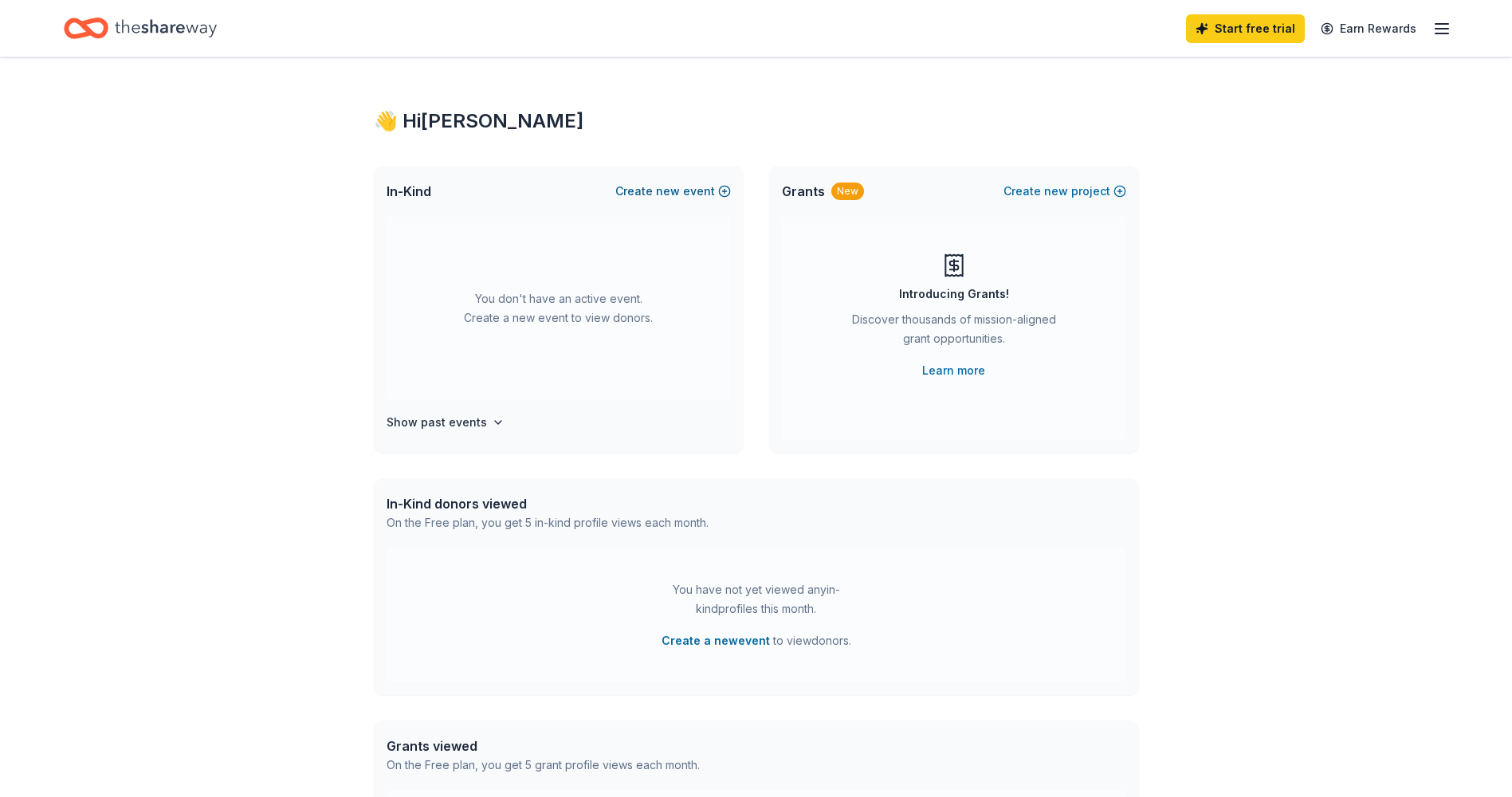
click at [698, 190] on button "Create new event" at bounding box center [673, 191] width 116 height 19
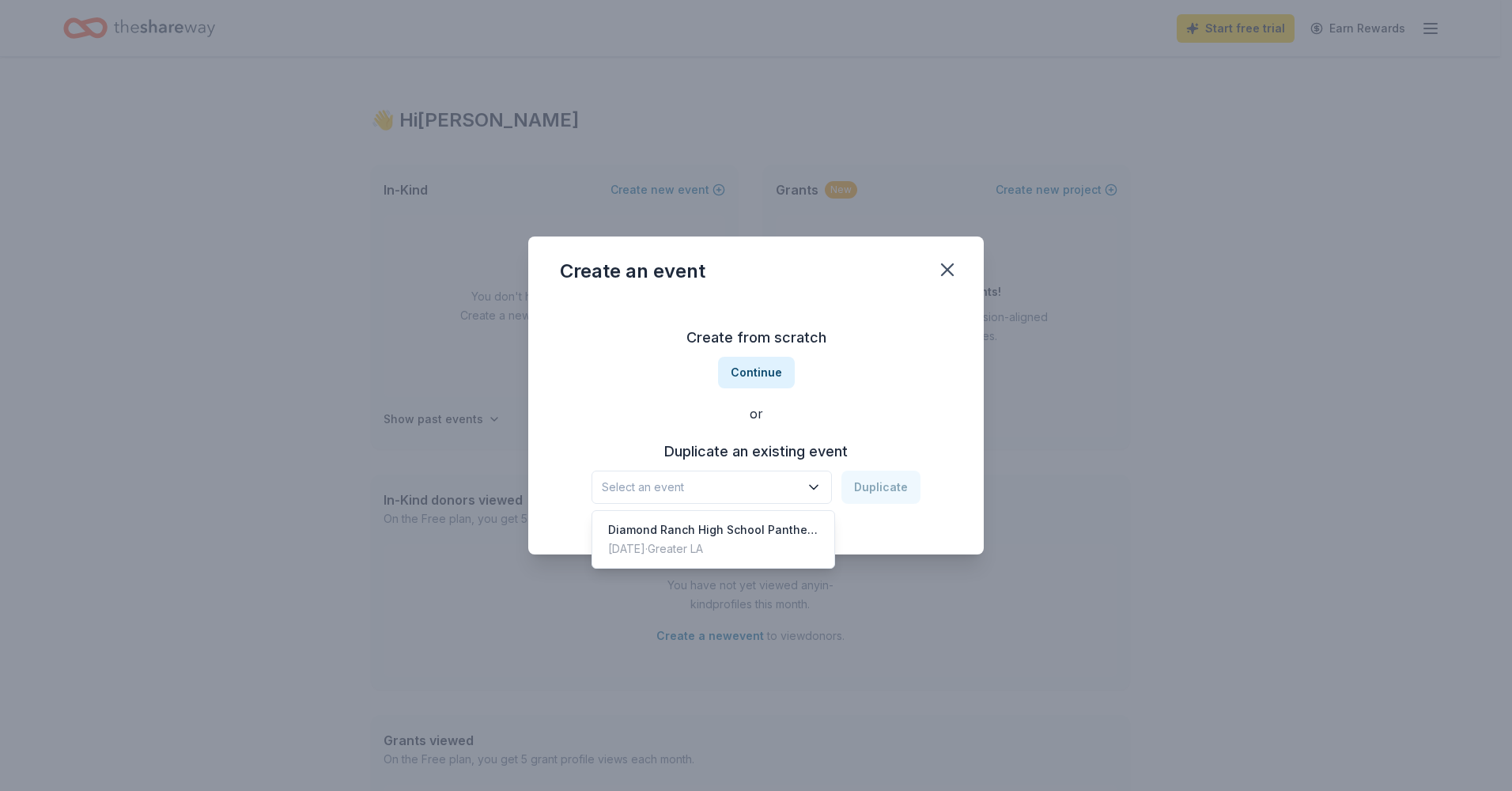
click at [817, 487] on icon "button" at bounding box center [813, 487] width 15 height 15
click at [744, 543] on div "[DATE] · Greater LA" at bounding box center [713, 548] width 210 height 19
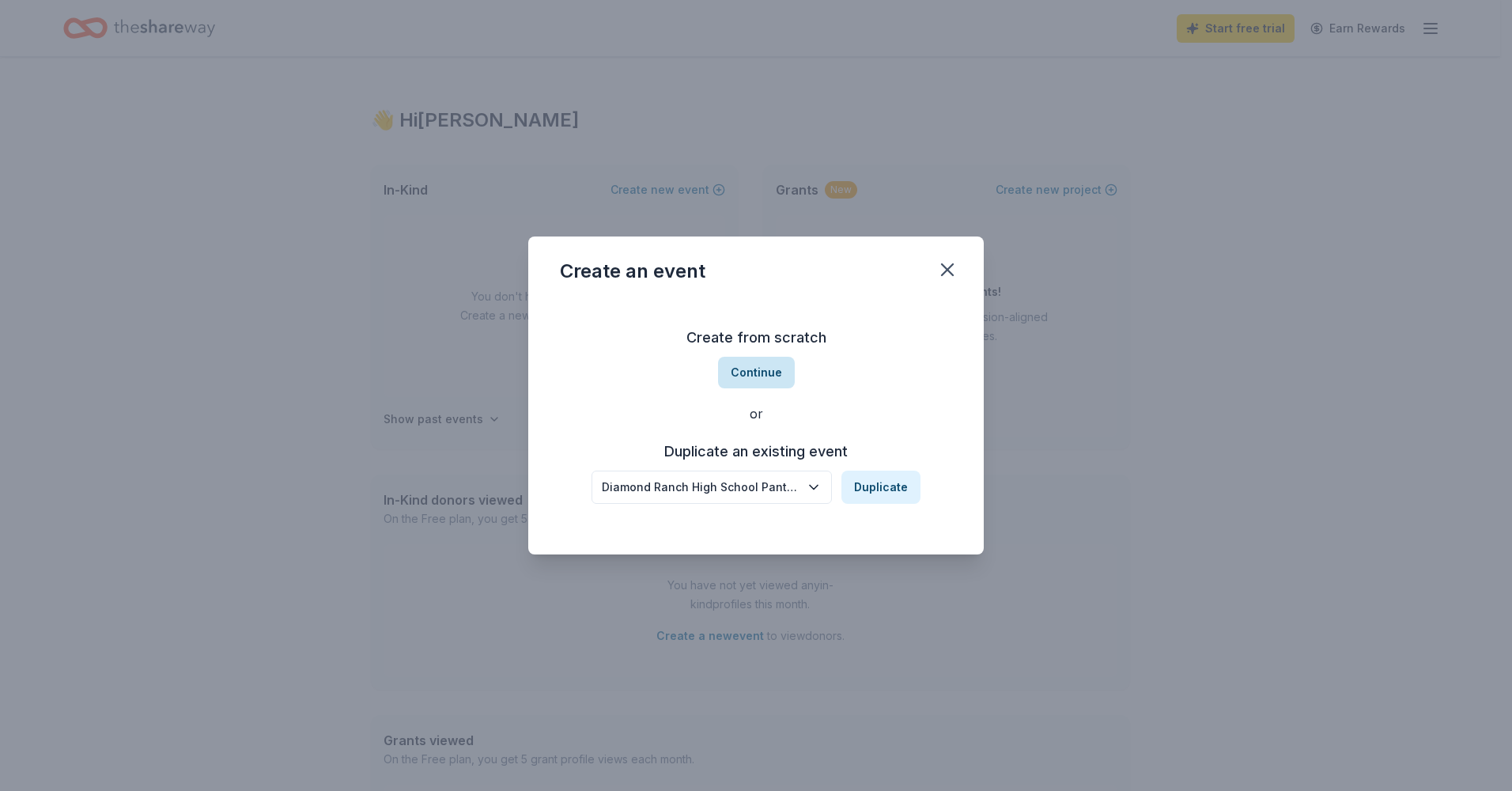
click at [748, 374] on button "Continue" at bounding box center [756, 372] width 77 height 32
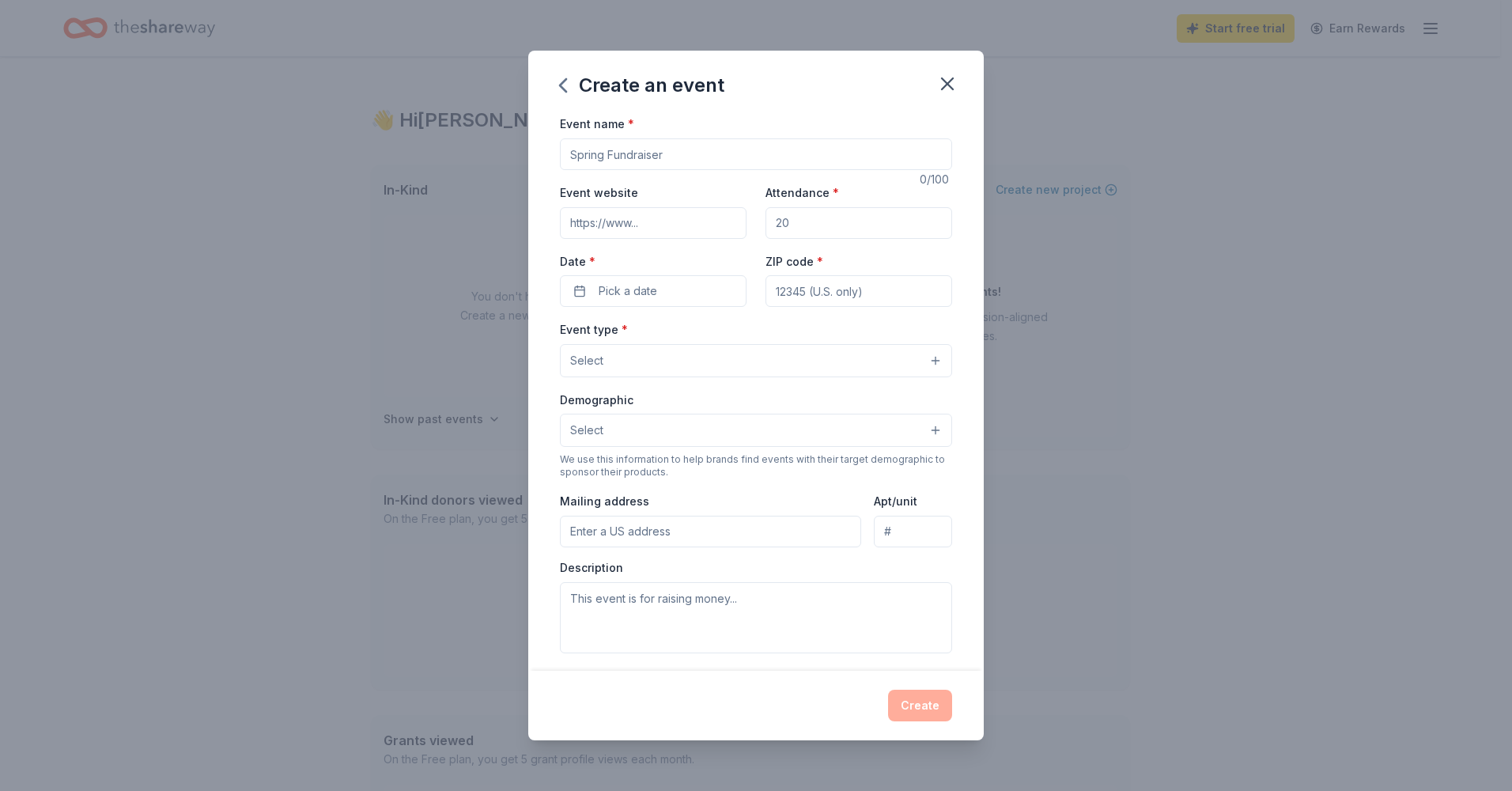
drag, startPoint x: 587, startPoint y: 152, endPoint x: 551, endPoint y: 152, distance: 36.0
click at [551, 152] on div "Event name * 0 /100 Event website Attendance * Date * Pick a date ZIP code * Ev…" at bounding box center [756, 392] width 456 height 556
type input "Diamond Ranch HS PPA 2nd Annual Golf Tournament"
click at [649, 226] on input "Event website" at bounding box center [653, 223] width 187 height 32
click at [771, 221] on input "Attendance *" at bounding box center [859, 223] width 187 height 32
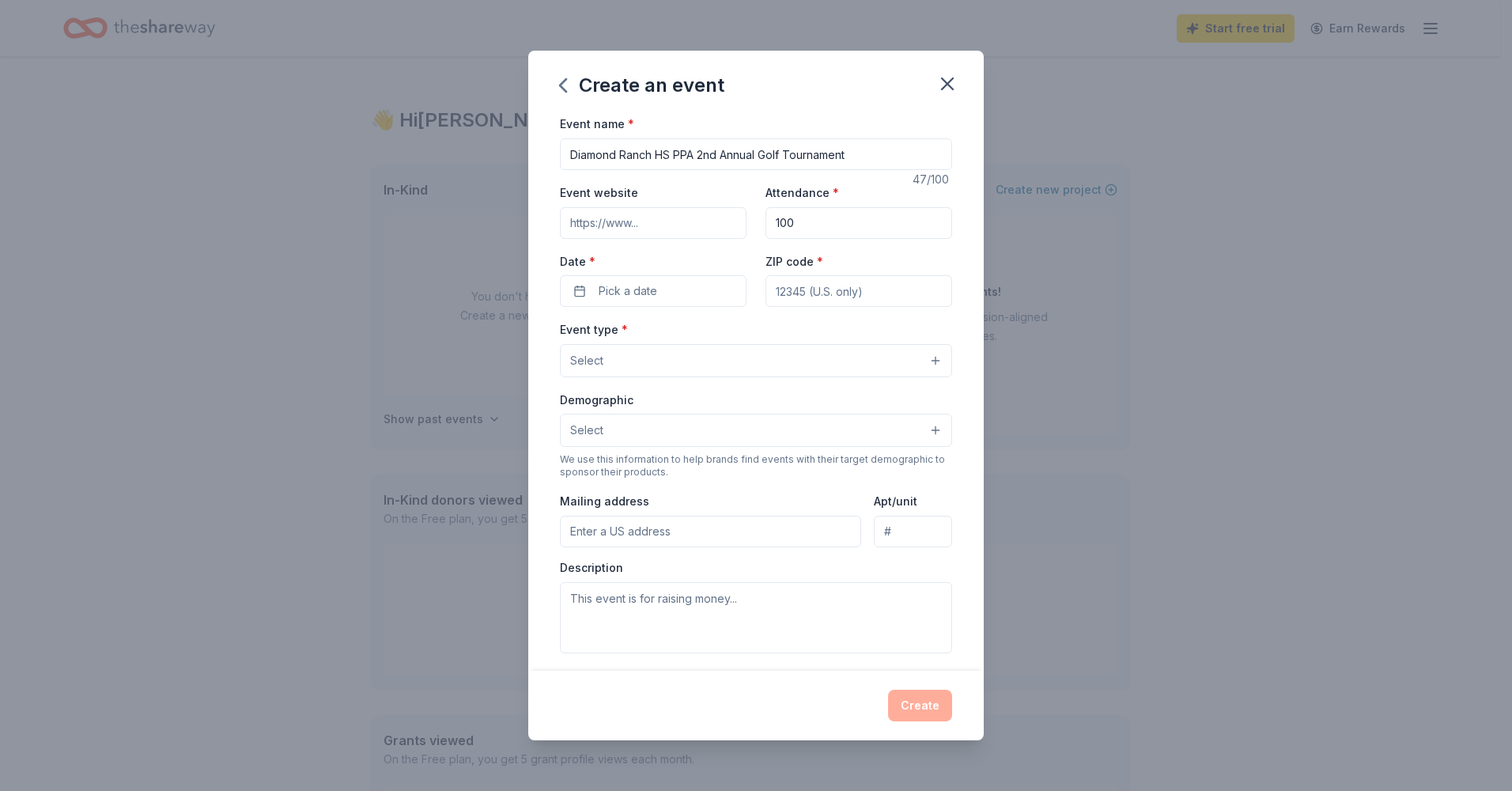
type input "100"
click at [571, 220] on input "Event website" at bounding box center [653, 223] width 187 height 32
type input "."
type input "[URL][DOMAIN_NAME]"
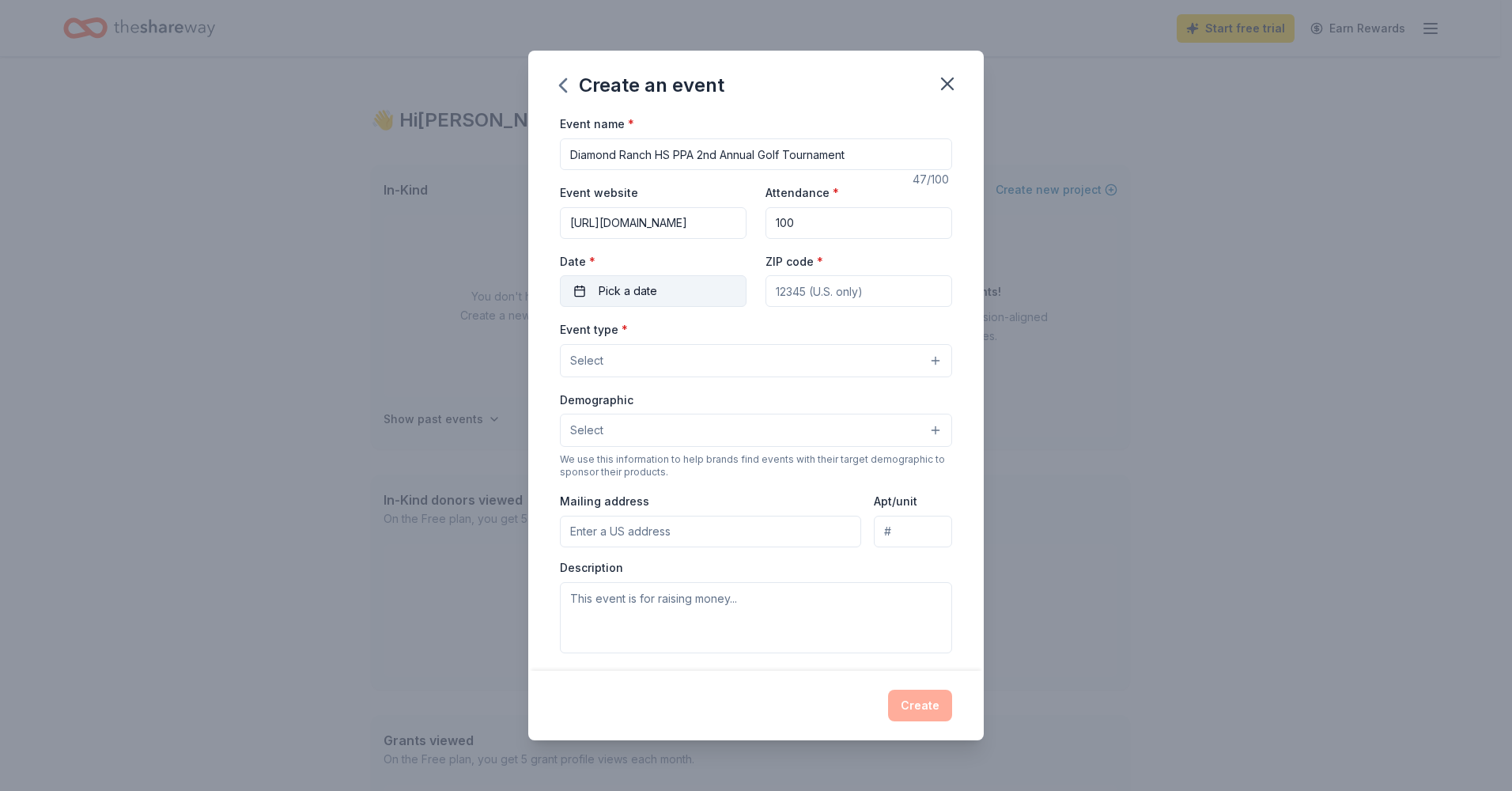
scroll to position [0, 0]
click at [645, 298] on span "Pick a date" at bounding box center [628, 291] width 59 height 19
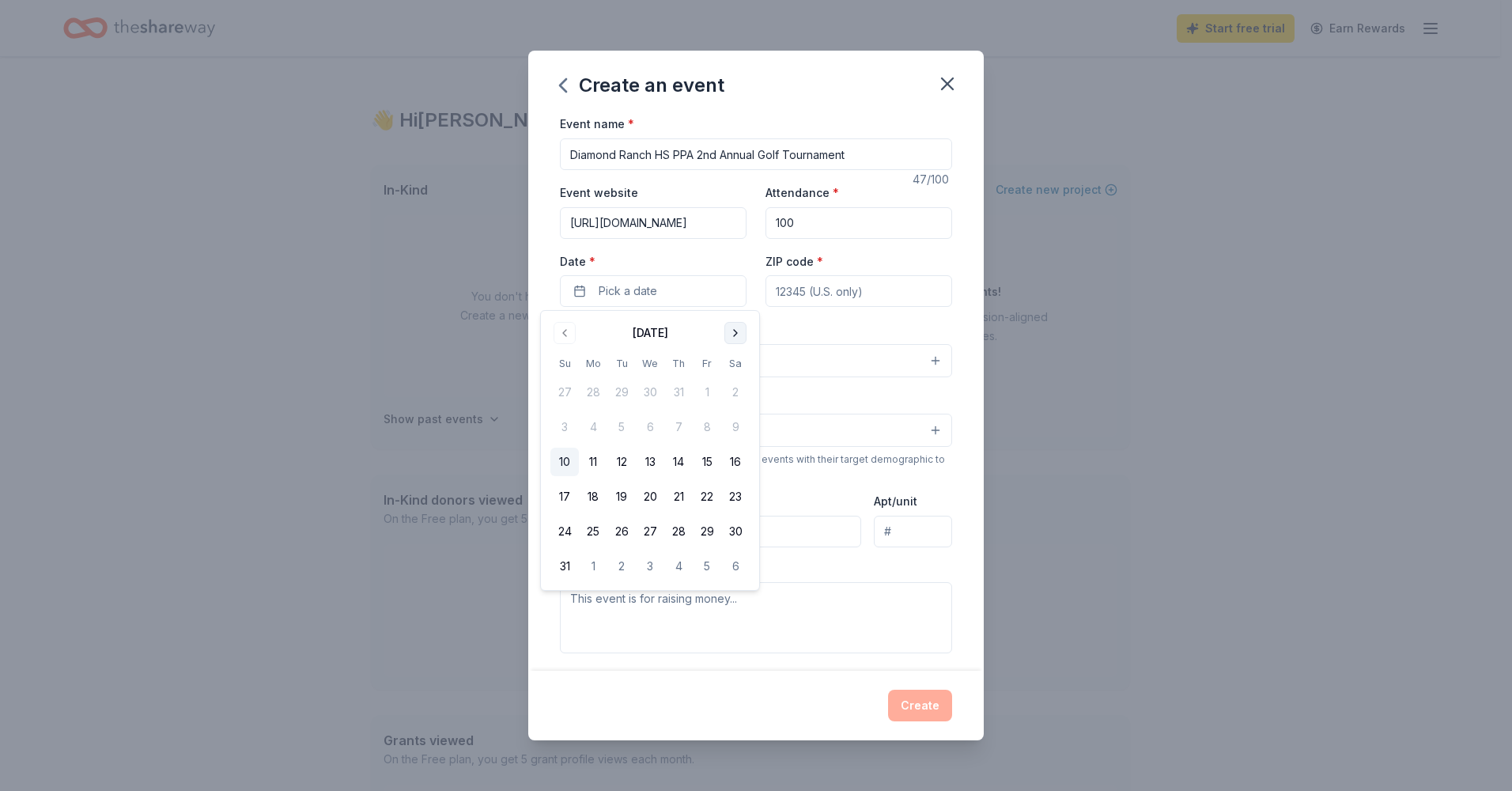
click at [727, 327] on button "Go to next month" at bounding box center [735, 333] width 22 height 22
click at [733, 328] on button "Go to next month" at bounding box center [735, 333] width 22 height 22
click at [649, 432] on button "8" at bounding box center [650, 427] width 28 height 28
click at [820, 291] on input "ZIP code *" at bounding box center [859, 291] width 187 height 32
type input "91766"
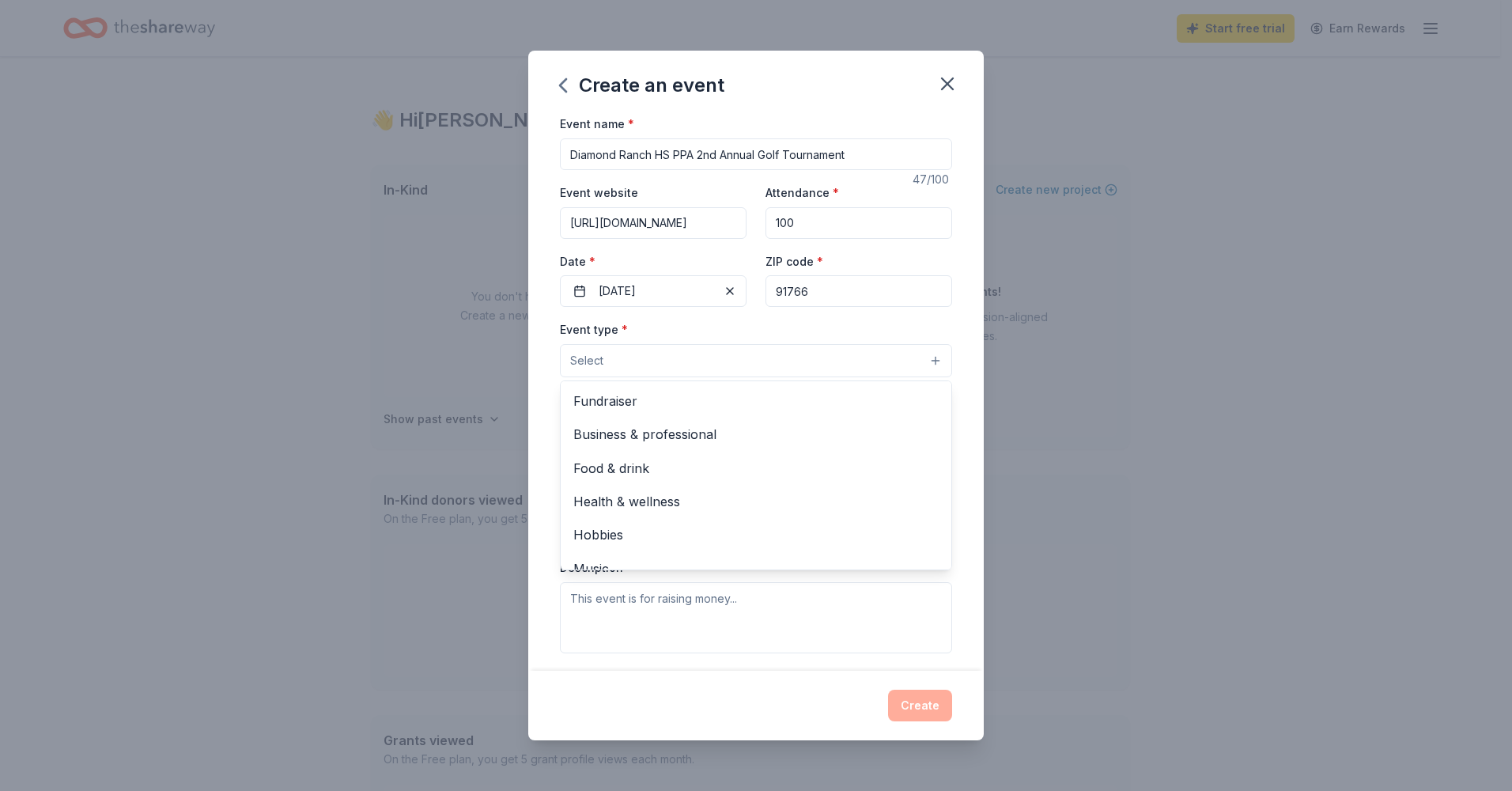
click at [755, 369] on button "Select" at bounding box center [756, 361] width 392 height 34
click at [624, 413] on div "Fundraiser" at bounding box center [756, 400] width 390 height 34
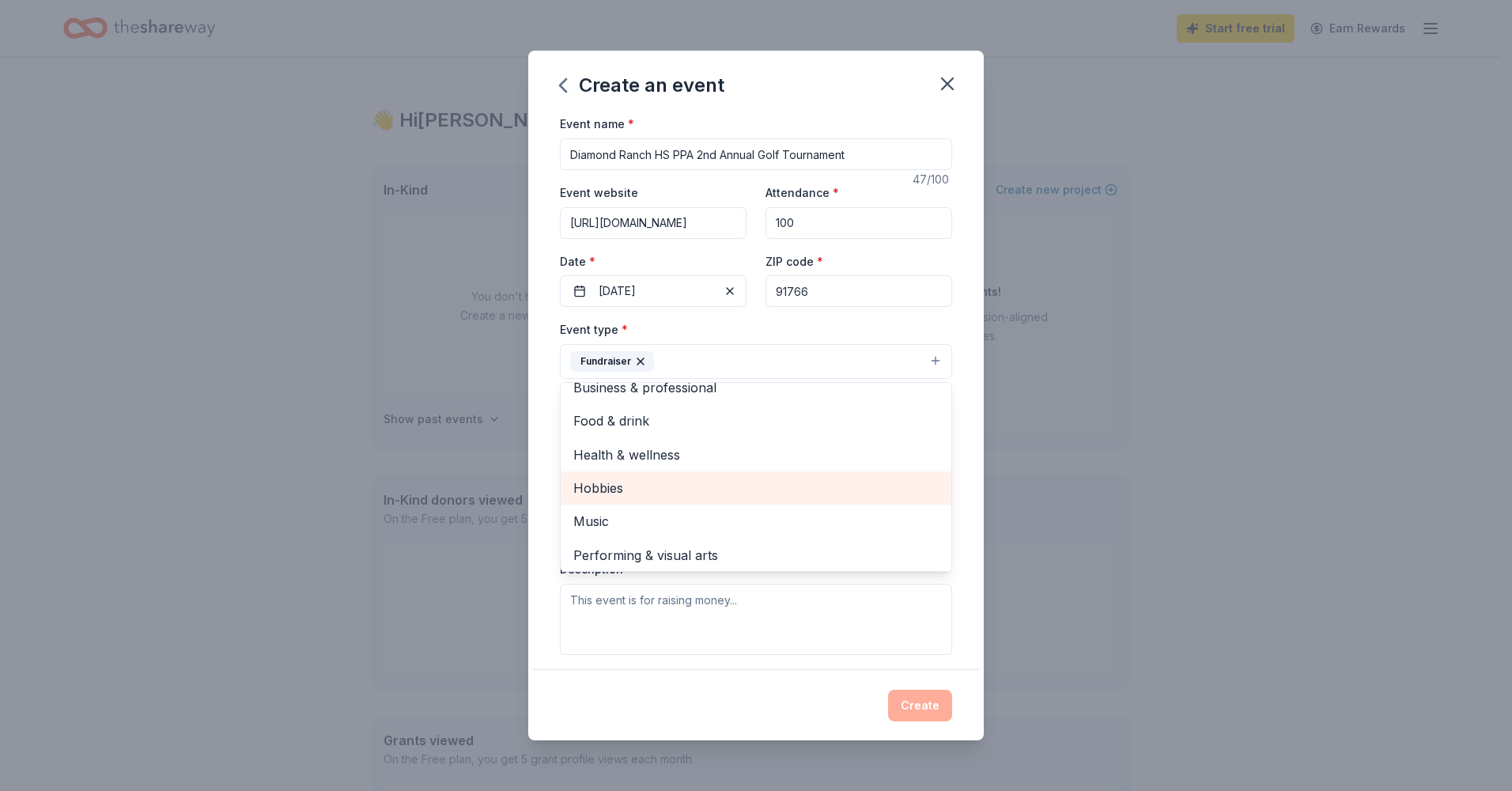
scroll to position [19, 0]
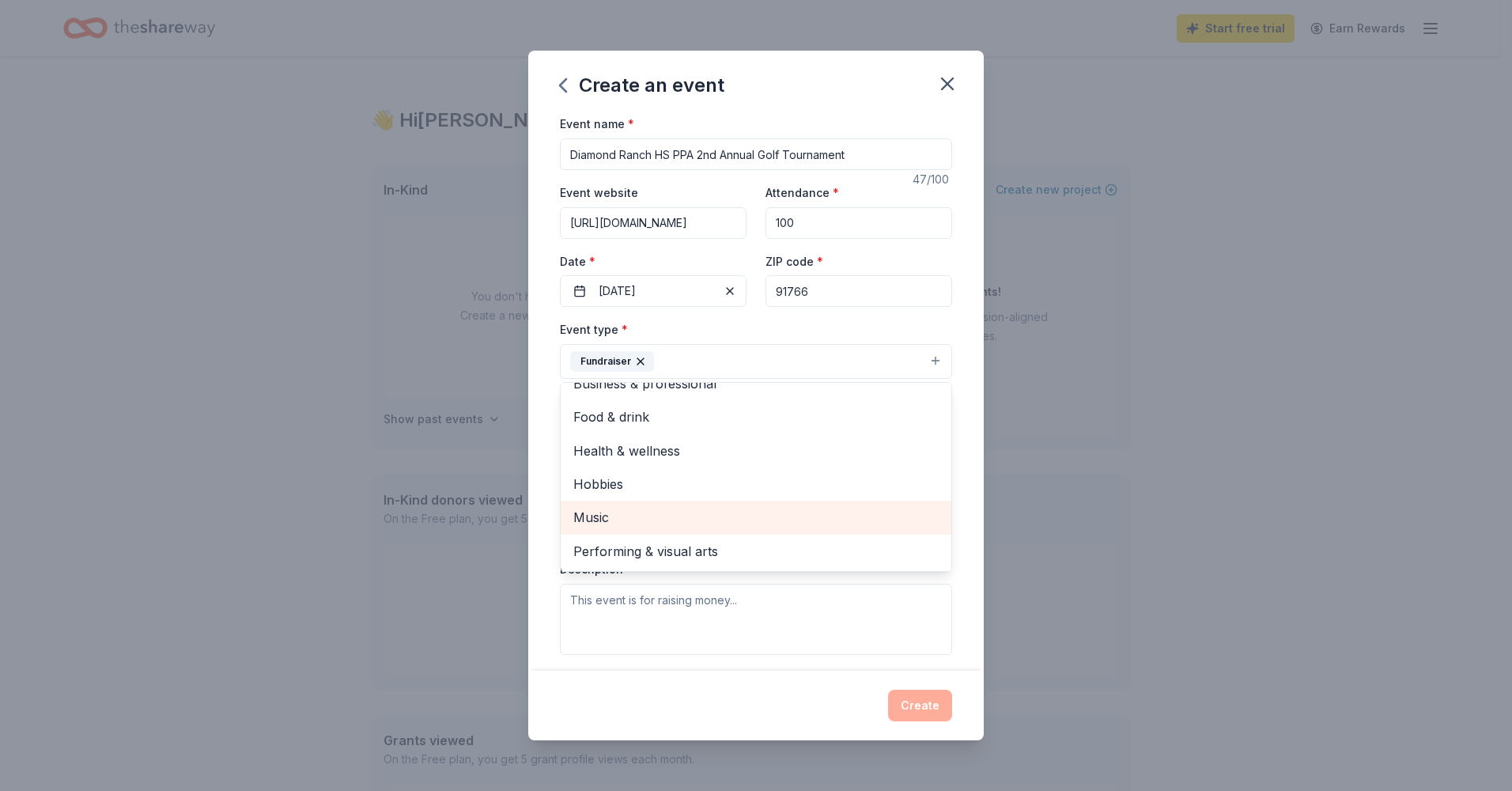
click at [625, 523] on span "Music" at bounding box center [756, 516] width 365 height 21
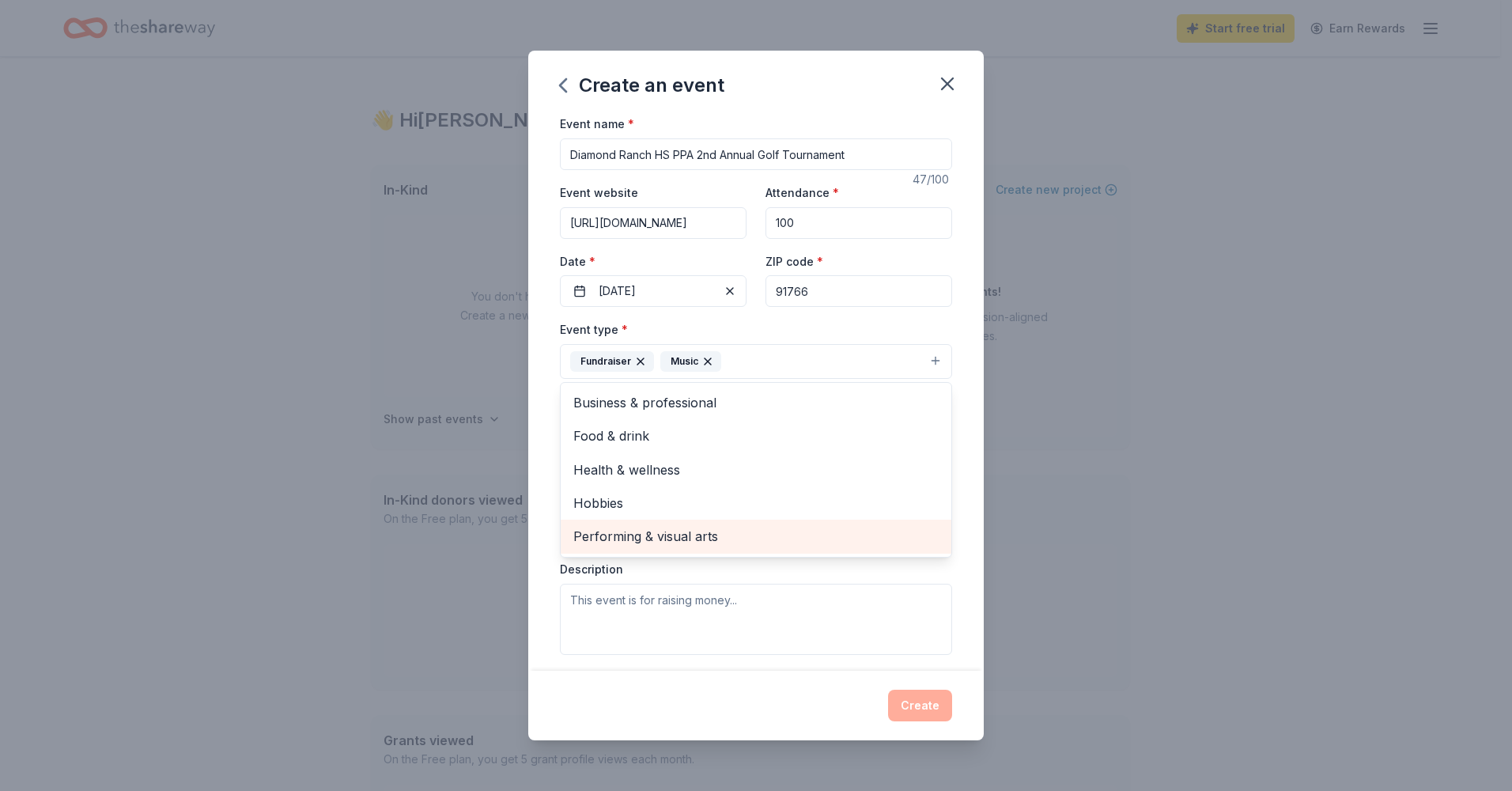
click at [641, 537] on span "Performing & visual arts" at bounding box center [756, 535] width 365 height 21
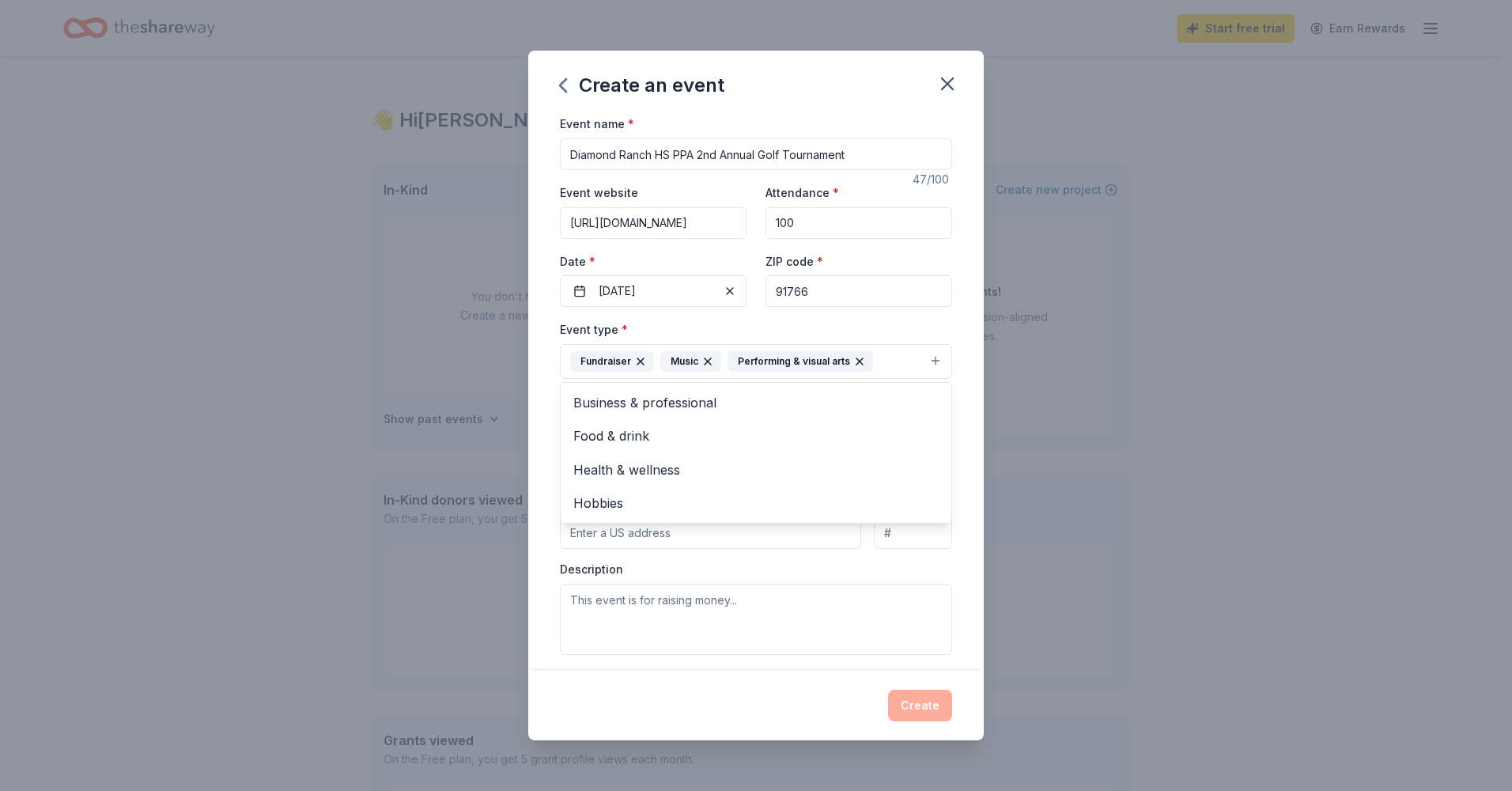
scroll to position [79, 0]
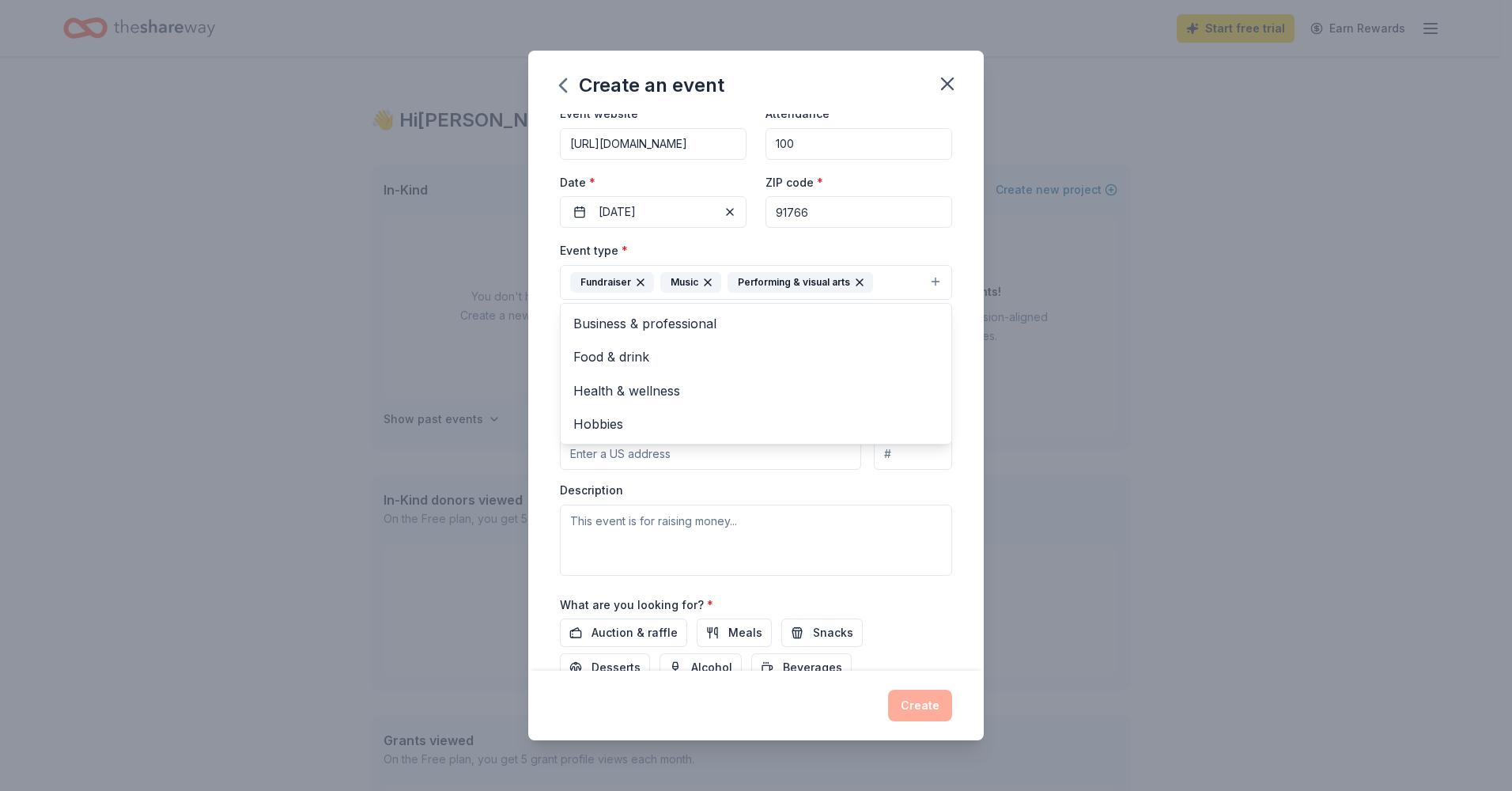
click at [956, 480] on div "Event name * Diamond Ranch HS PPA 2nd Annual Golf Tournament 47 /100 Event webs…" at bounding box center [756, 392] width 456 height 556
click at [668, 457] on input "Mailing address" at bounding box center [710, 453] width 302 height 32
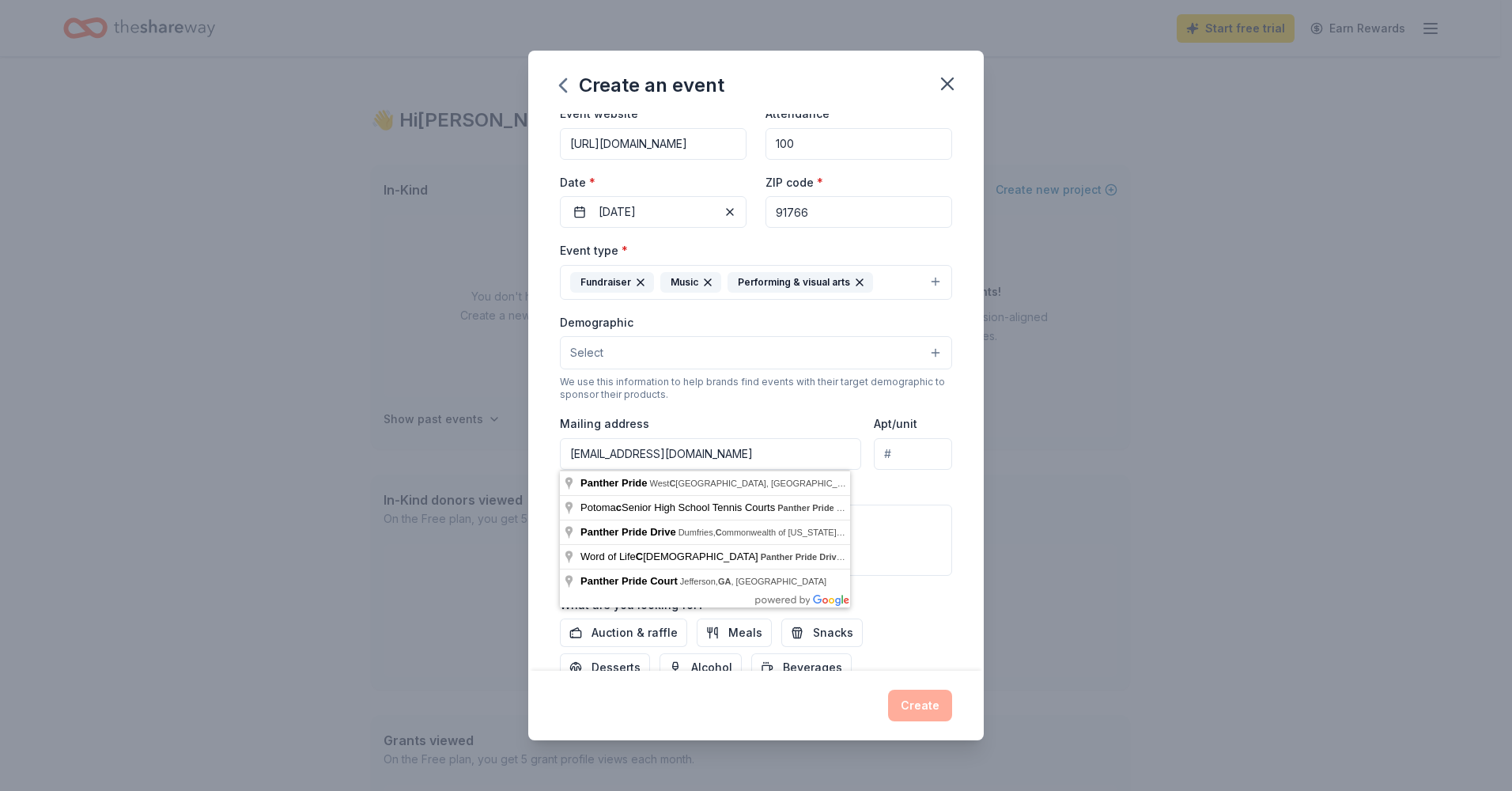
type input "pantherpridepresident@gmail.com"
drag, startPoint x: 651, startPoint y: 460, endPoint x: 425, endPoint y: 469, distance: 226.2
click at [446, 463] on div "Create an event Event name * Diamond Ranch HS PPA 2nd Annual Golf Tournament 47…" at bounding box center [756, 395] width 1512 height 791
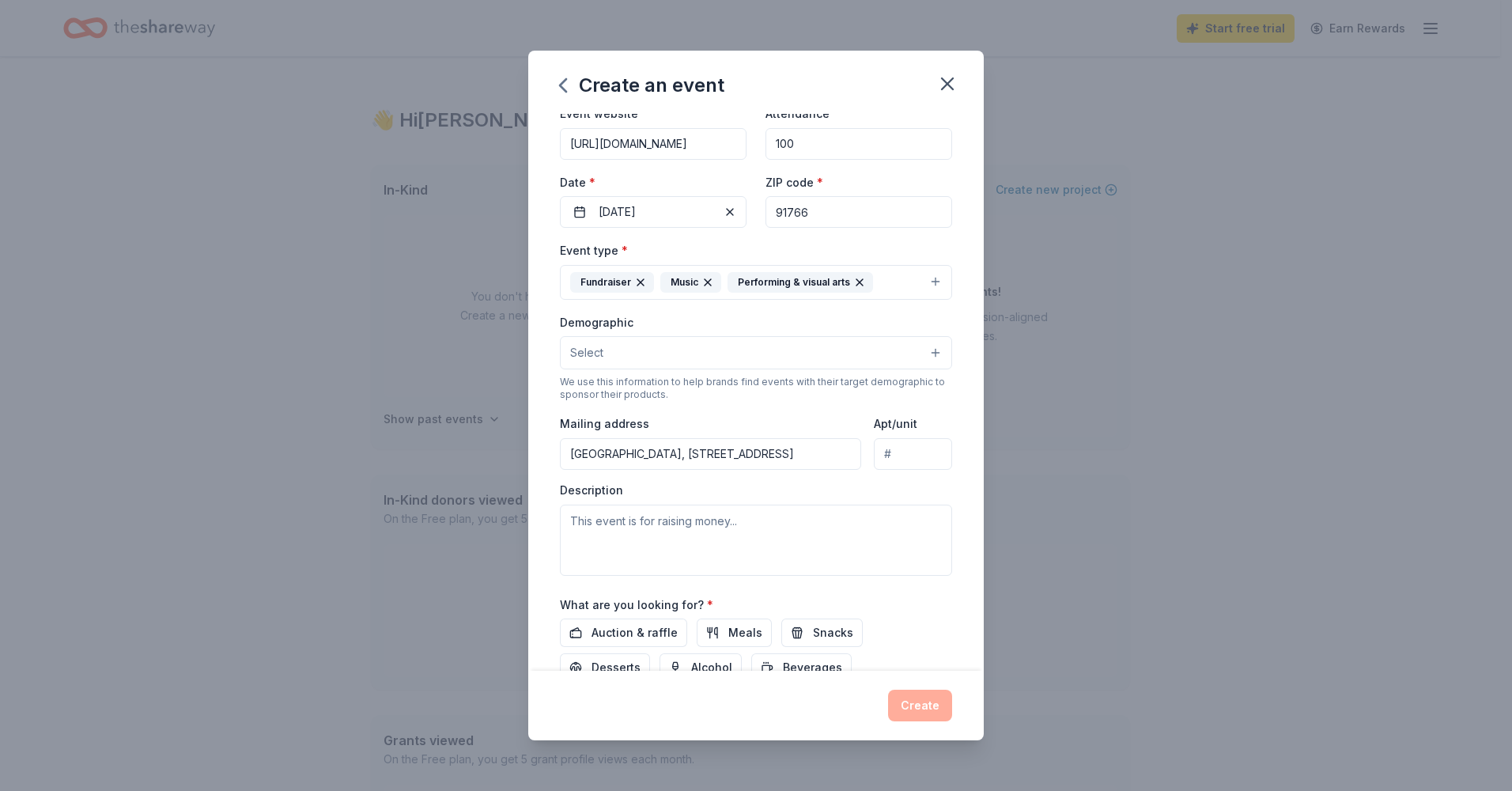
type input "100 Diamond Ranch Road, Pomona, CA, 91766"
click at [661, 527] on textarea at bounding box center [756, 540] width 392 height 72
click at [770, 521] on textarea "This event is to raise money for all the programs at Diamond Ranch High School" at bounding box center [756, 540] width 392 height 72
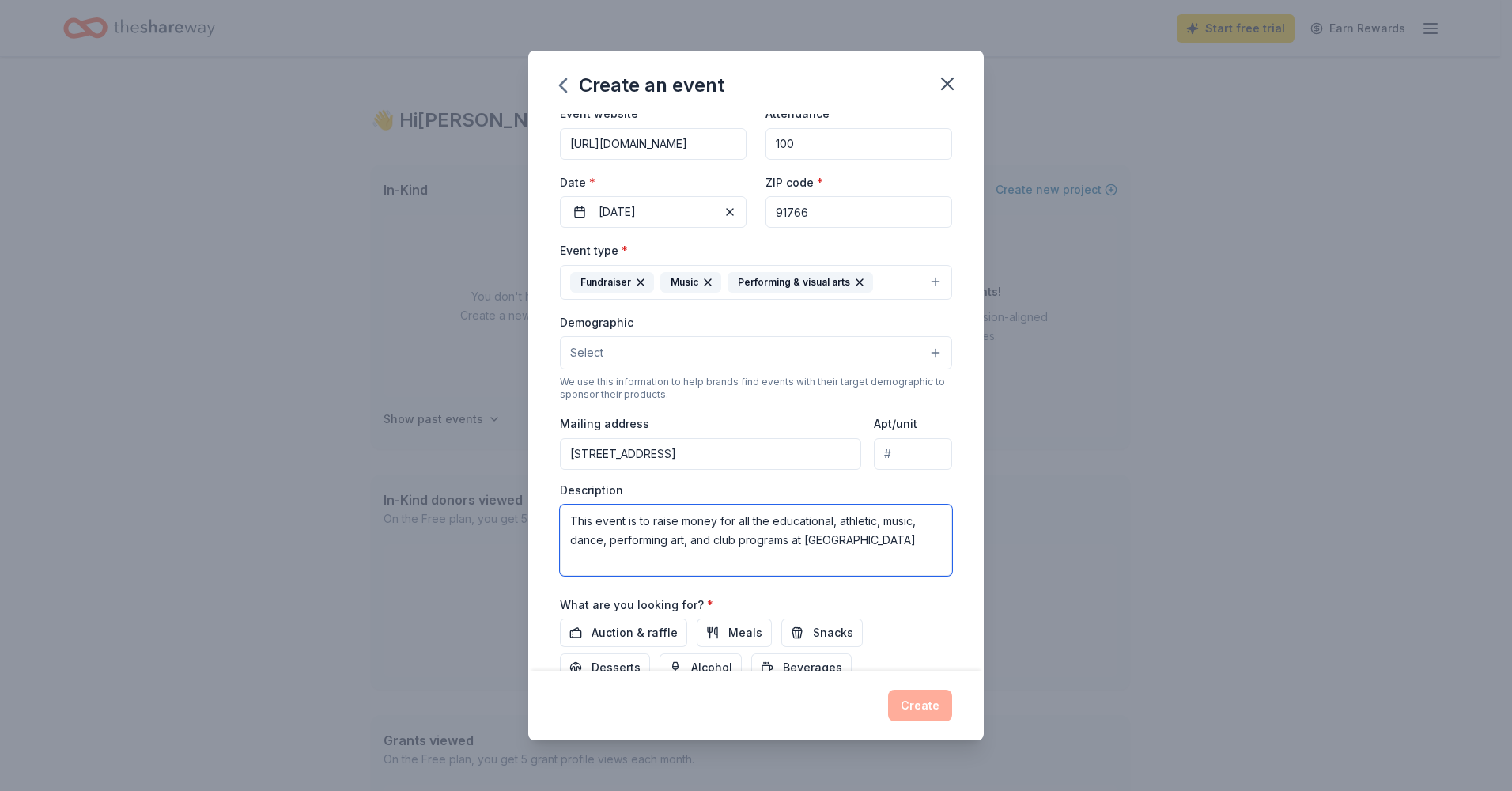
click at [611, 562] on textarea "This event is to raise money for all the educational, athletic, music, dance, p…" at bounding box center [756, 540] width 392 height 72
click at [654, 520] on textarea "This event is to raise money for all the educational, athletic, music, dance, p…" at bounding box center [756, 540] width 392 height 72
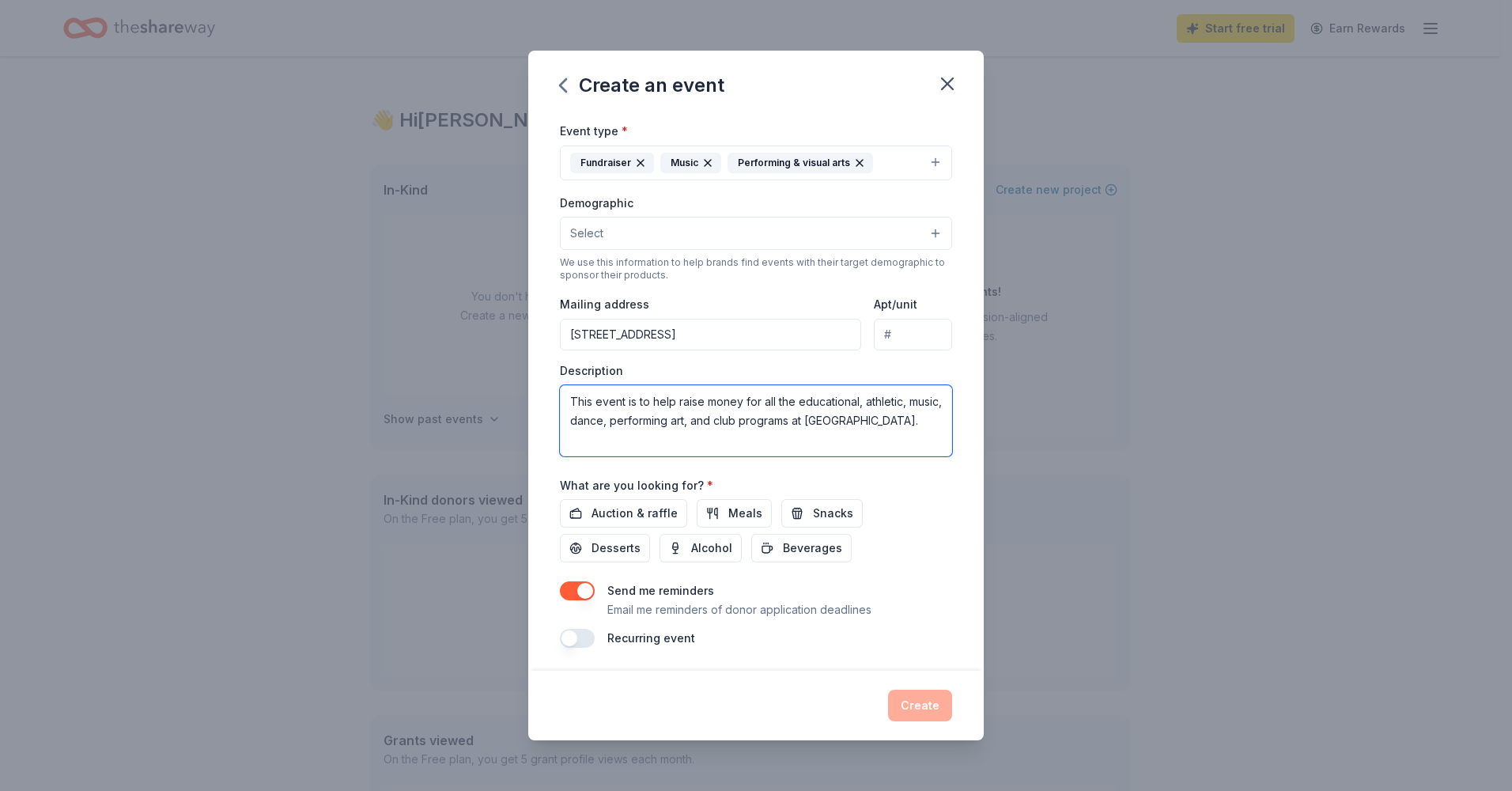
scroll to position [201, 0]
type textarea "This event is to help raise money for all the educational, athletic, music, dan…"
click at [640, 512] on span "Auction & raffle" at bounding box center [634, 510] width 86 height 19
click at [576, 637] on button "button" at bounding box center [577, 635] width 34 height 19
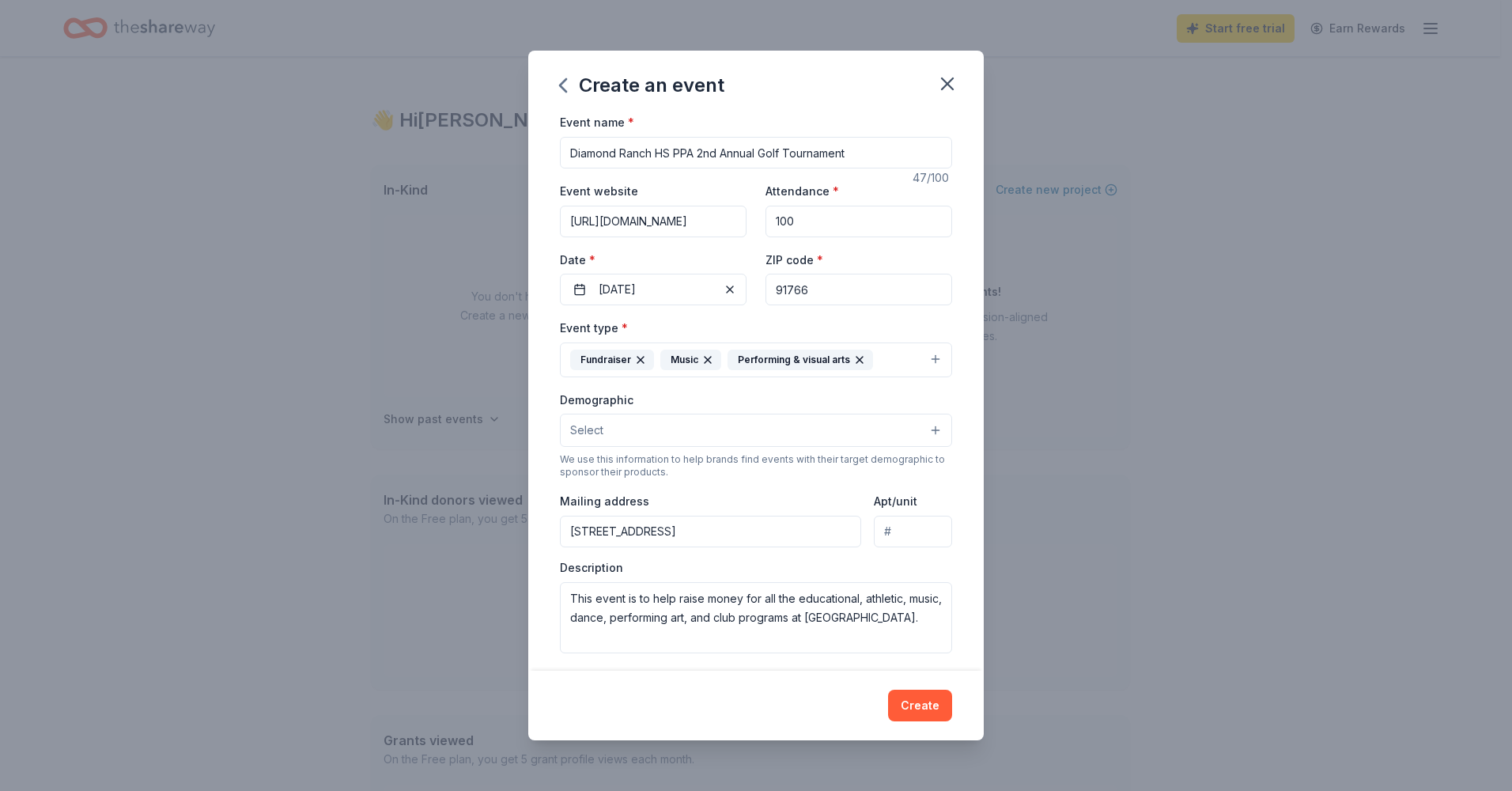
scroll to position [0, 0]
click at [793, 426] on button "Select" at bounding box center [756, 431] width 392 height 34
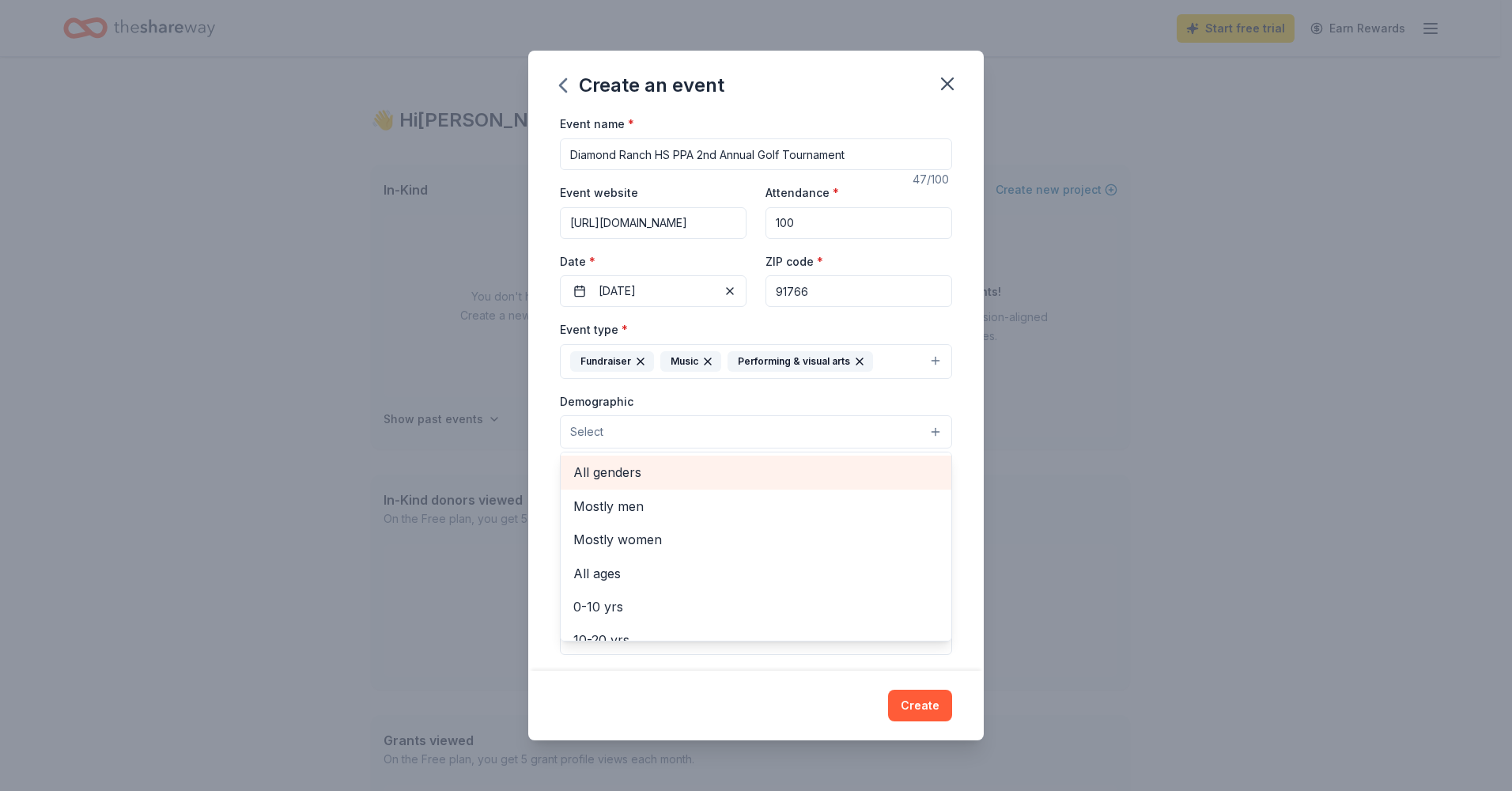
click at [618, 469] on span "All genders" at bounding box center [756, 472] width 365 height 21
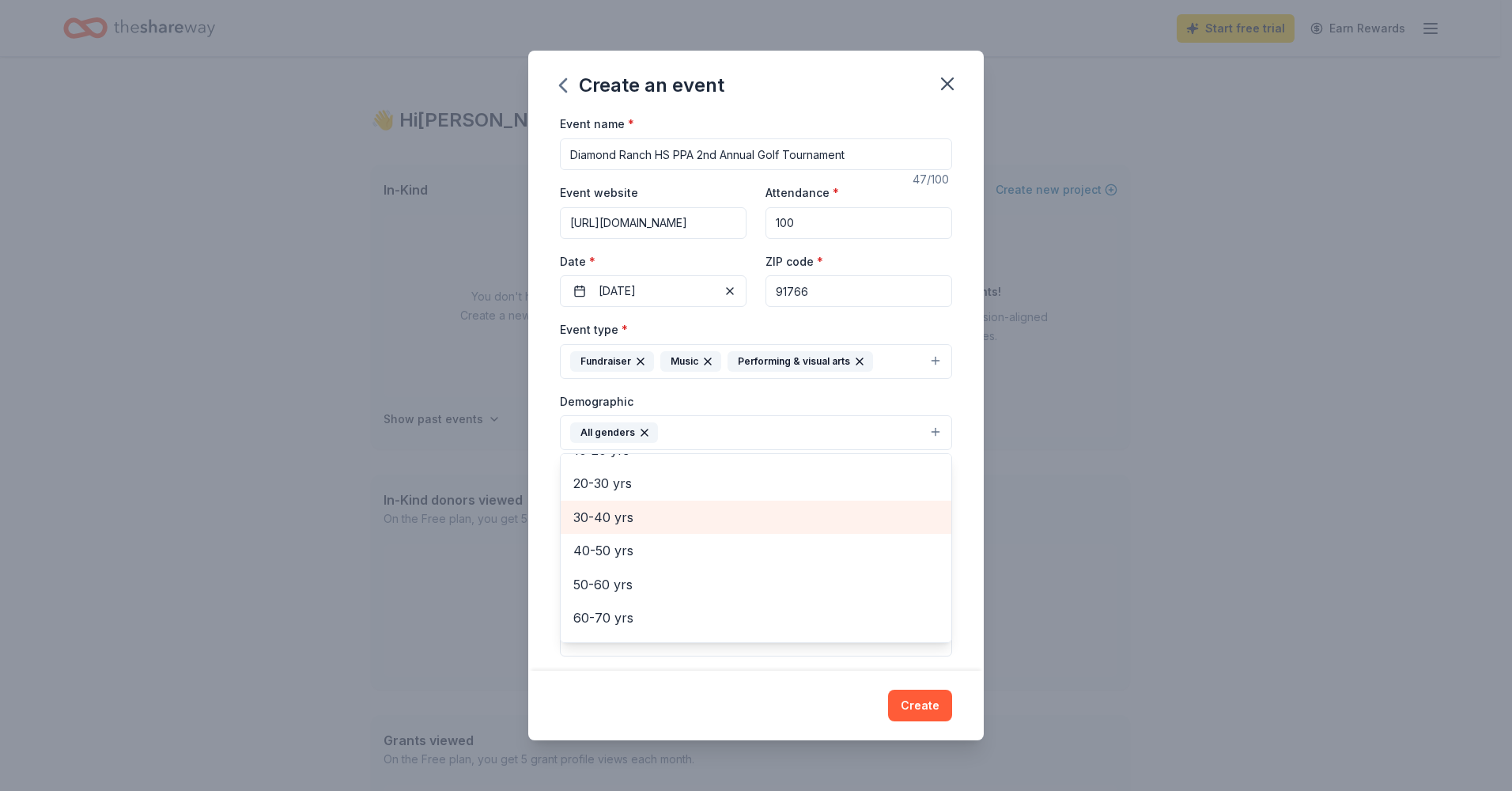
scroll to position [79, 0]
click at [612, 531] on span "10-20 yrs" at bounding box center [756, 529] width 365 height 21
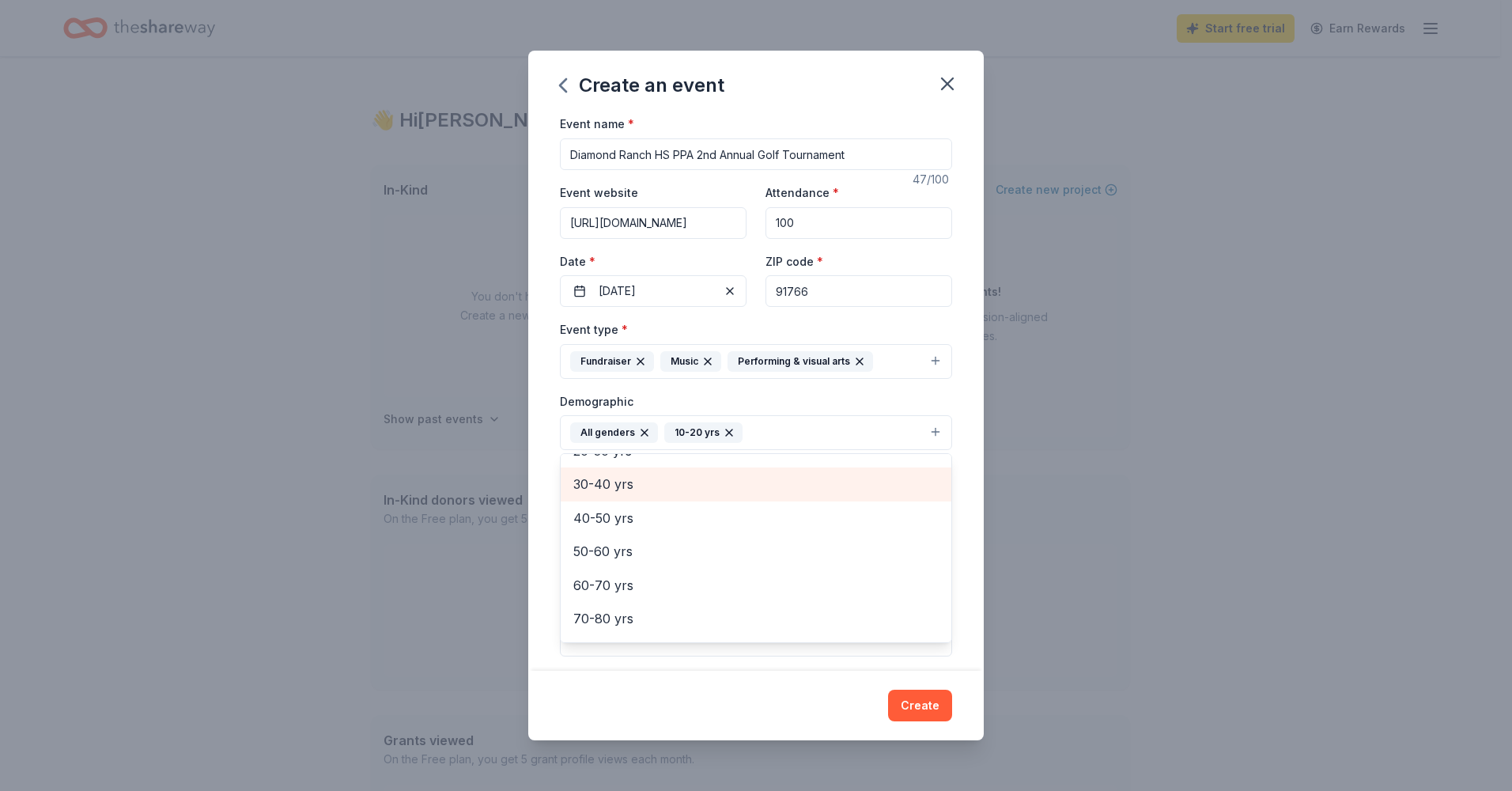
scroll to position [159, 0]
click at [621, 492] on span "30-40 yrs" at bounding box center [756, 483] width 365 height 21
click at [619, 500] on div "40-50 yrs" at bounding box center [756, 487] width 390 height 34
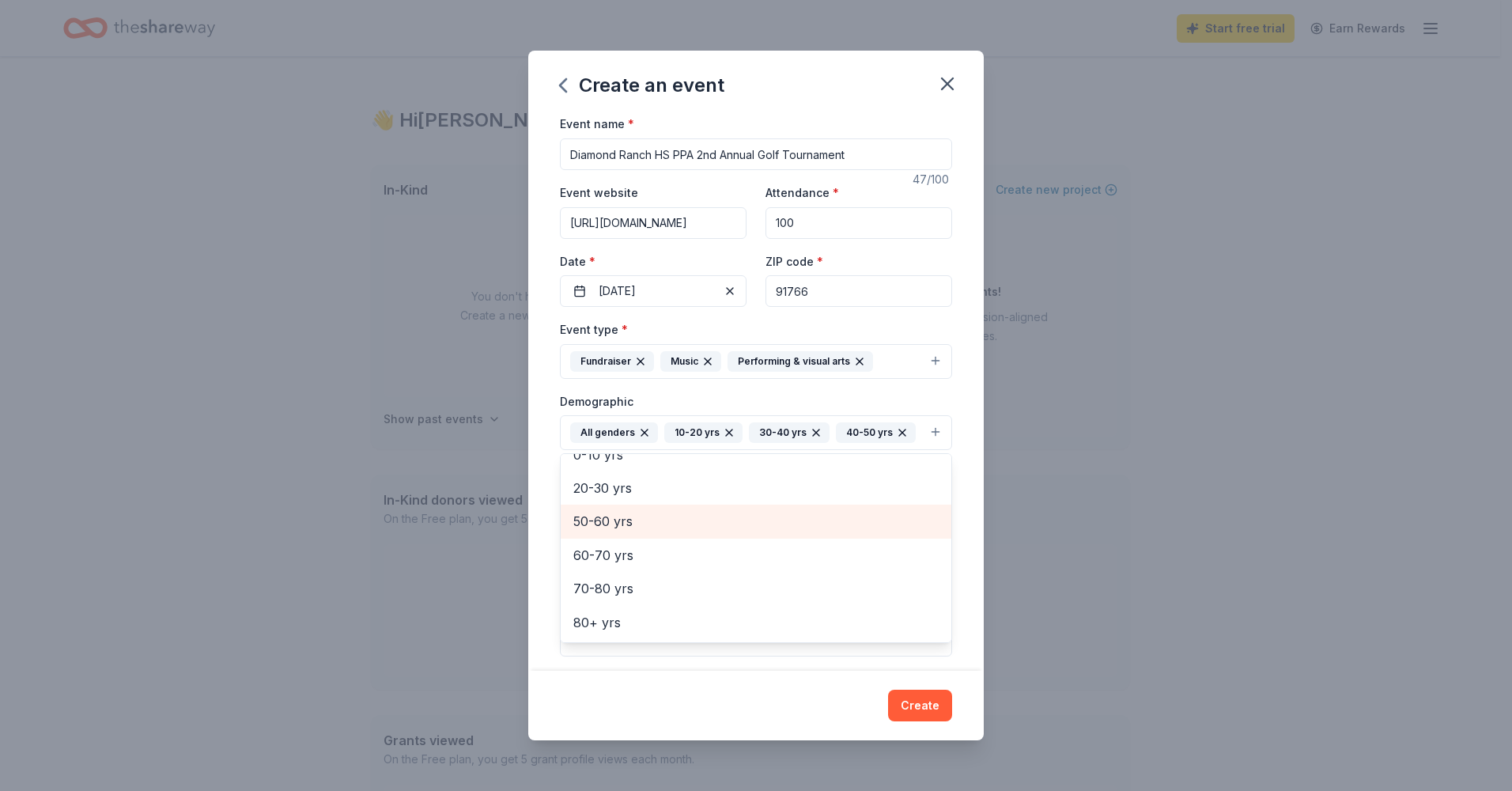
click at [613, 523] on span "50-60 yrs" at bounding box center [756, 521] width 365 height 21
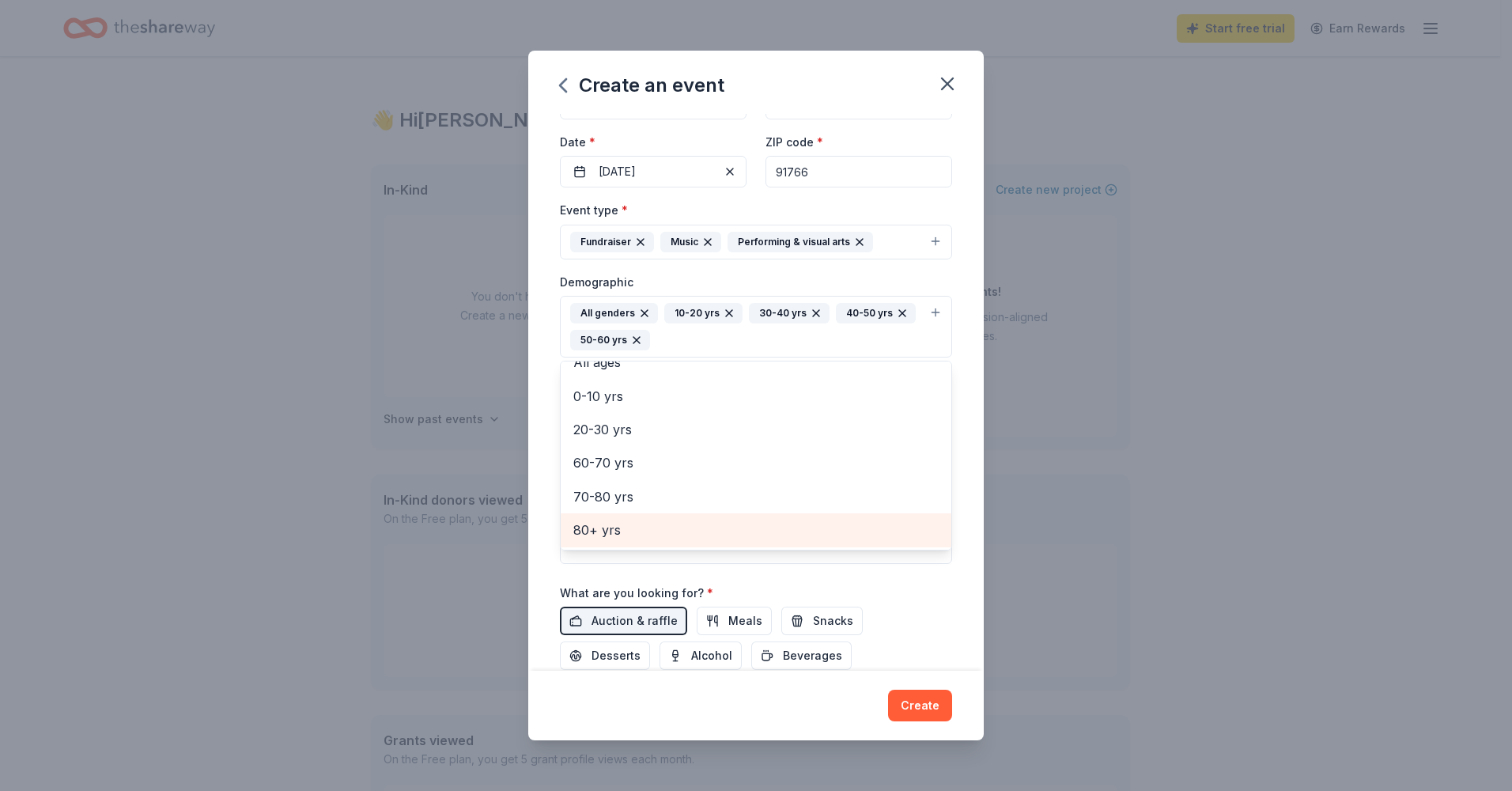
scroll to position [286, 0]
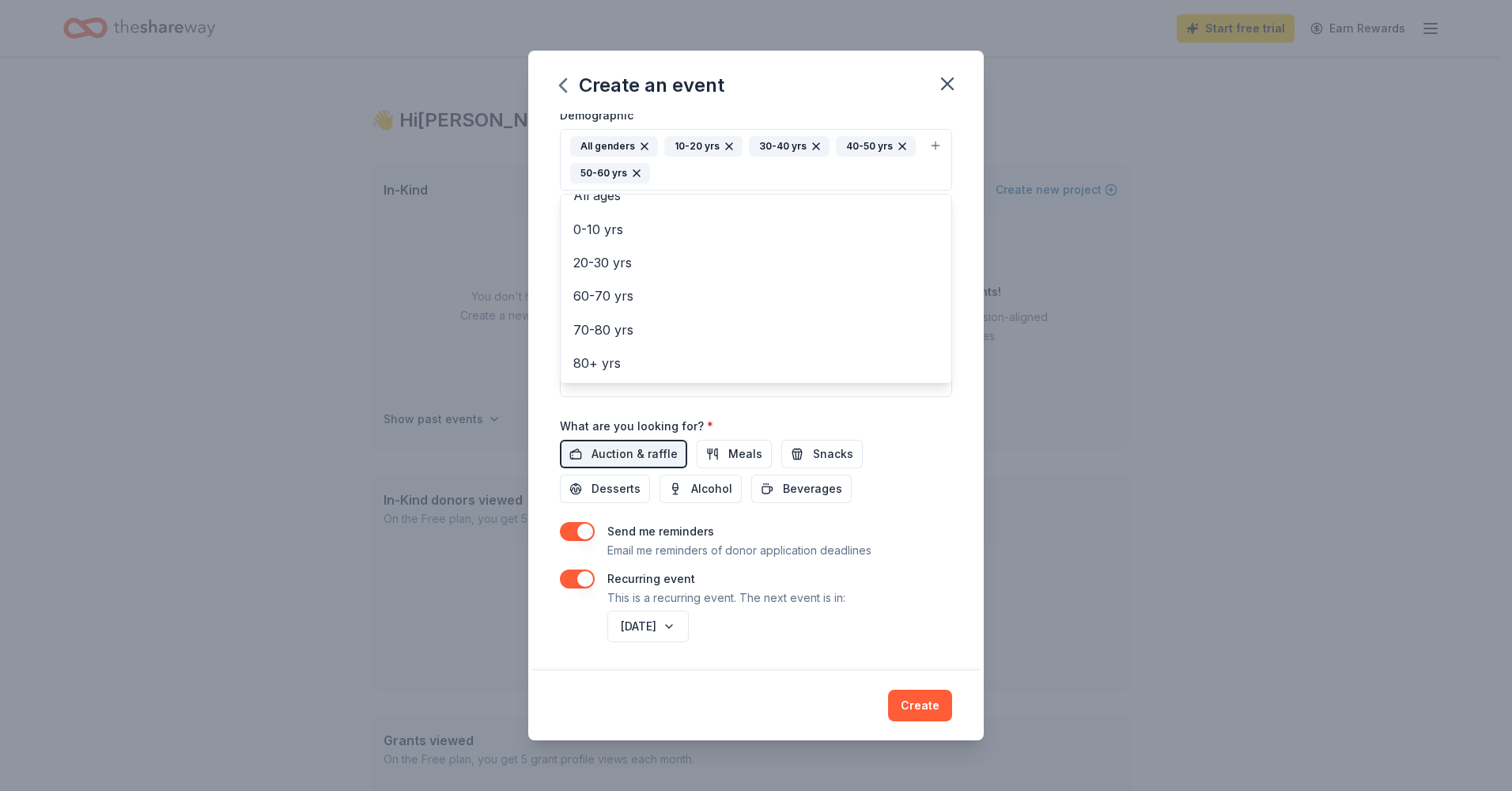
click at [583, 580] on div "Event name * Diamond Ranch HS PPA 2nd Annual Golf Tournament 47 /100 Event webs…" at bounding box center [756, 236] width 392 height 817
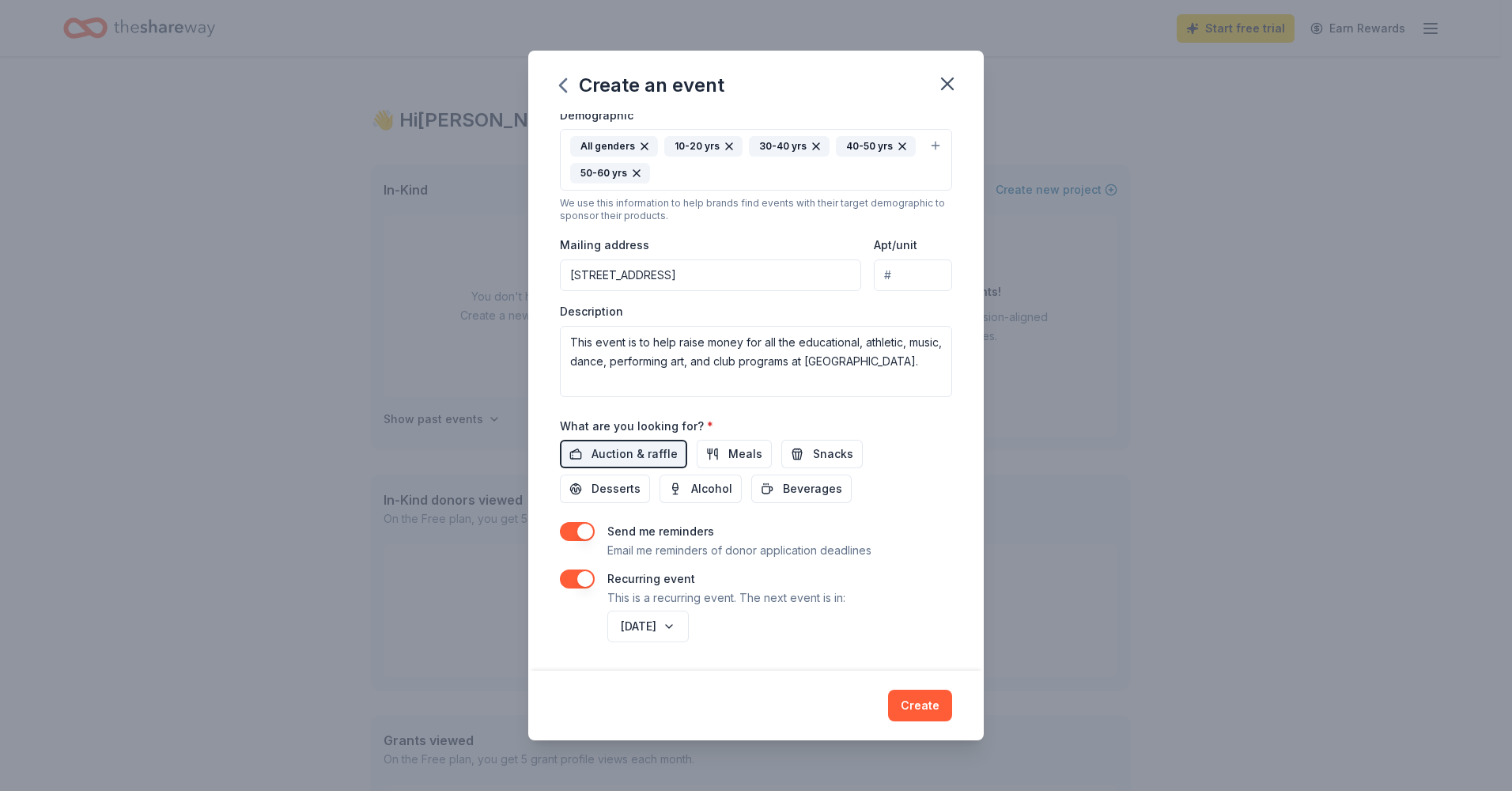
click at [584, 582] on button "button" at bounding box center [577, 578] width 34 height 19
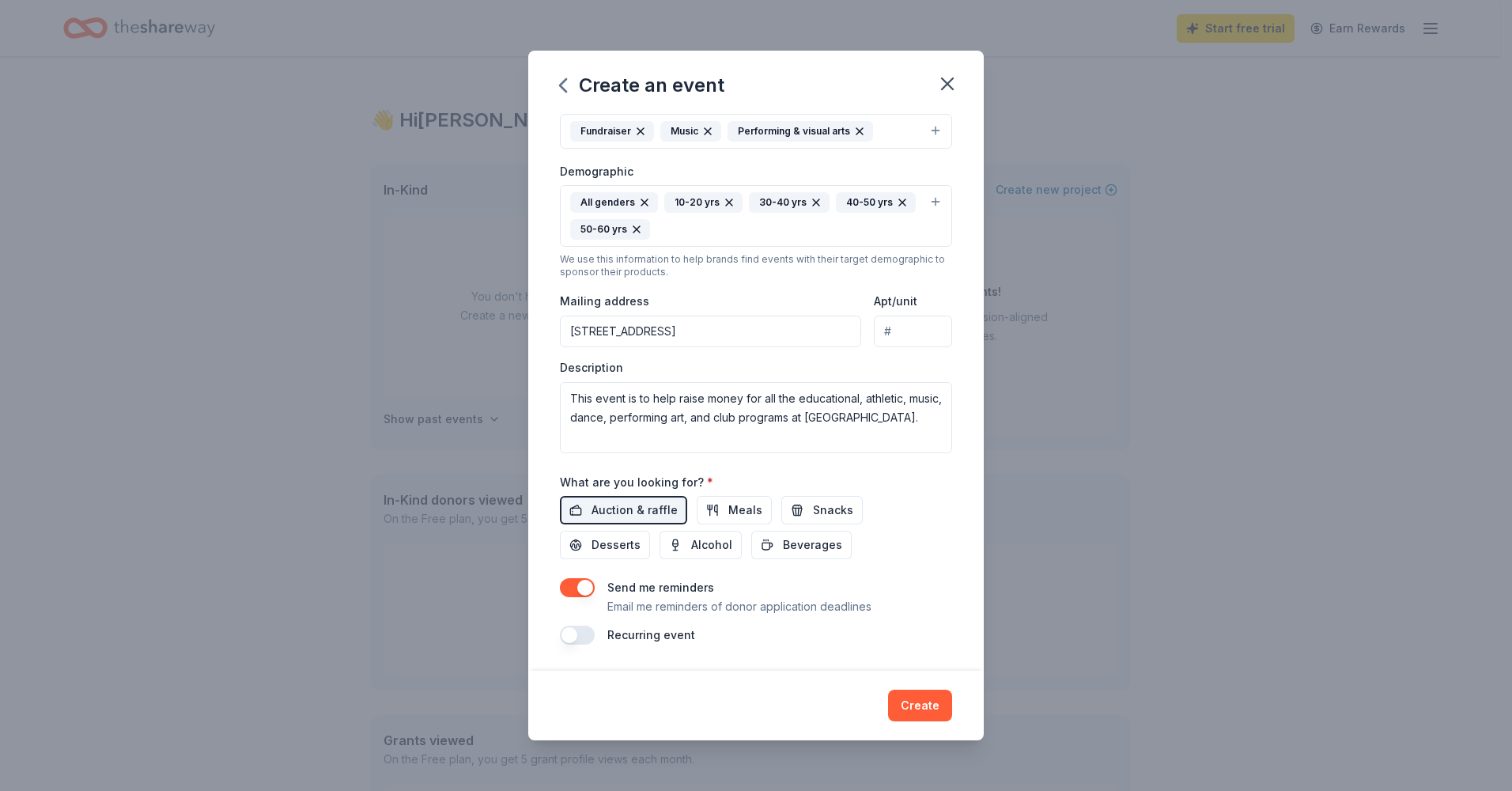
click at [582, 641] on button "button" at bounding box center [577, 634] width 34 height 19
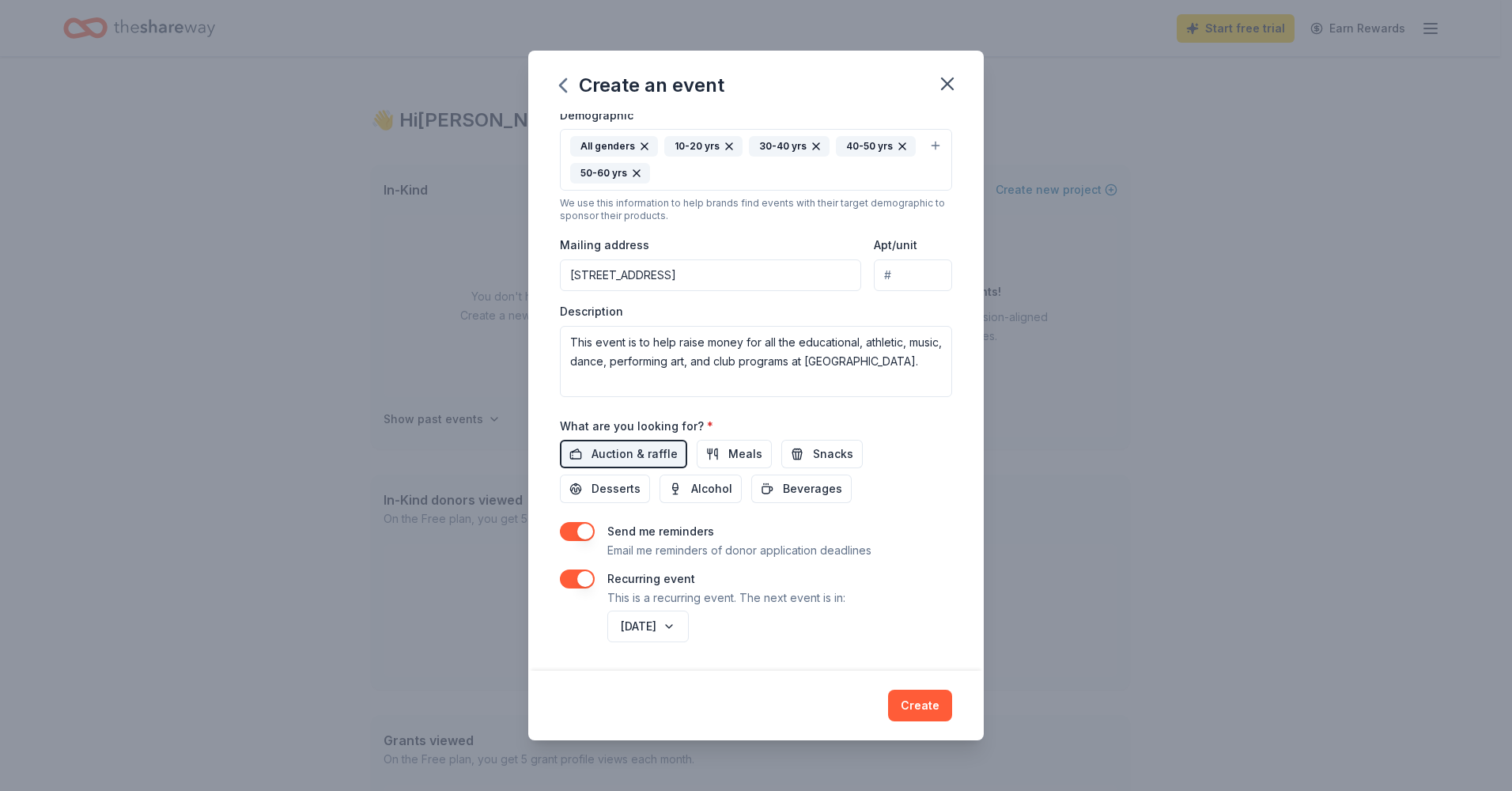
scroll to position [0, 0]
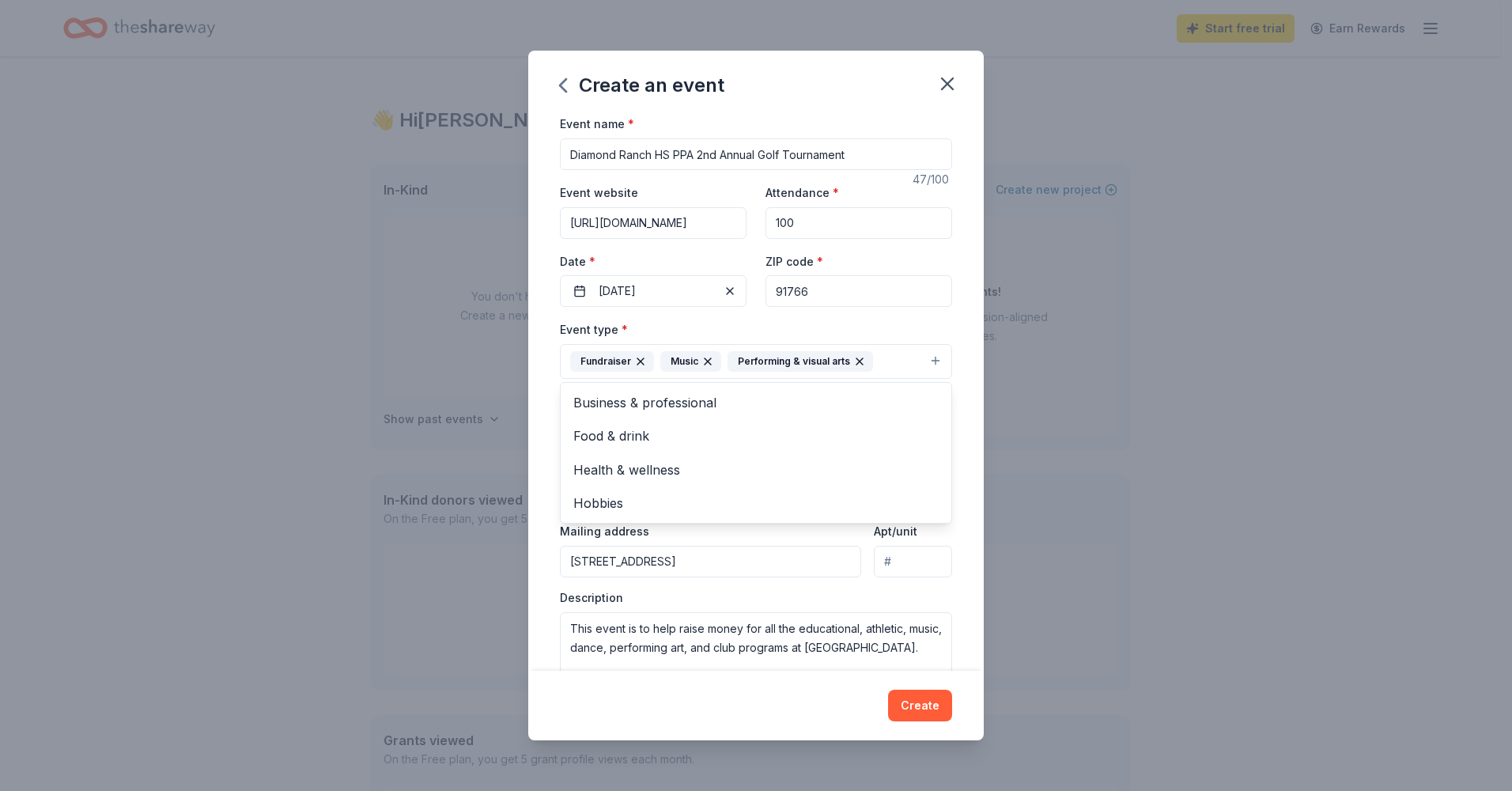
click at [706, 363] on icon "button" at bounding box center [708, 362] width 13 height 13
click at [792, 362] on icon "button" at bounding box center [792, 362] width 13 height 13
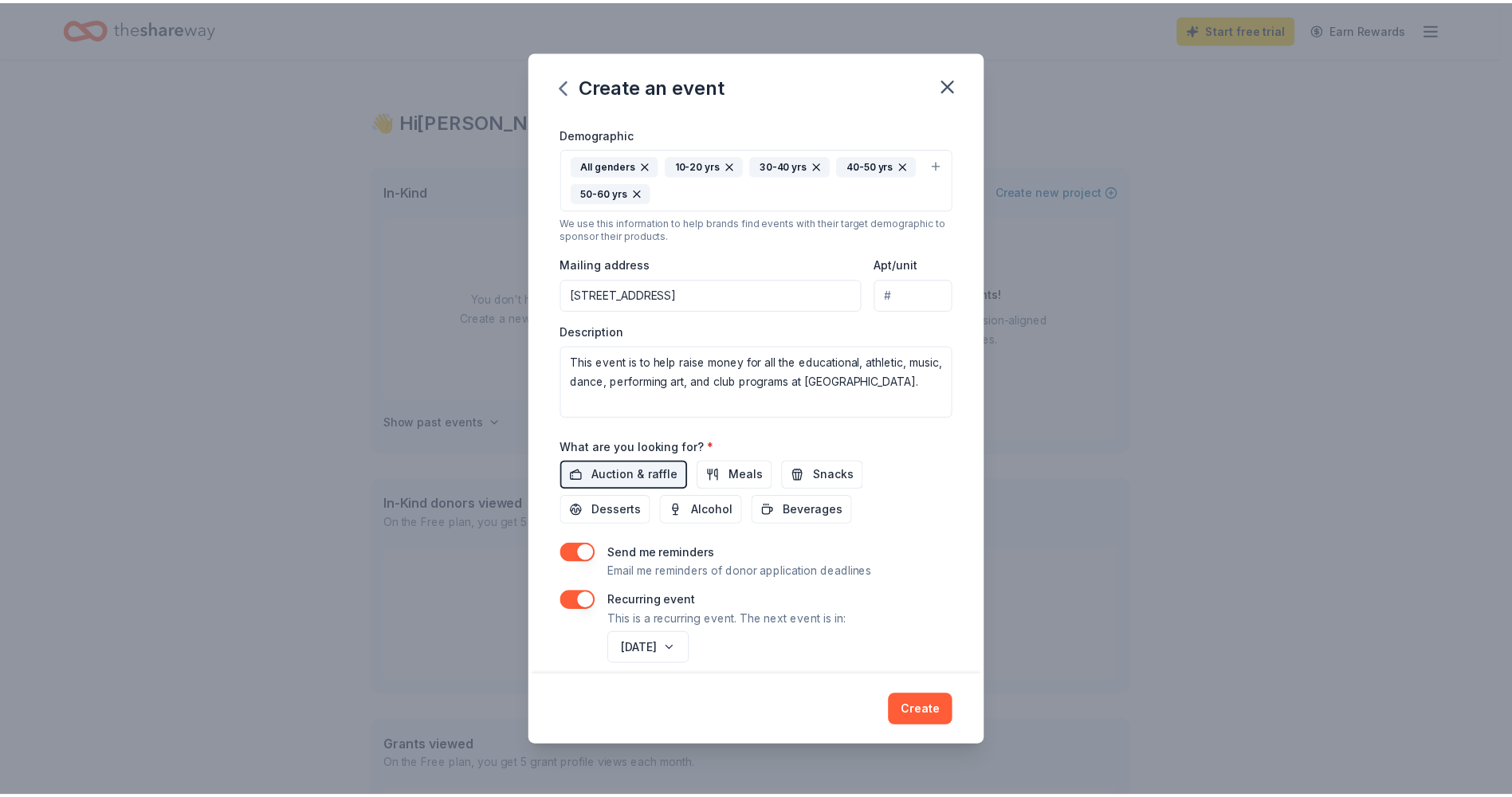
scroll to position [288, 0]
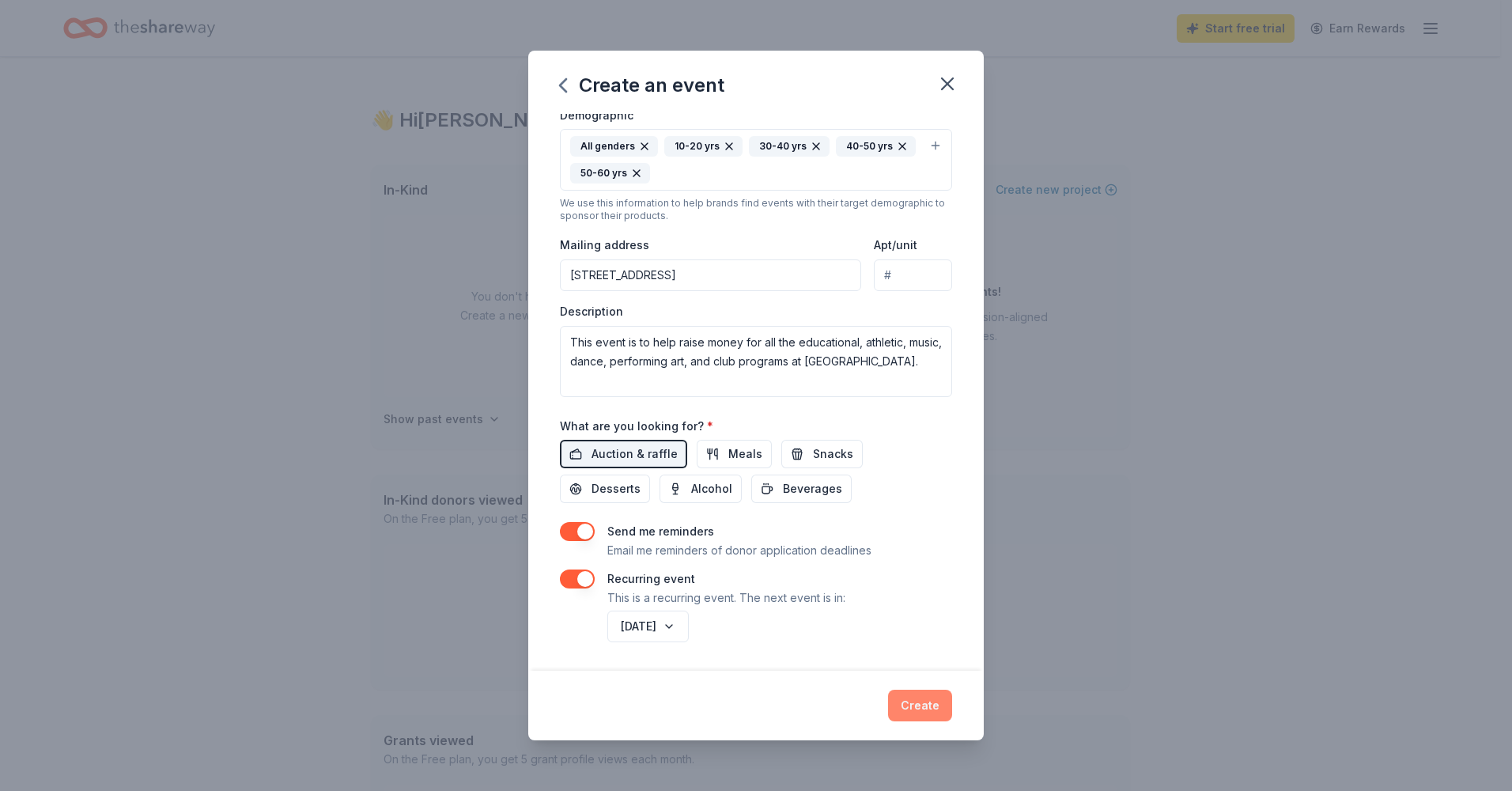
click at [908, 696] on button "Create" at bounding box center [920, 705] width 64 height 32
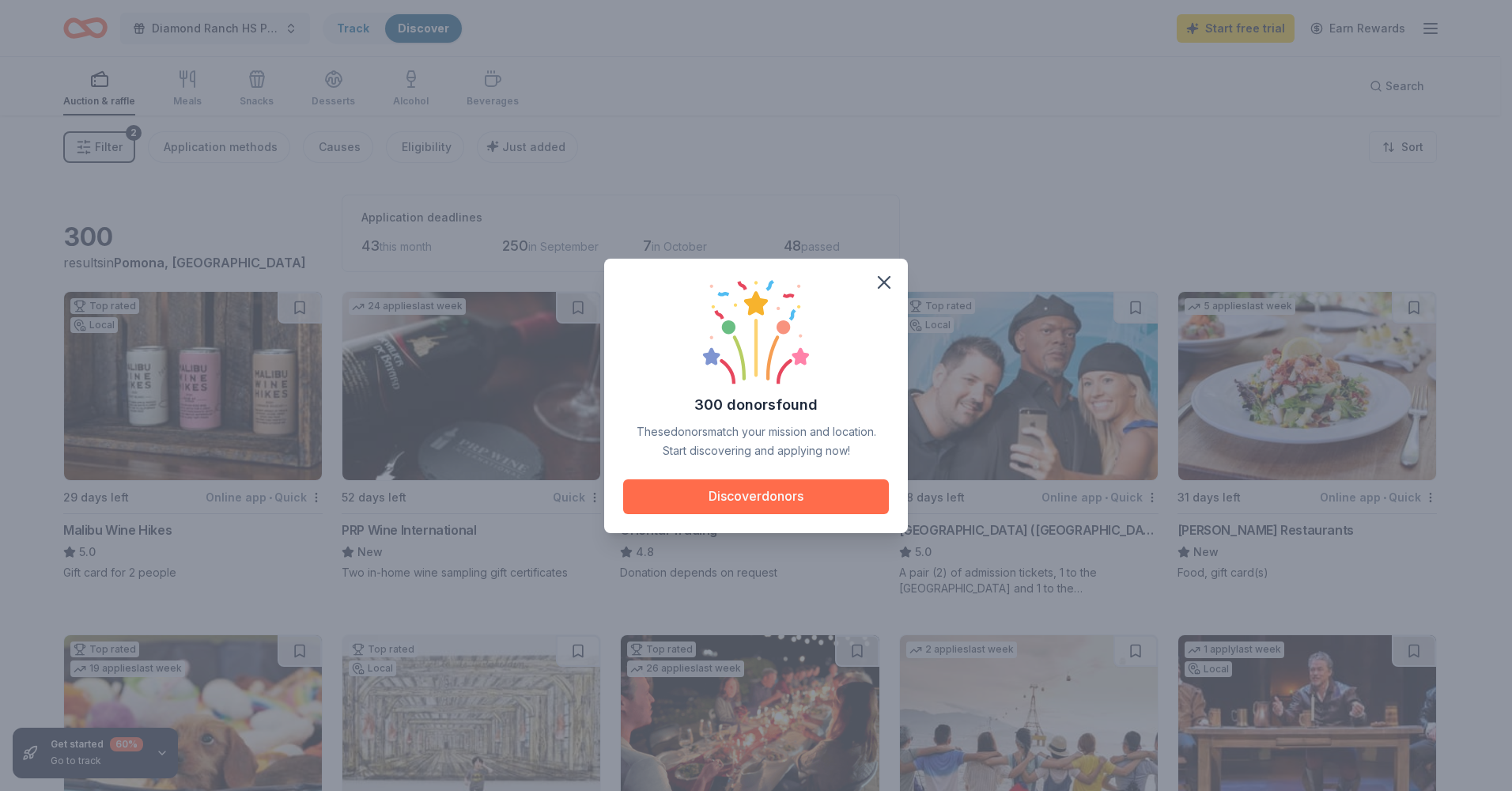
click at [750, 500] on button "Discover donors" at bounding box center [756, 497] width 265 height 34
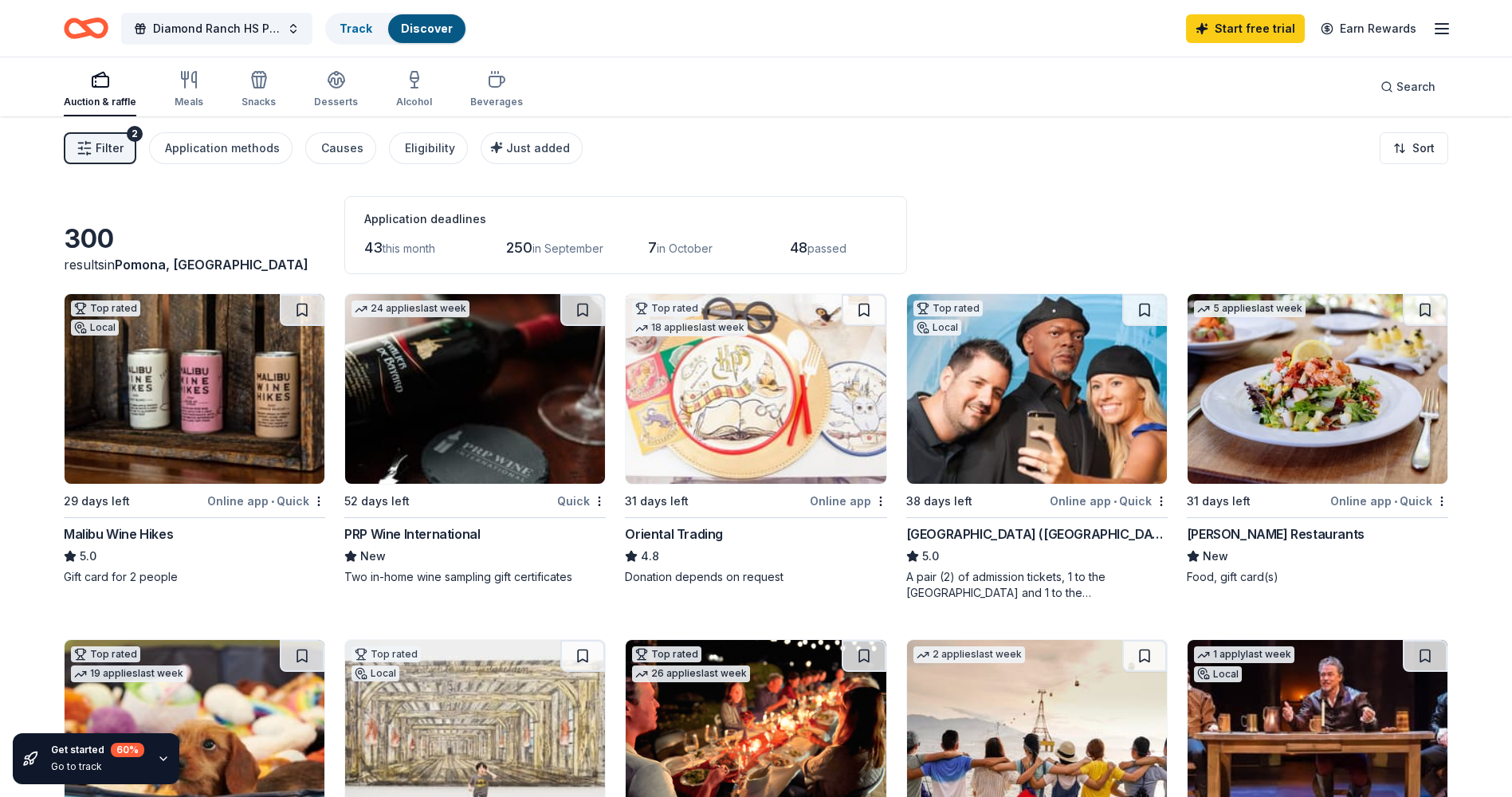
click at [149, 415] on img at bounding box center [194, 389] width 260 height 190
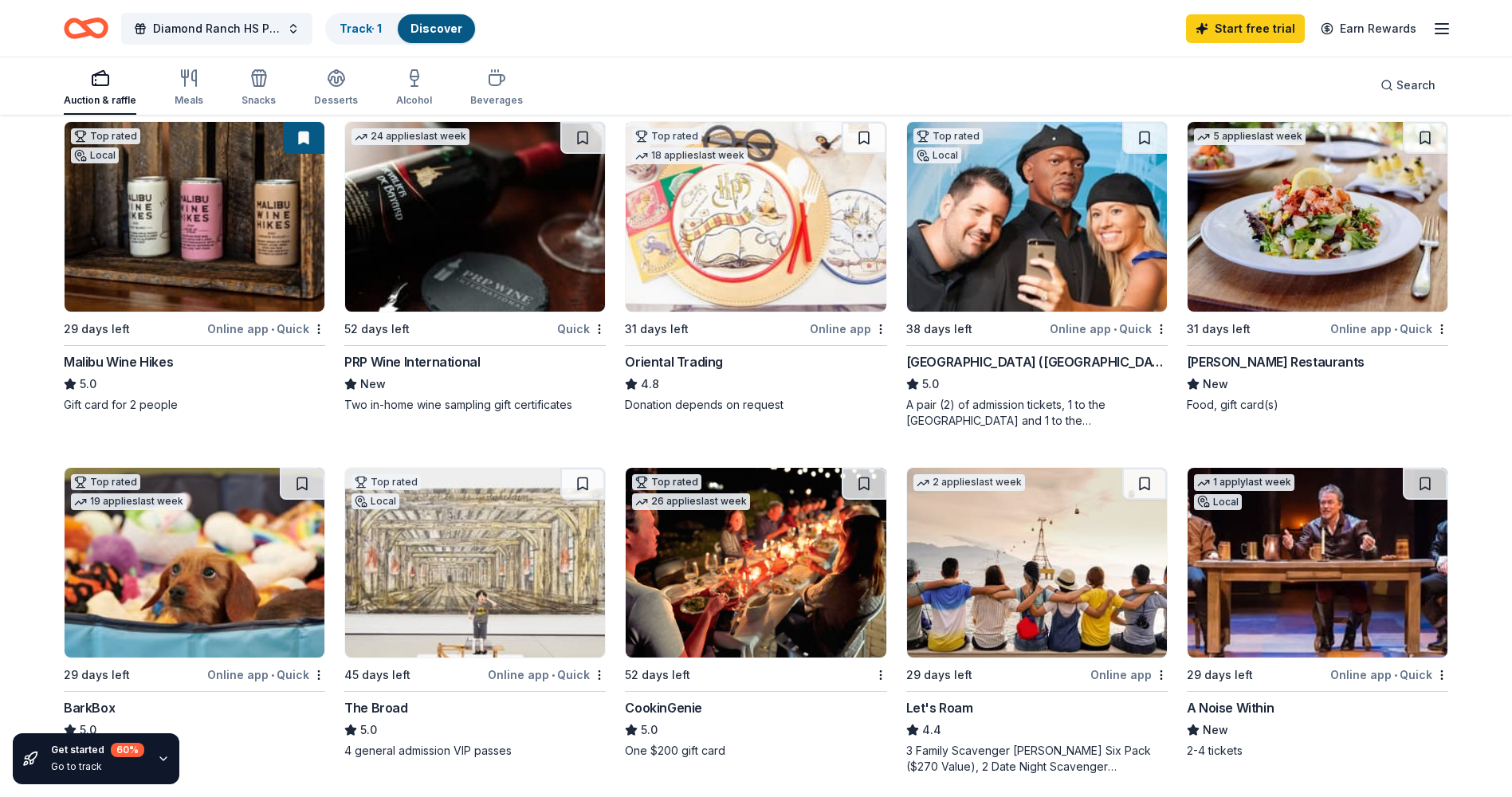
scroll to position [239, 0]
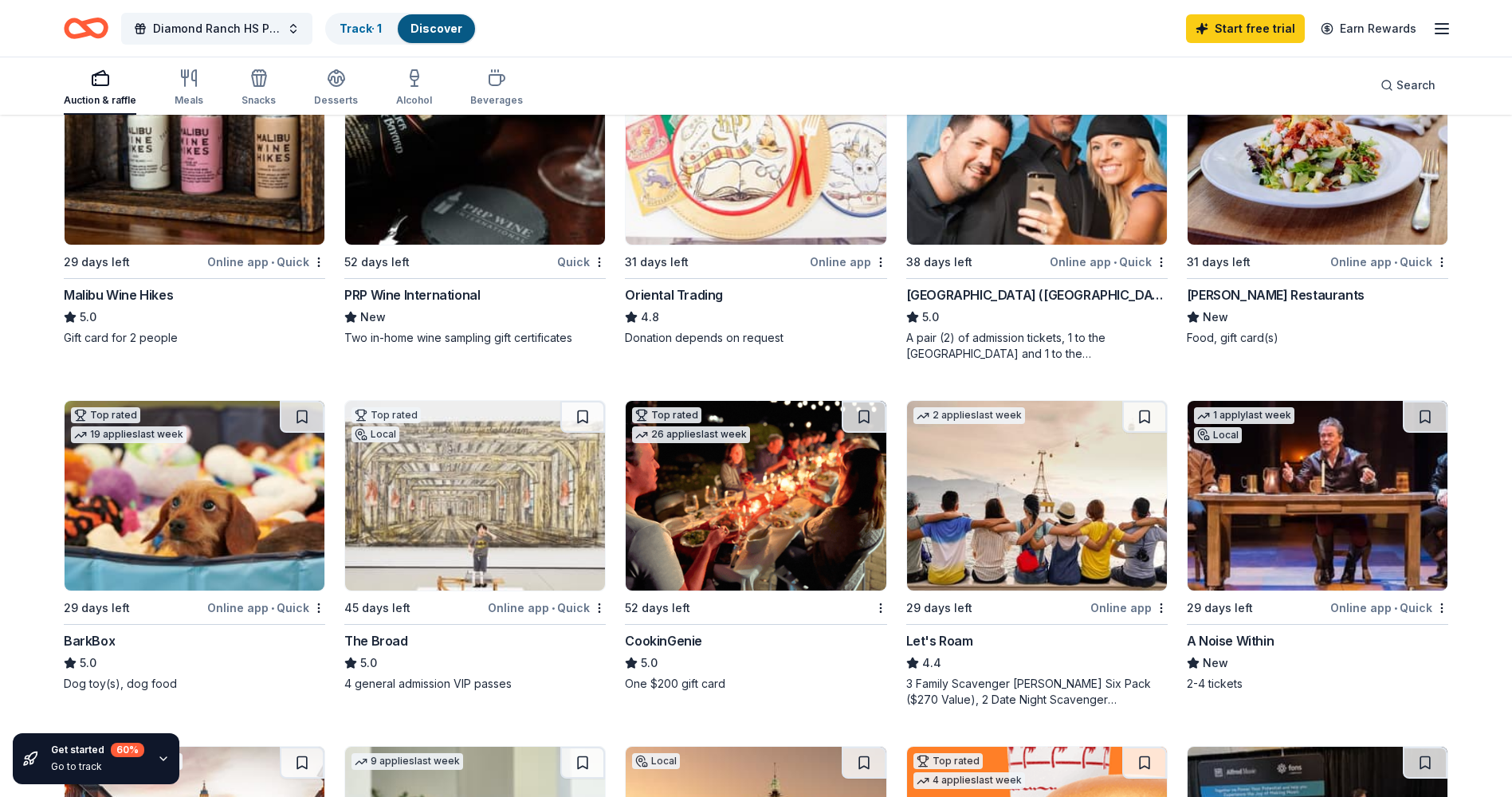
click at [467, 219] on img at bounding box center [475, 150] width 260 height 190
click at [982, 192] on img at bounding box center [1036, 150] width 260 height 190
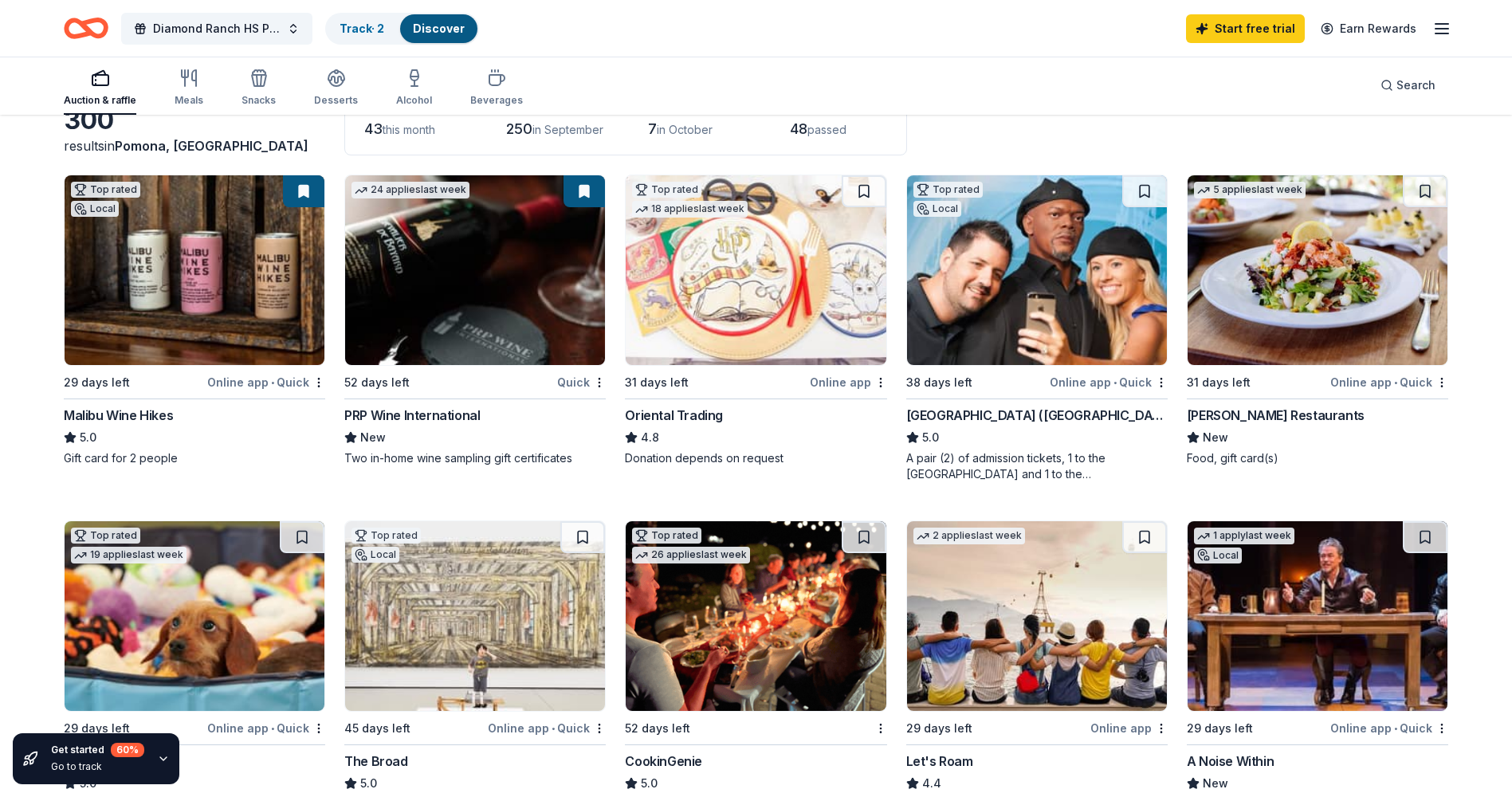
scroll to position [79, 0]
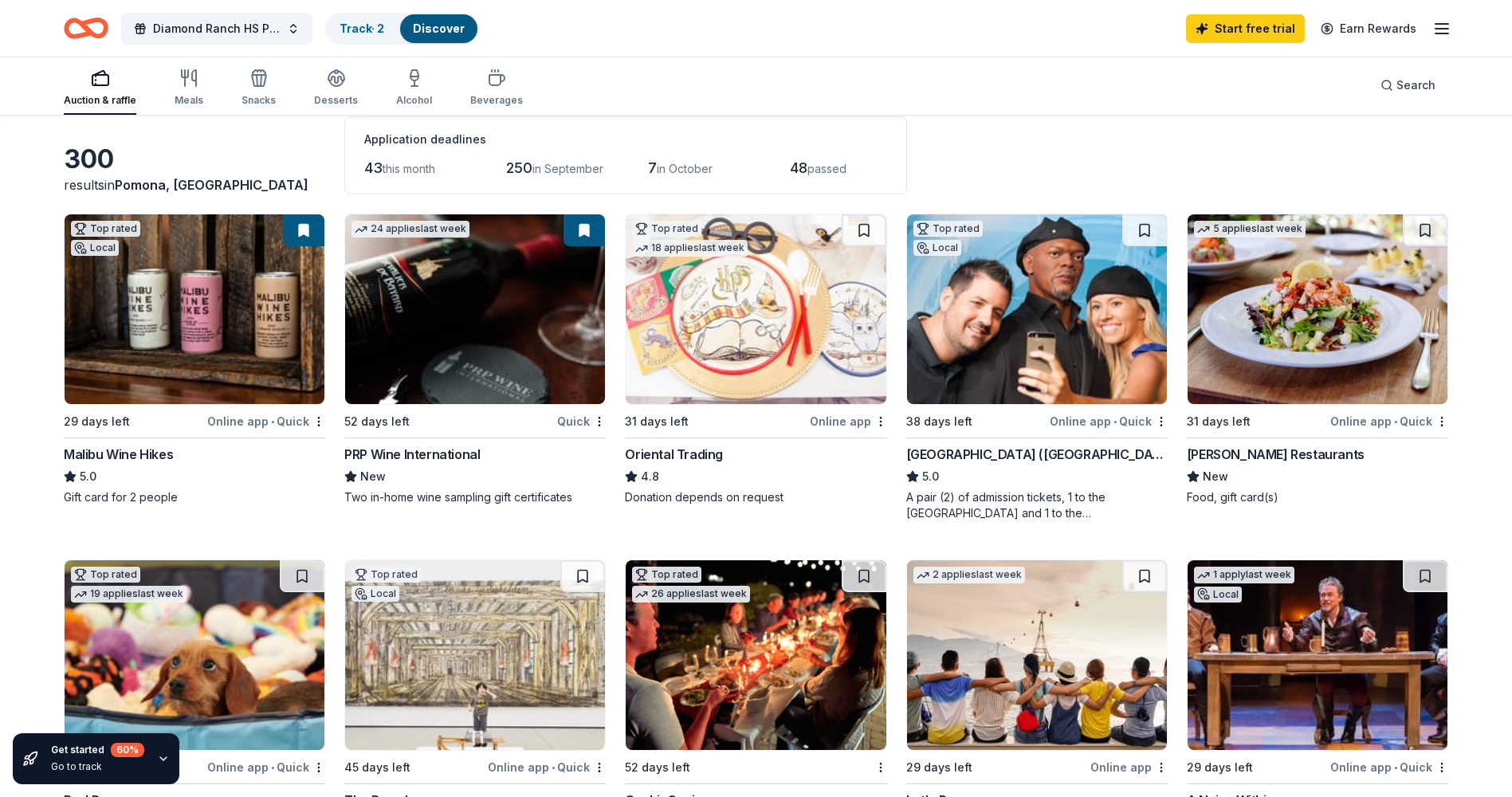
click at [1292, 357] on img at bounding box center [1317, 309] width 260 height 190
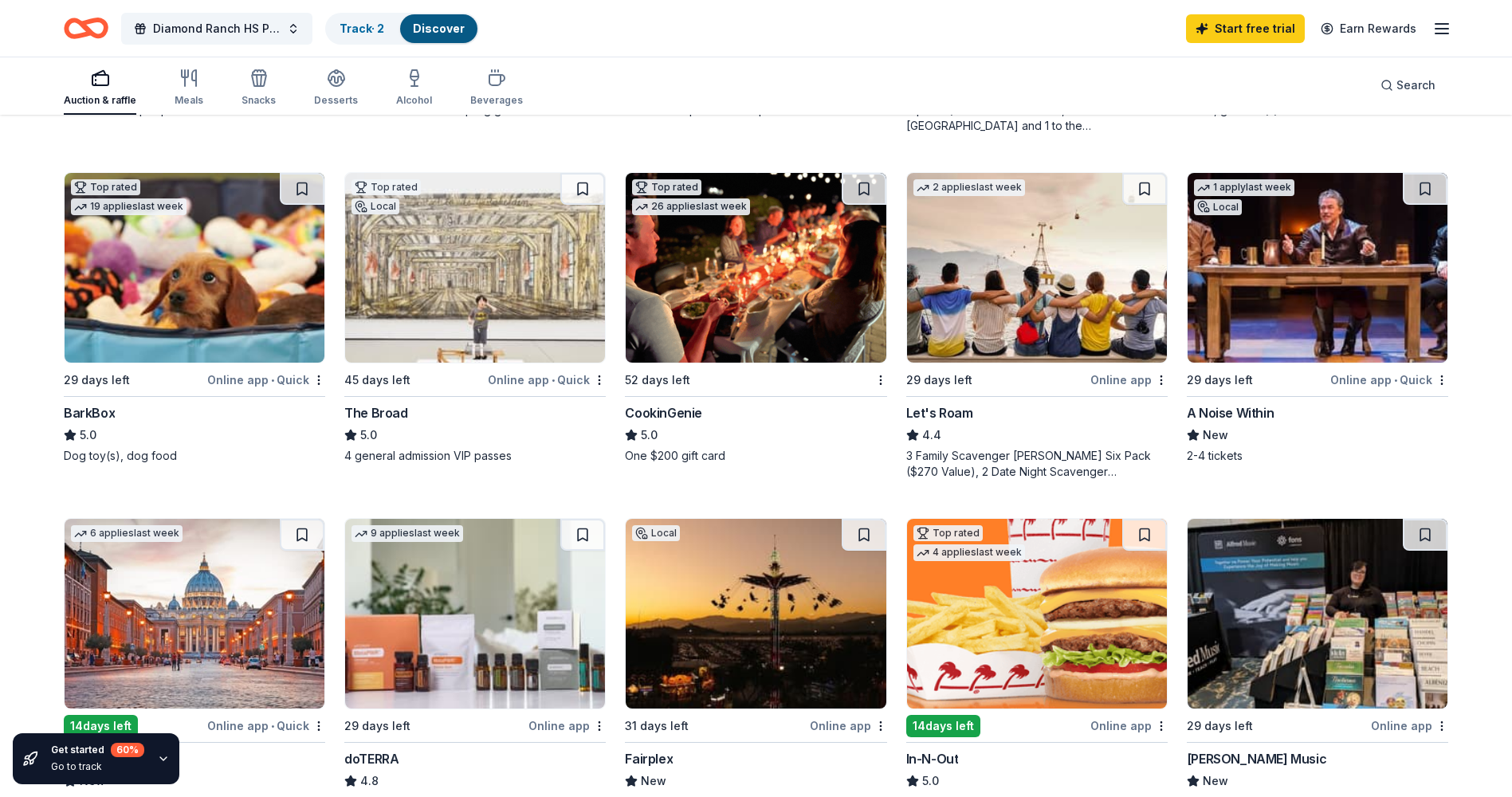
scroll to position [478, 0]
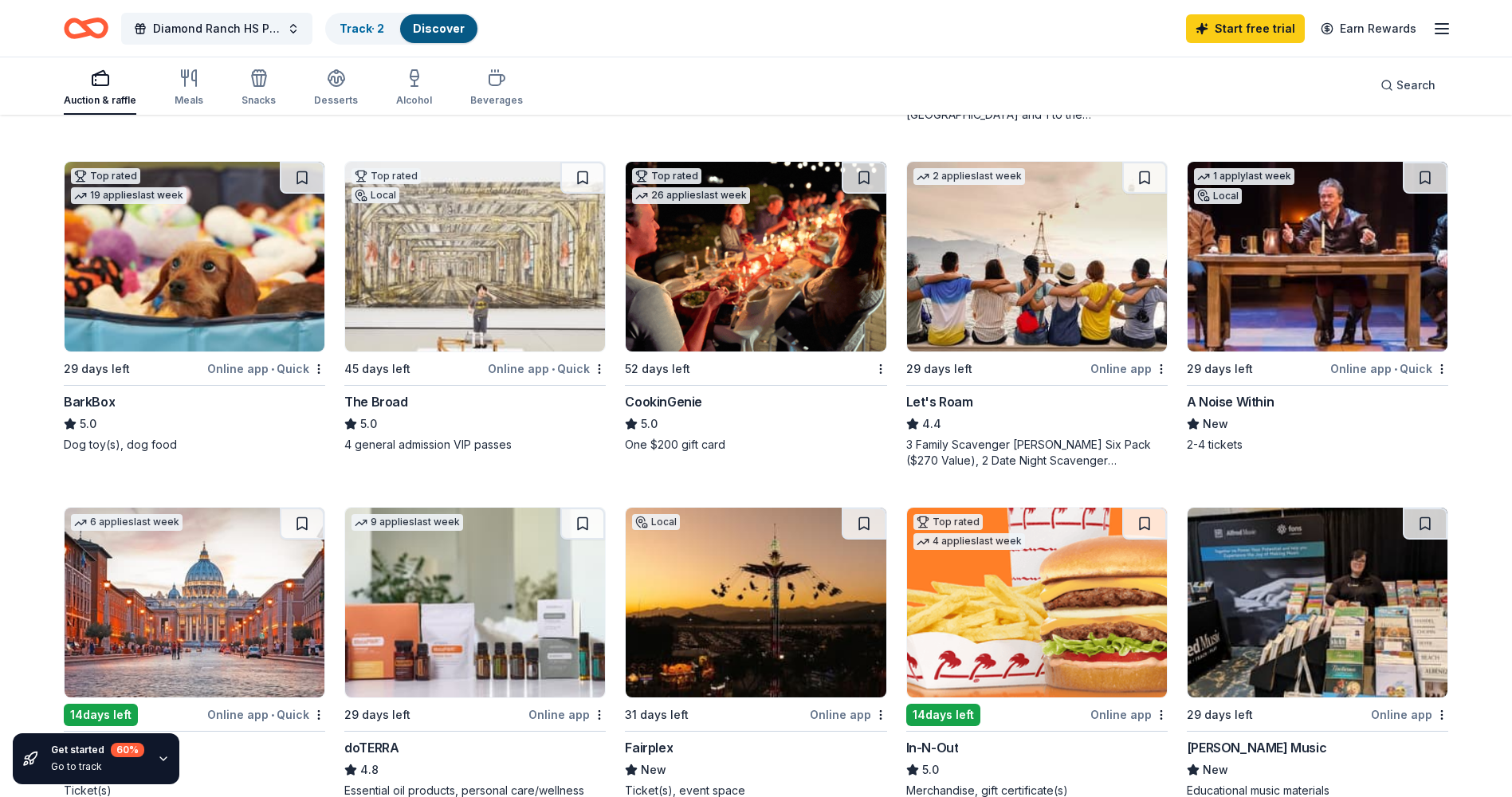
click at [459, 278] on img at bounding box center [475, 257] width 260 height 190
click at [739, 263] on img at bounding box center [755, 257] width 260 height 190
click at [1010, 264] on img at bounding box center [1036, 257] width 260 height 190
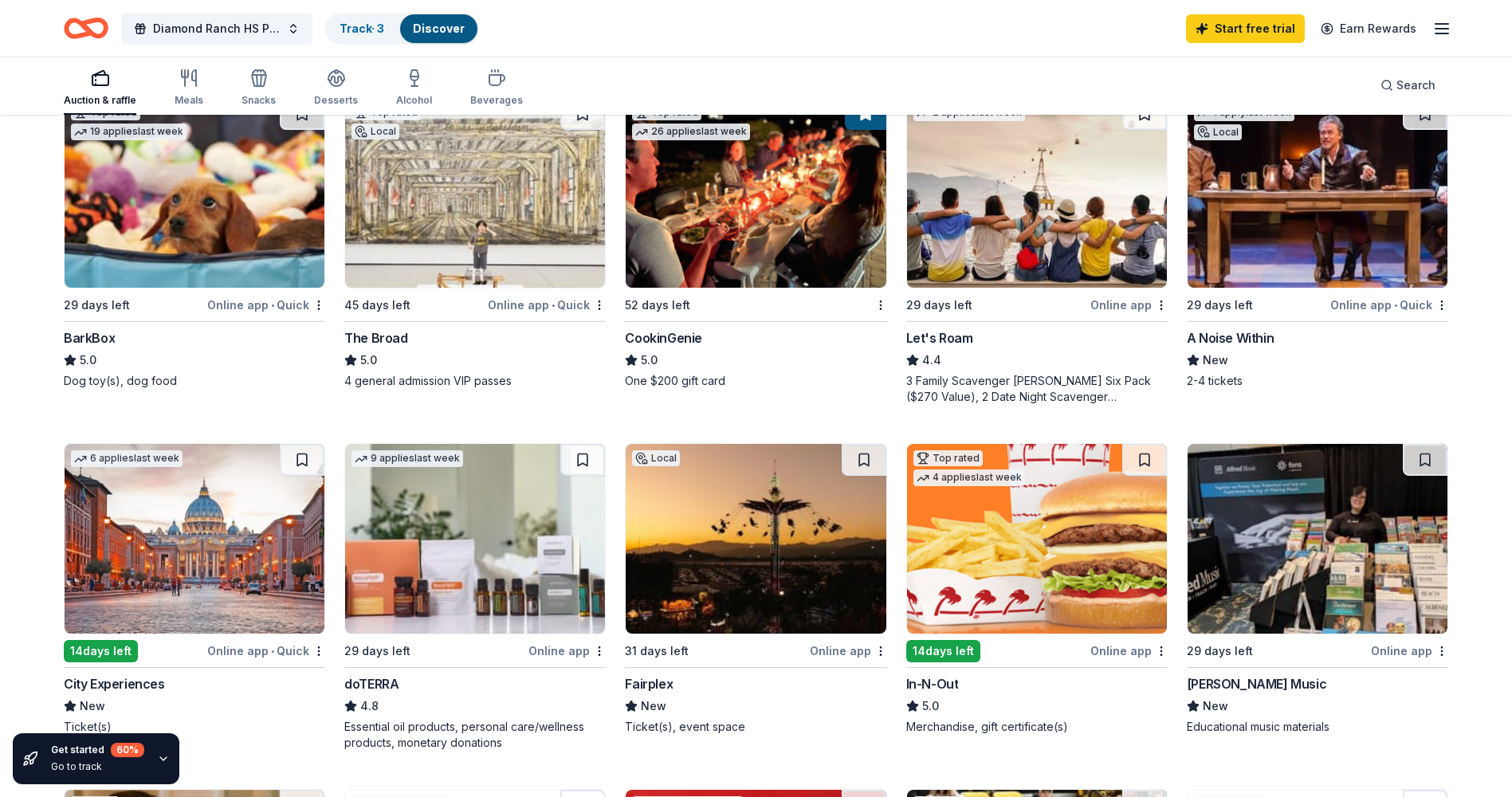
scroll to position [717, 0]
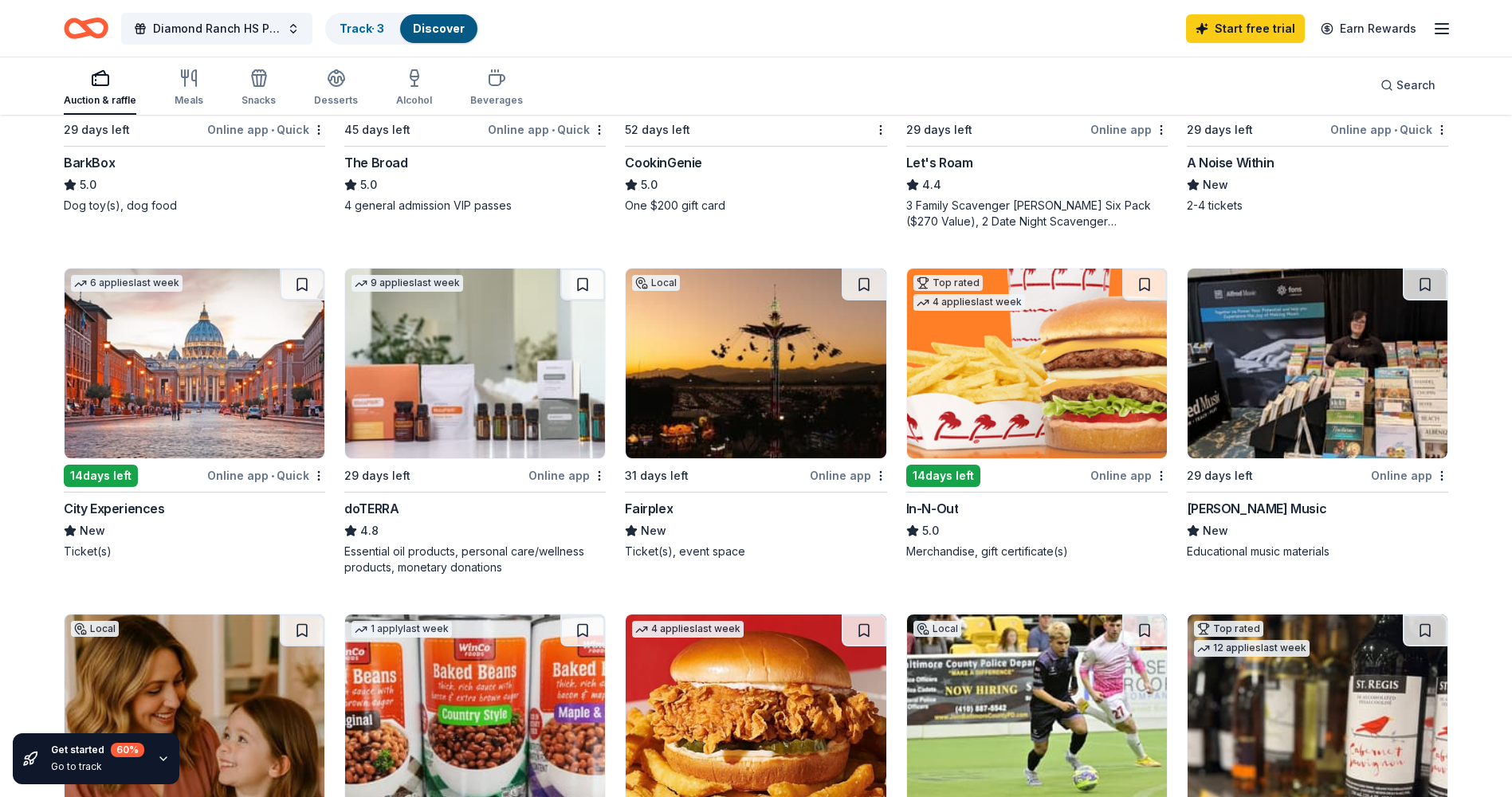
click at [698, 391] on img at bounding box center [755, 363] width 260 height 190
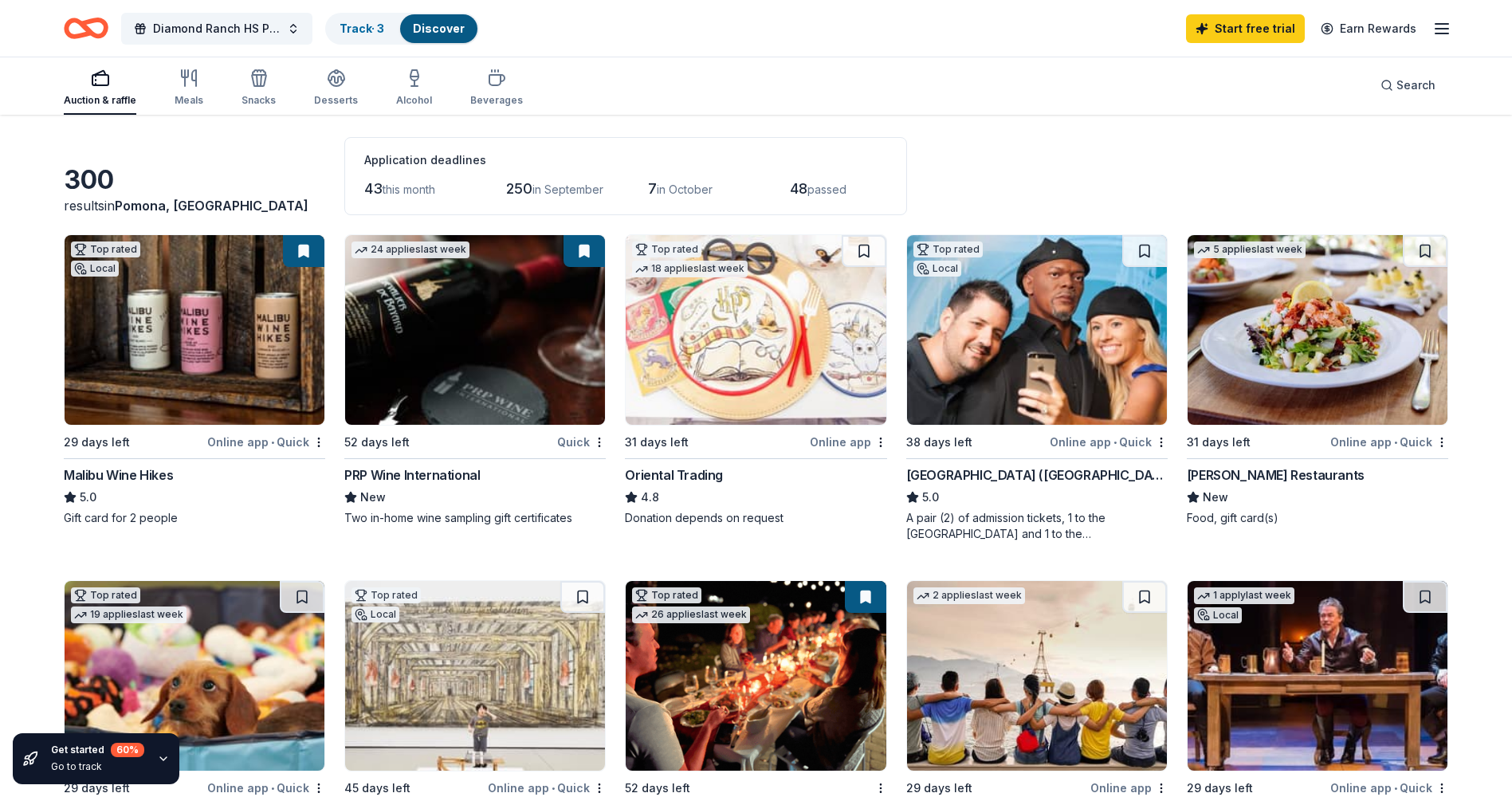
scroll to position [0, 0]
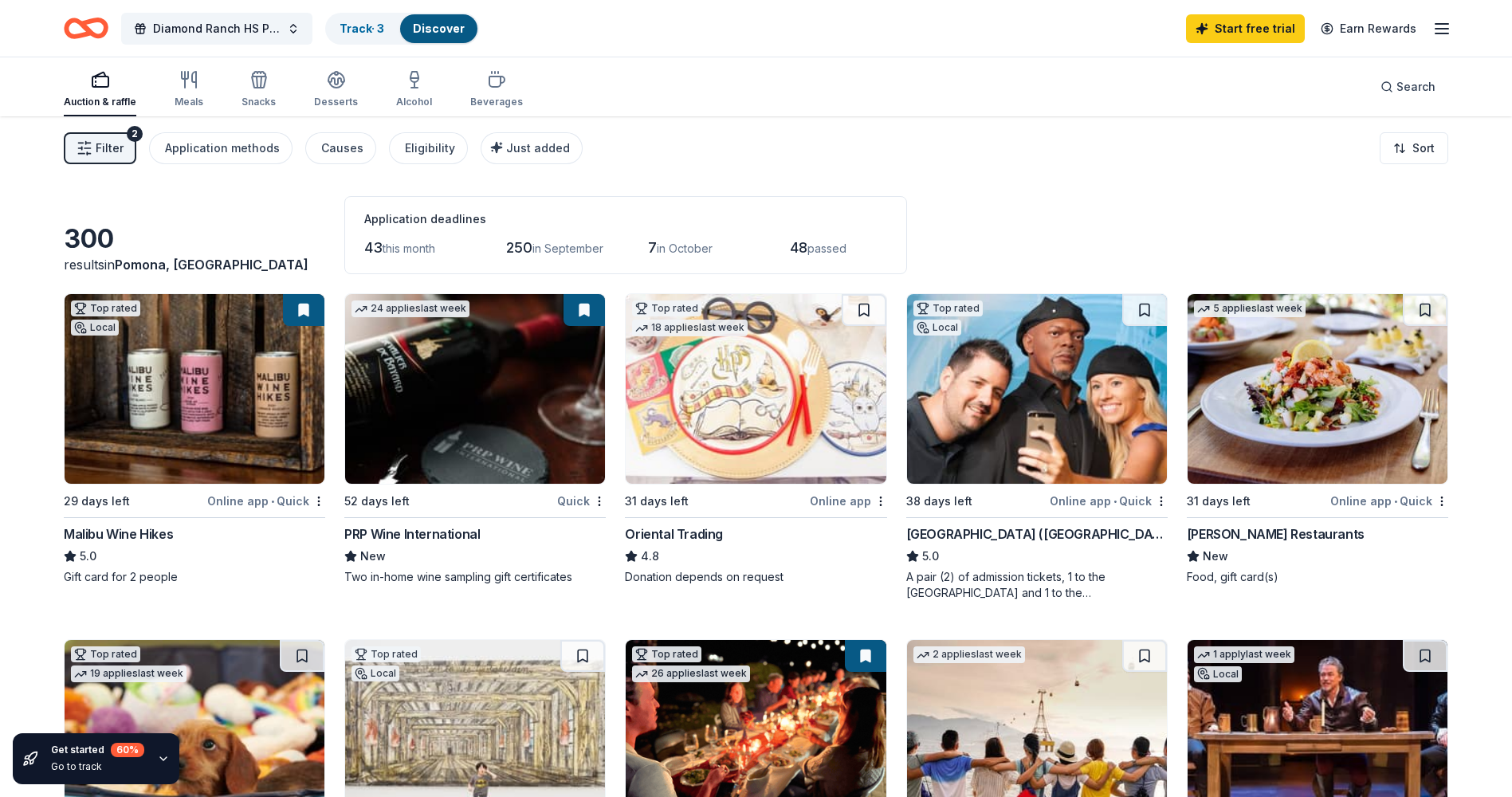
click at [234, 399] on img at bounding box center [194, 389] width 260 height 190
click at [360, 26] on link "Track · 3" at bounding box center [362, 28] width 45 height 14
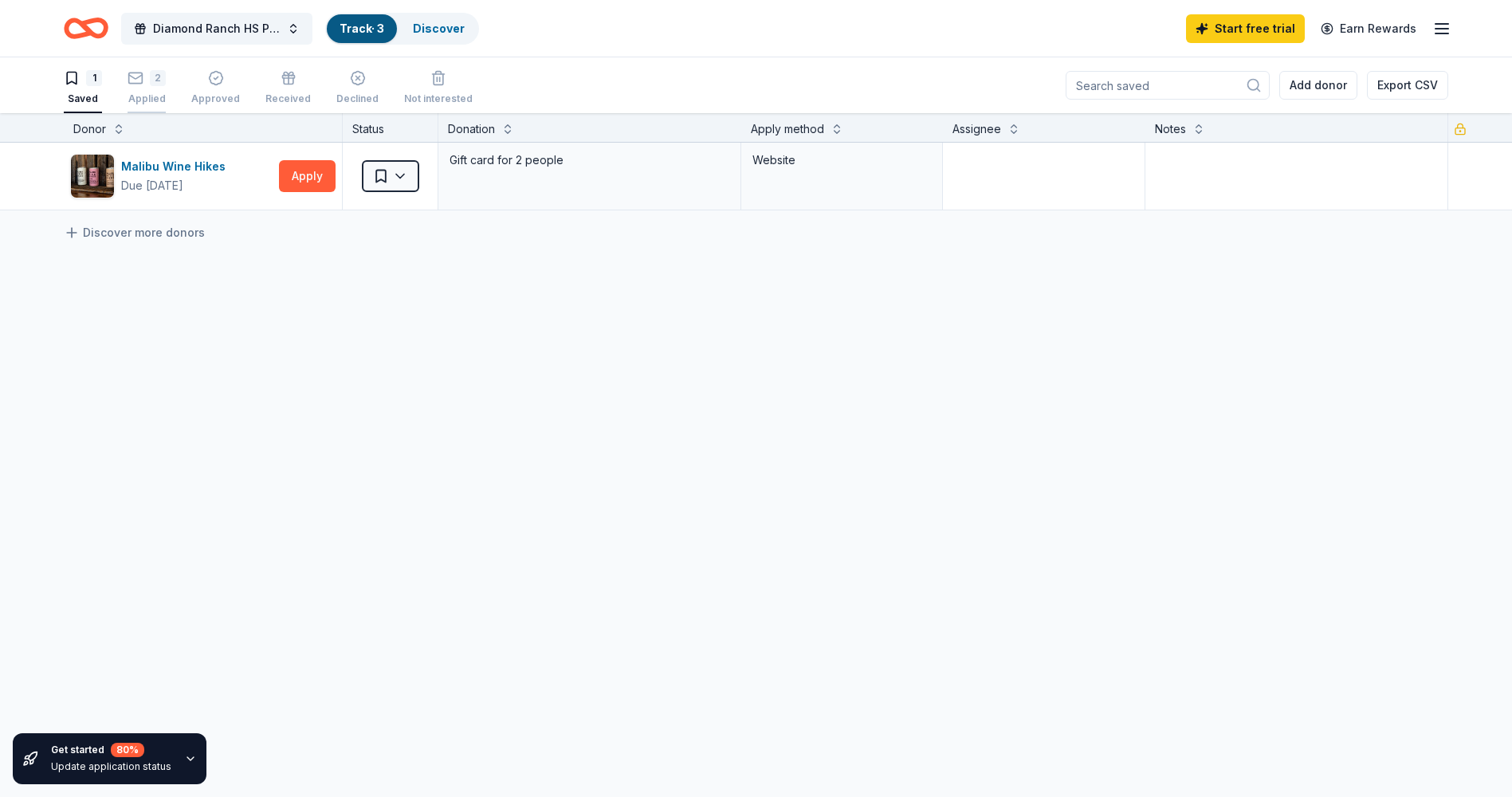
click at [150, 85] on div "2" at bounding box center [157, 78] width 16 height 16
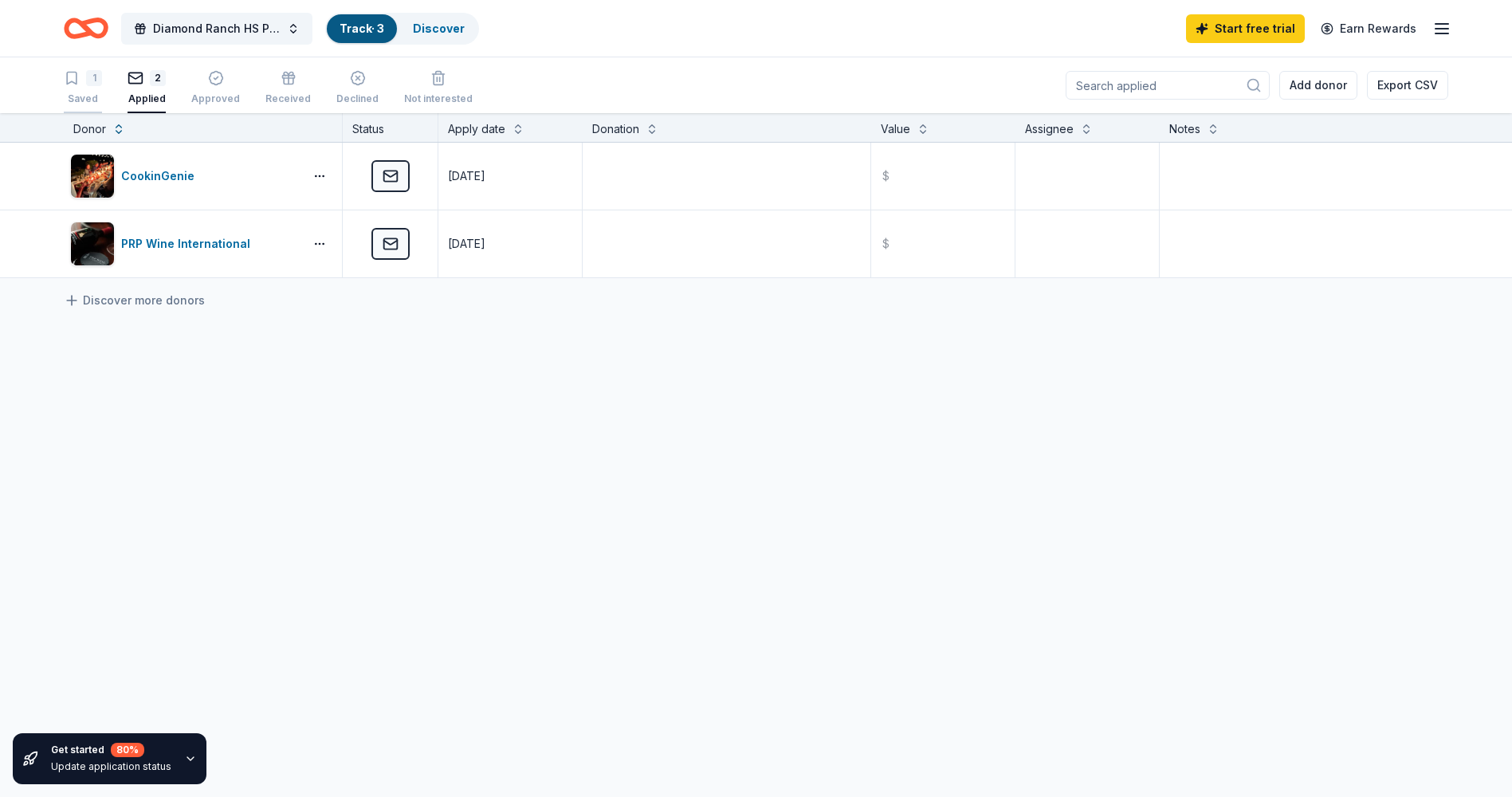
click at [93, 84] on div "1" at bounding box center [93, 78] width 16 height 16
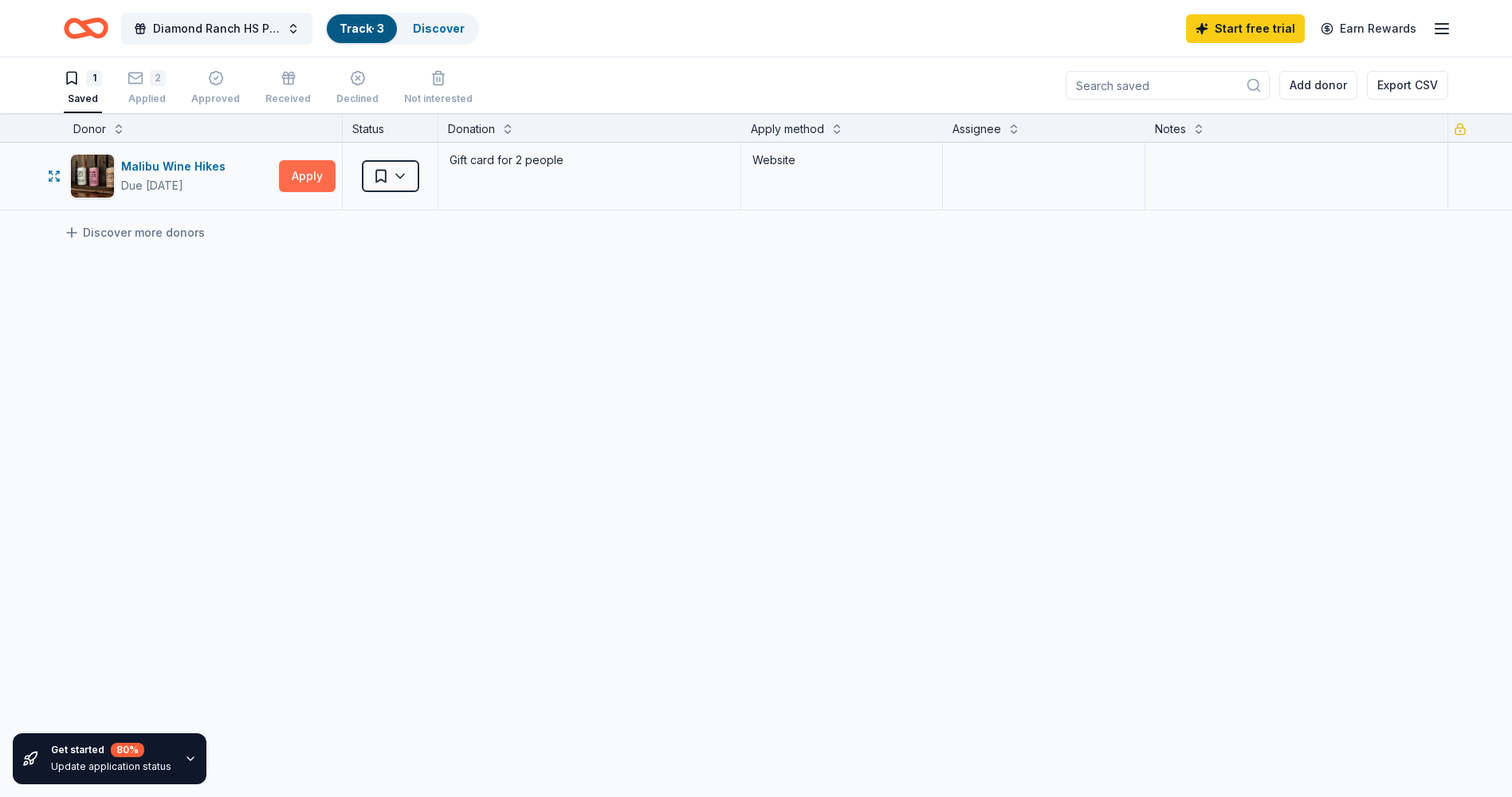
click at [303, 185] on button "Apply" at bounding box center [307, 175] width 57 height 32
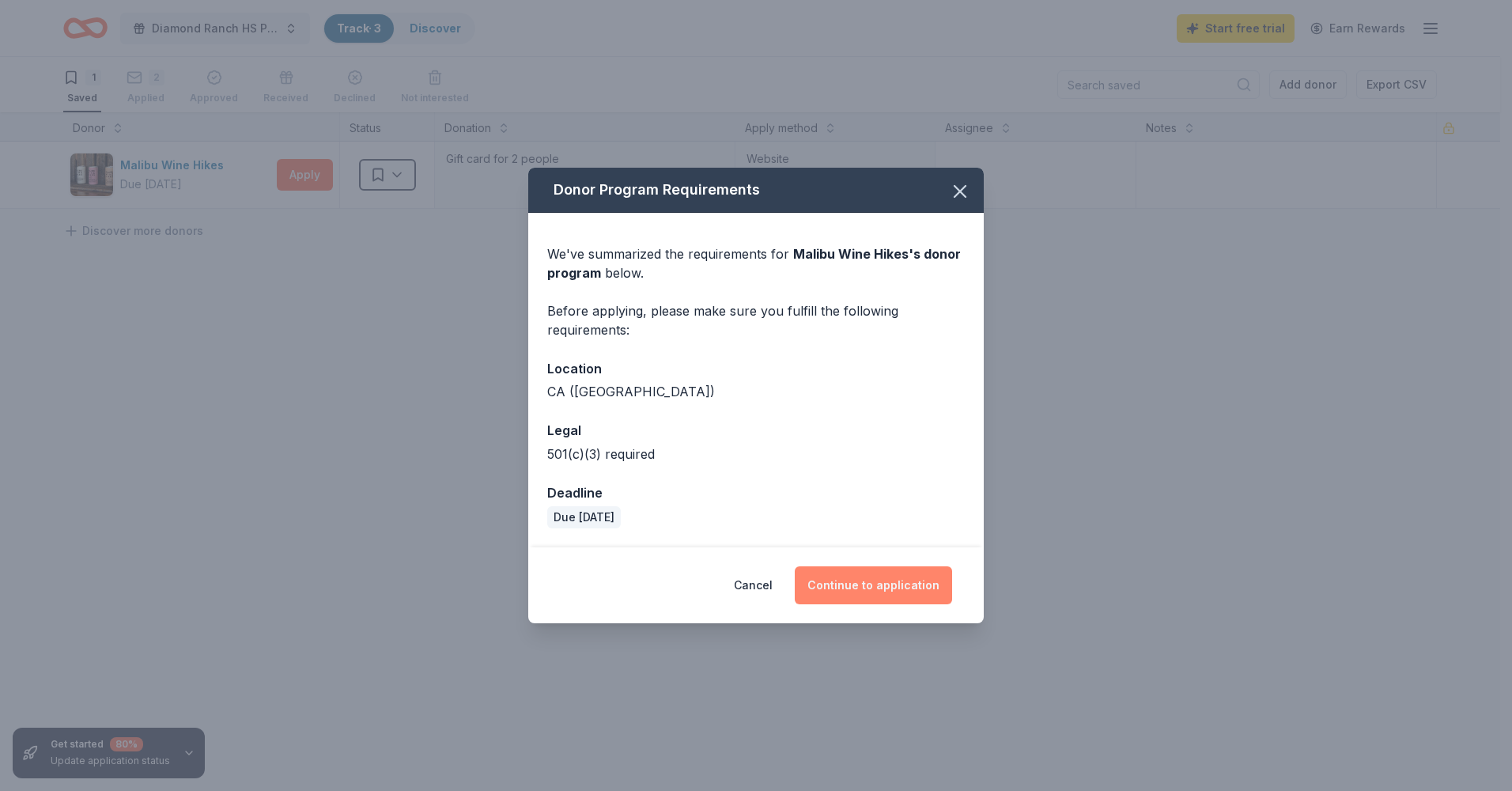
click at [874, 591] on button "Continue to application" at bounding box center [873, 585] width 158 height 38
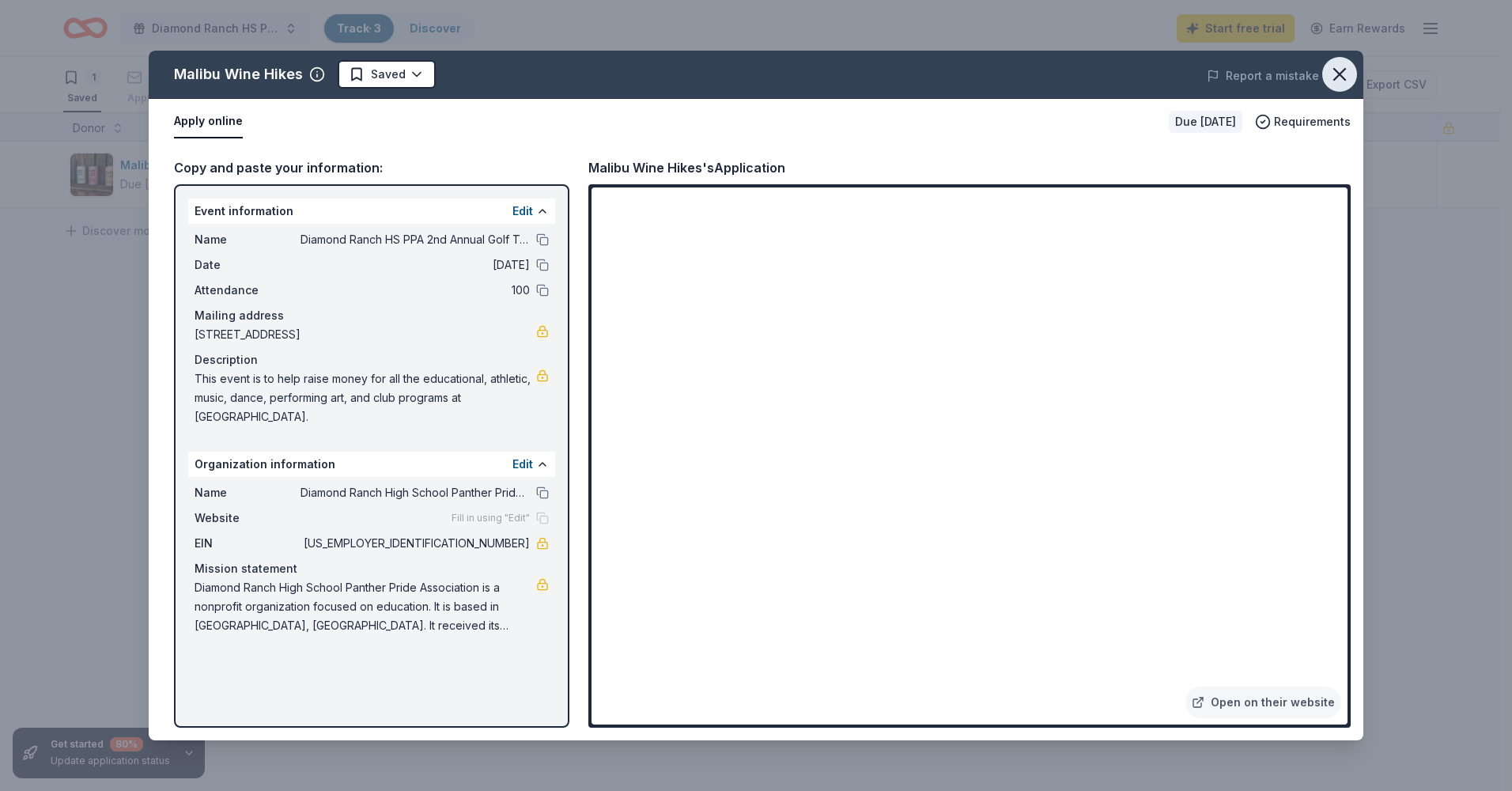
click at [1342, 69] on icon "button" at bounding box center [1339, 74] width 22 height 22
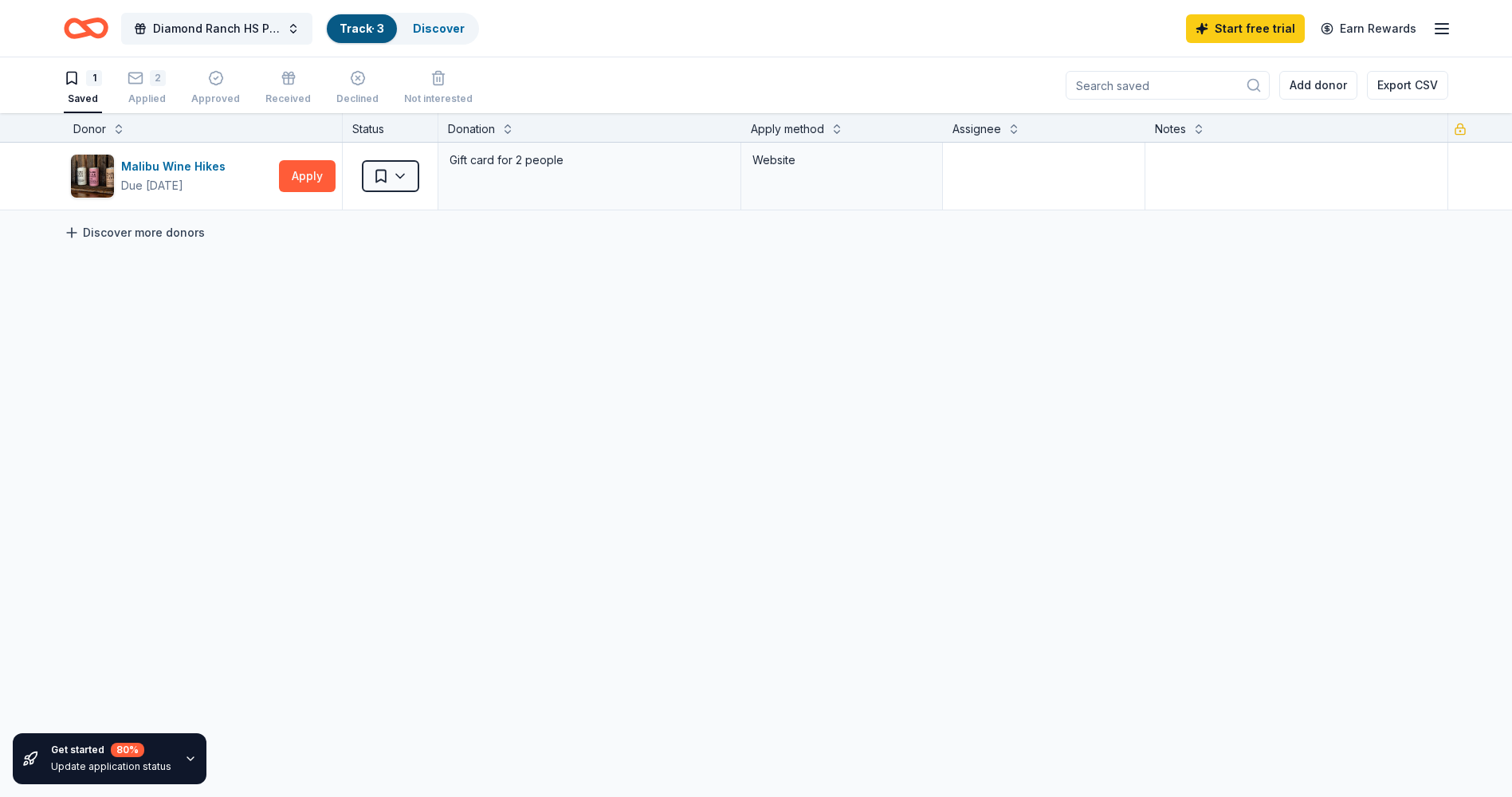
click at [72, 228] on icon at bounding box center [72, 233] width 0 height 9
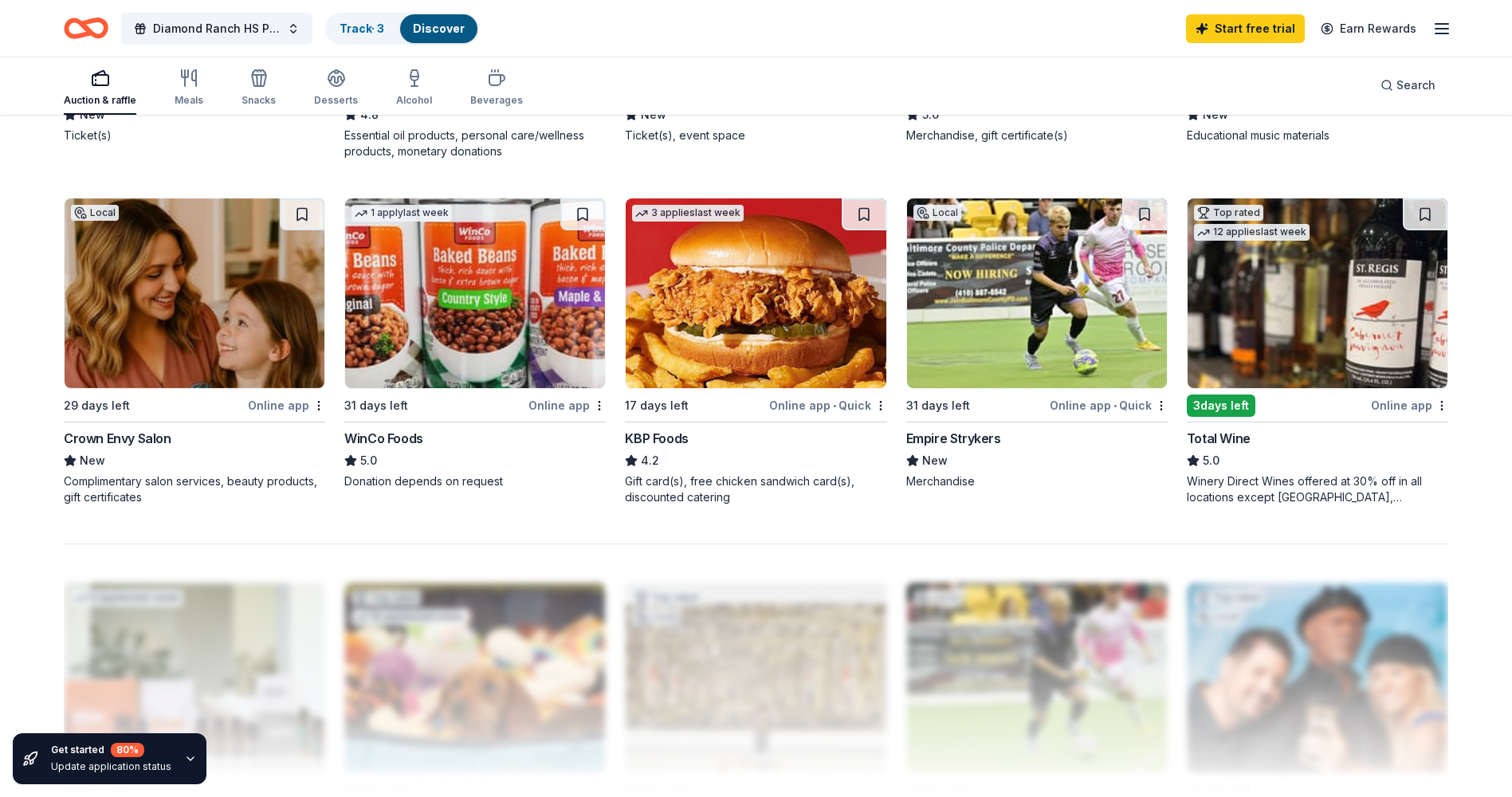
scroll to position [1116, 0]
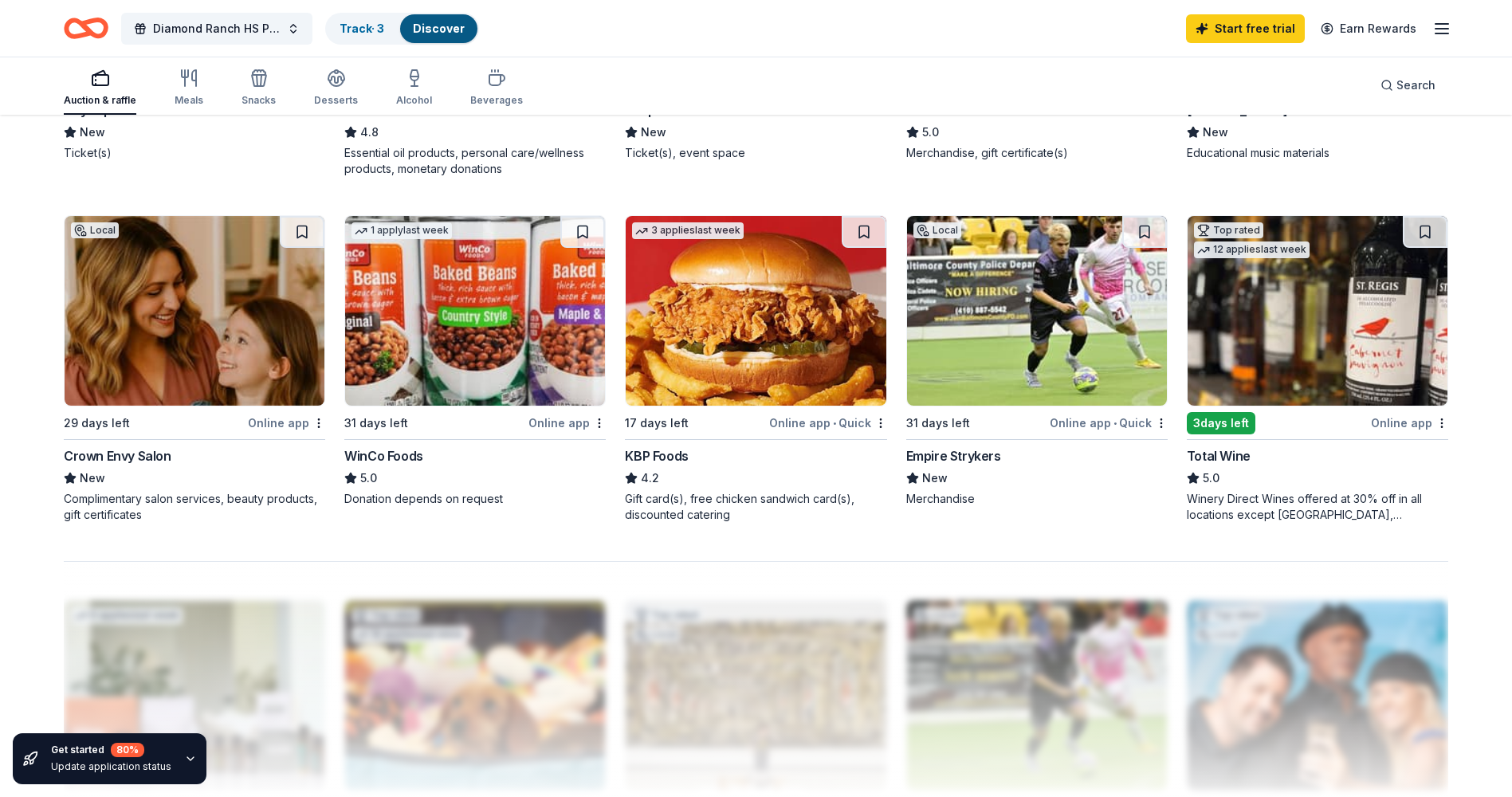
click at [440, 320] on img at bounding box center [475, 311] width 260 height 190
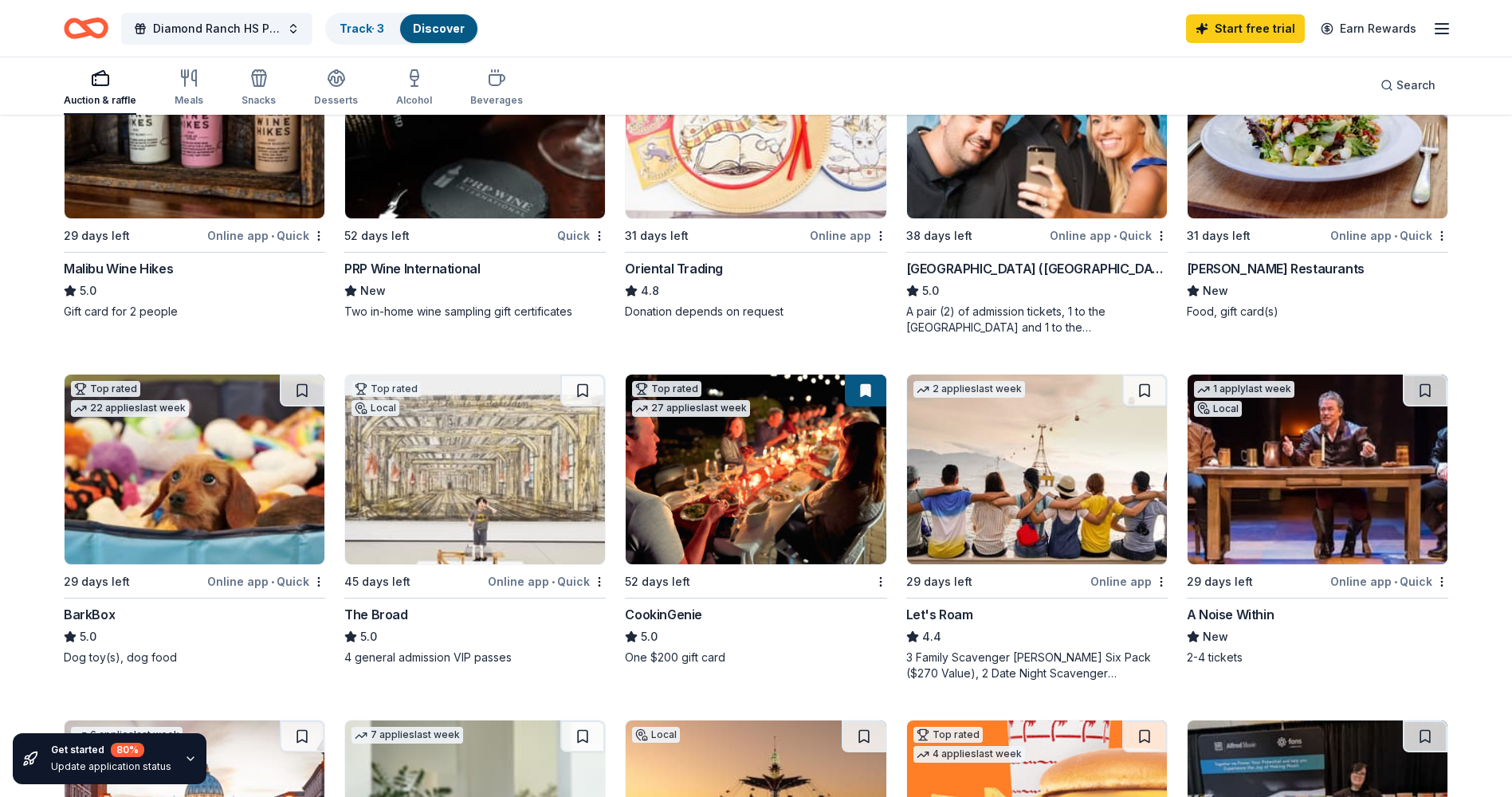
scroll to position [239, 0]
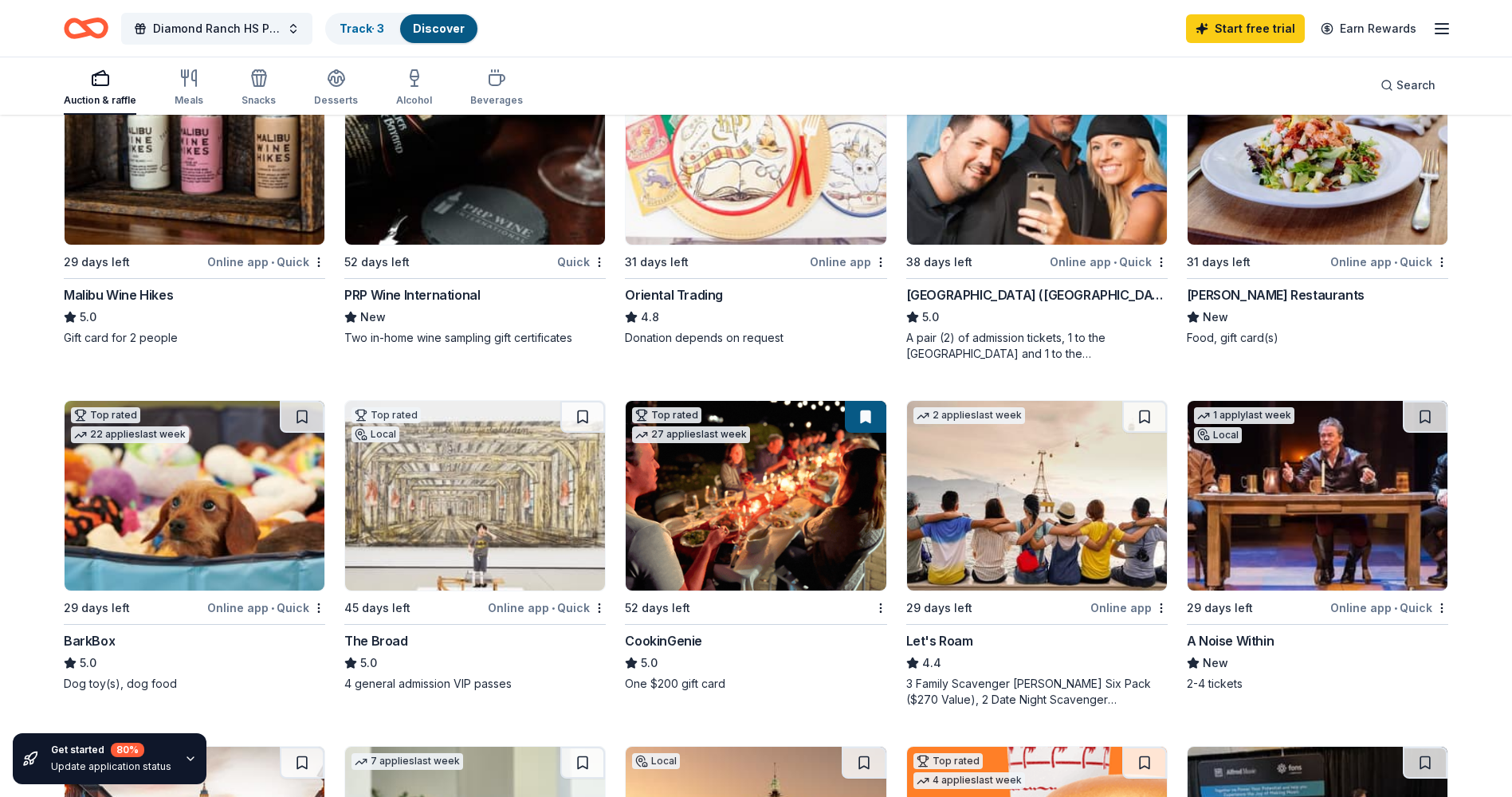
click at [1437, 26] on icon "button" at bounding box center [1441, 28] width 19 height 19
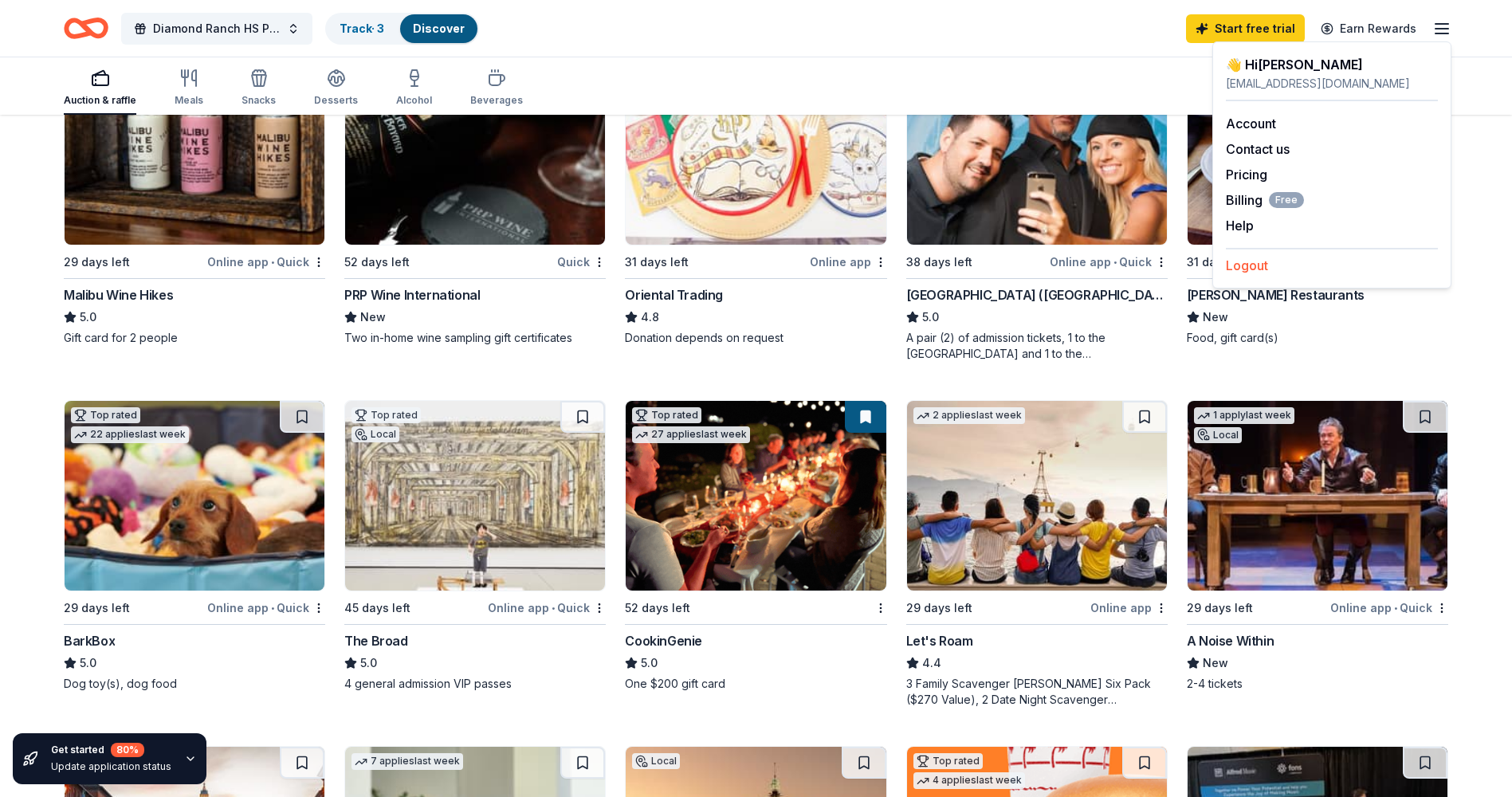
click at [1252, 264] on button "Logout" at bounding box center [1246, 265] width 42 height 19
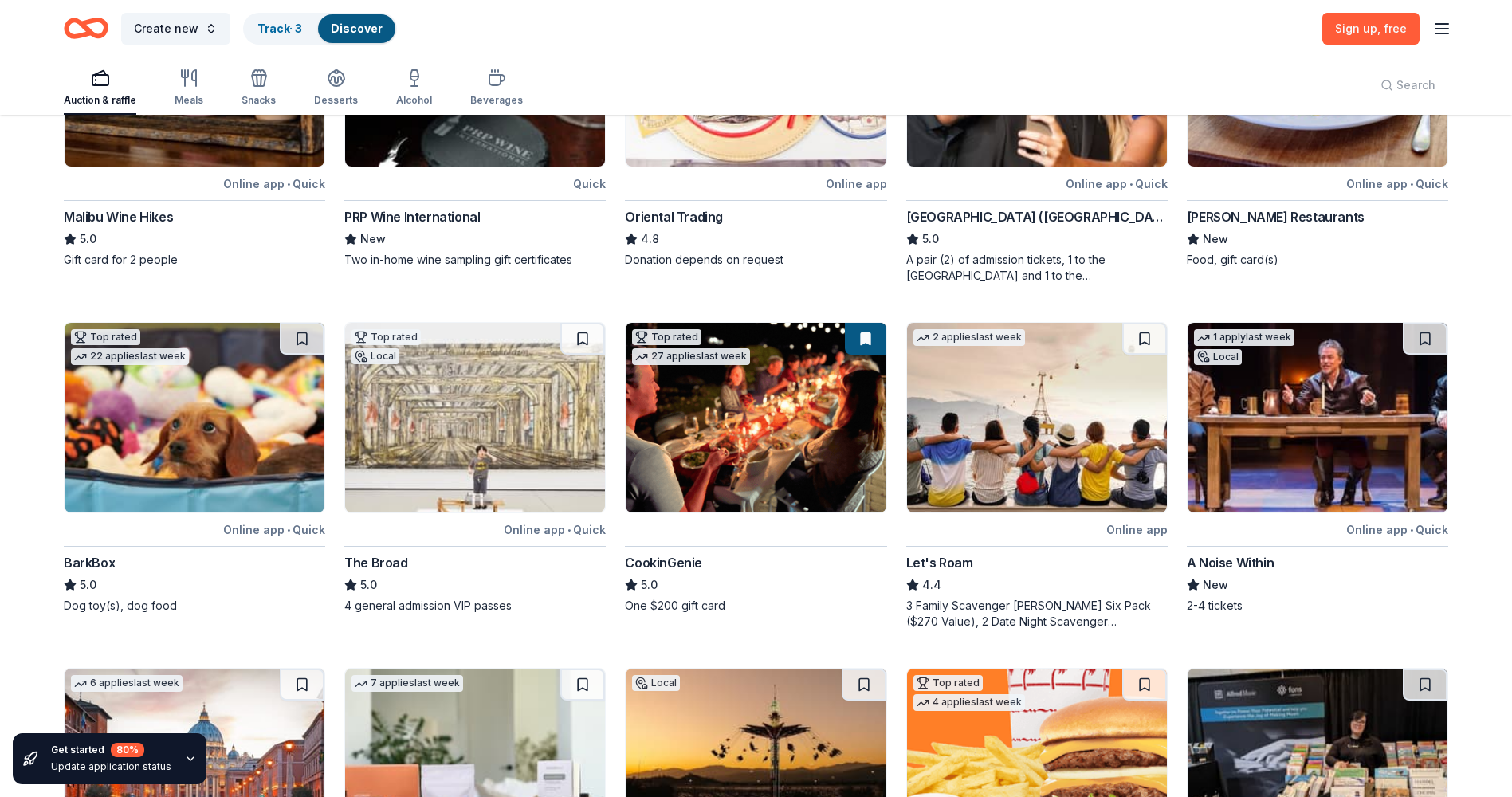
scroll to position [0, 0]
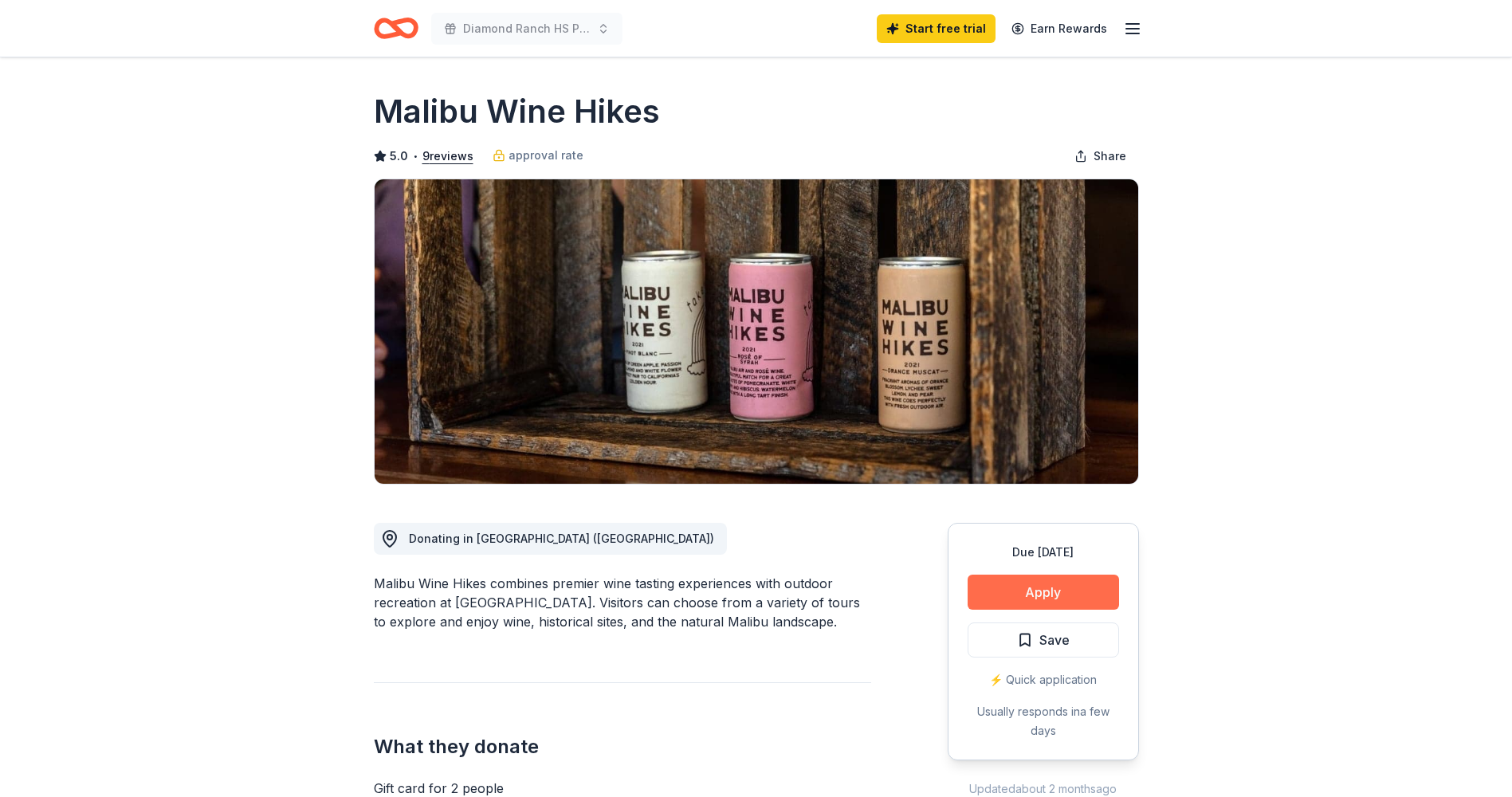
click at [1013, 593] on button "Apply" at bounding box center [1043, 592] width 152 height 35
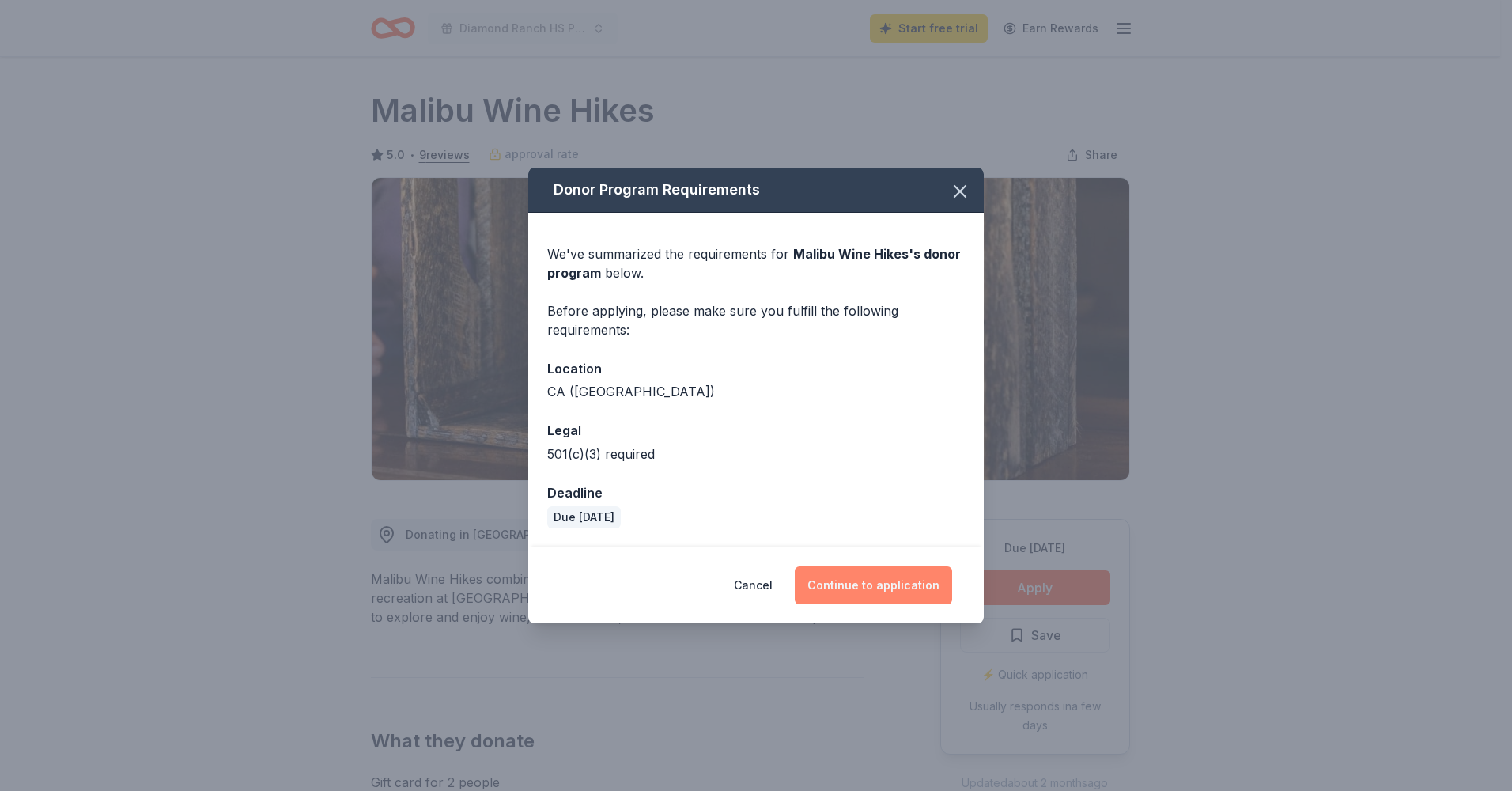
click at [850, 584] on button "Continue to application" at bounding box center [873, 585] width 158 height 38
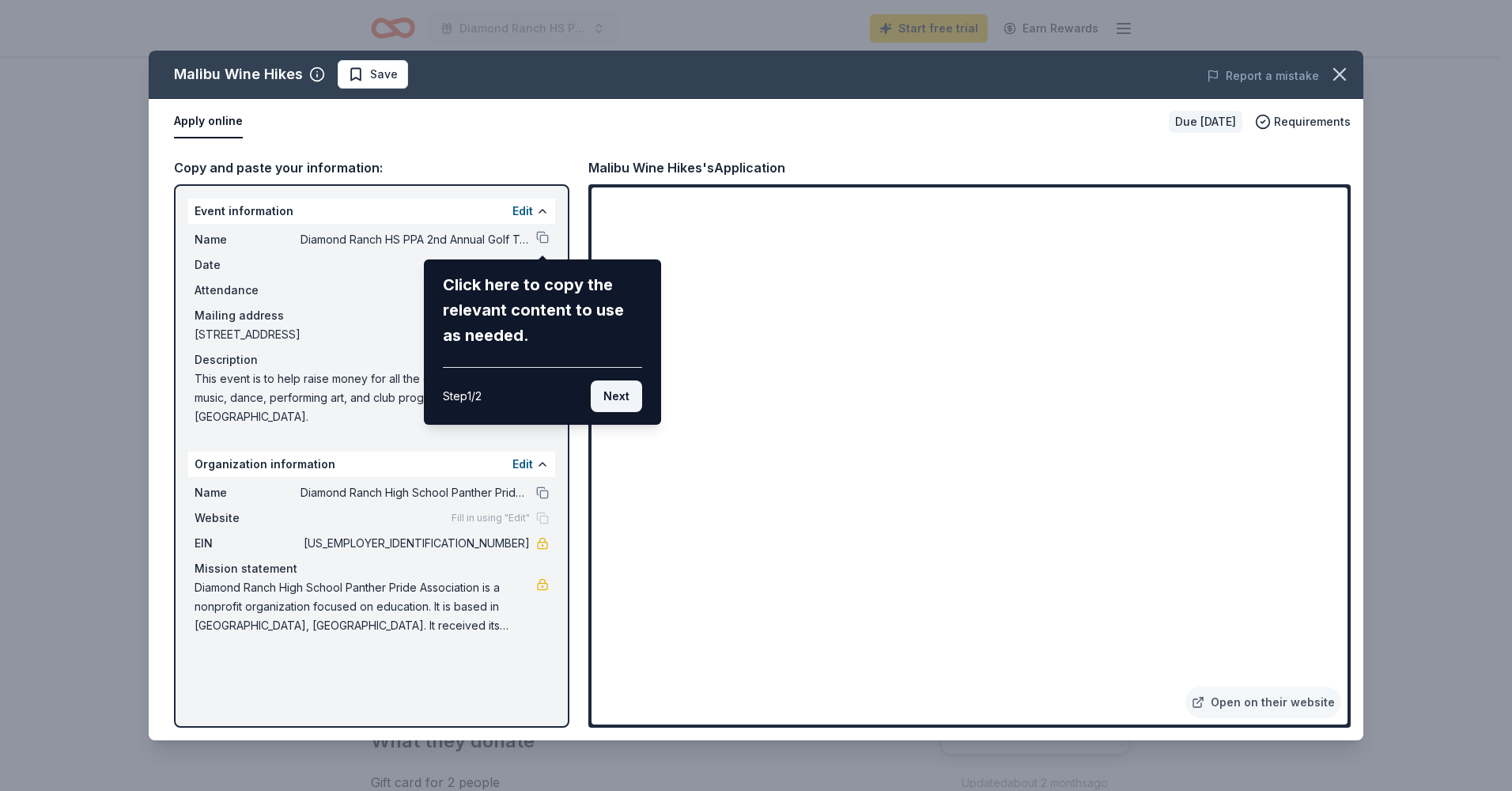
click at [616, 406] on button "Next" at bounding box center [616, 396] width 52 height 32
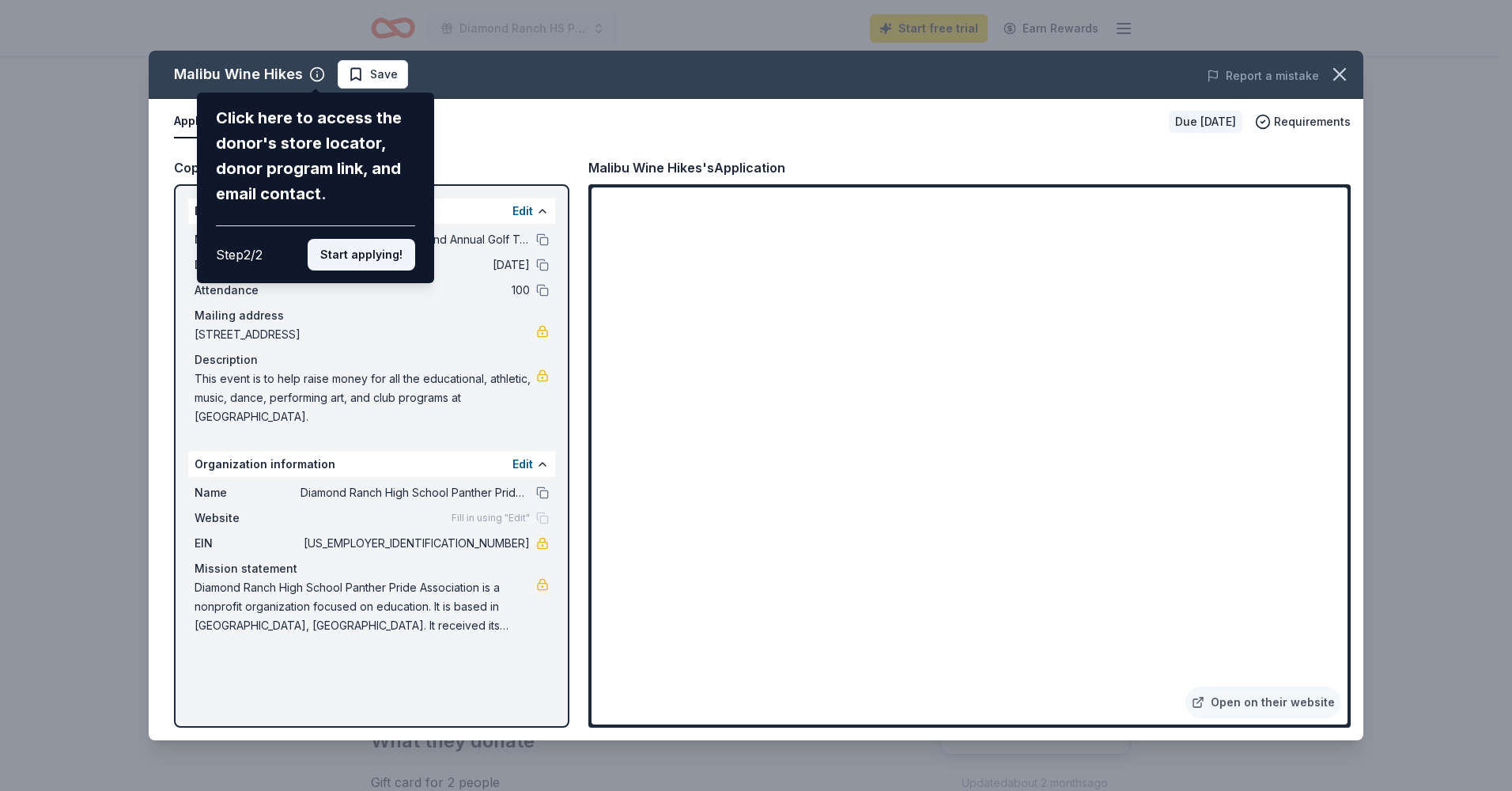
click at [340, 255] on button "Start applying!" at bounding box center [361, 255] width 108 height 32
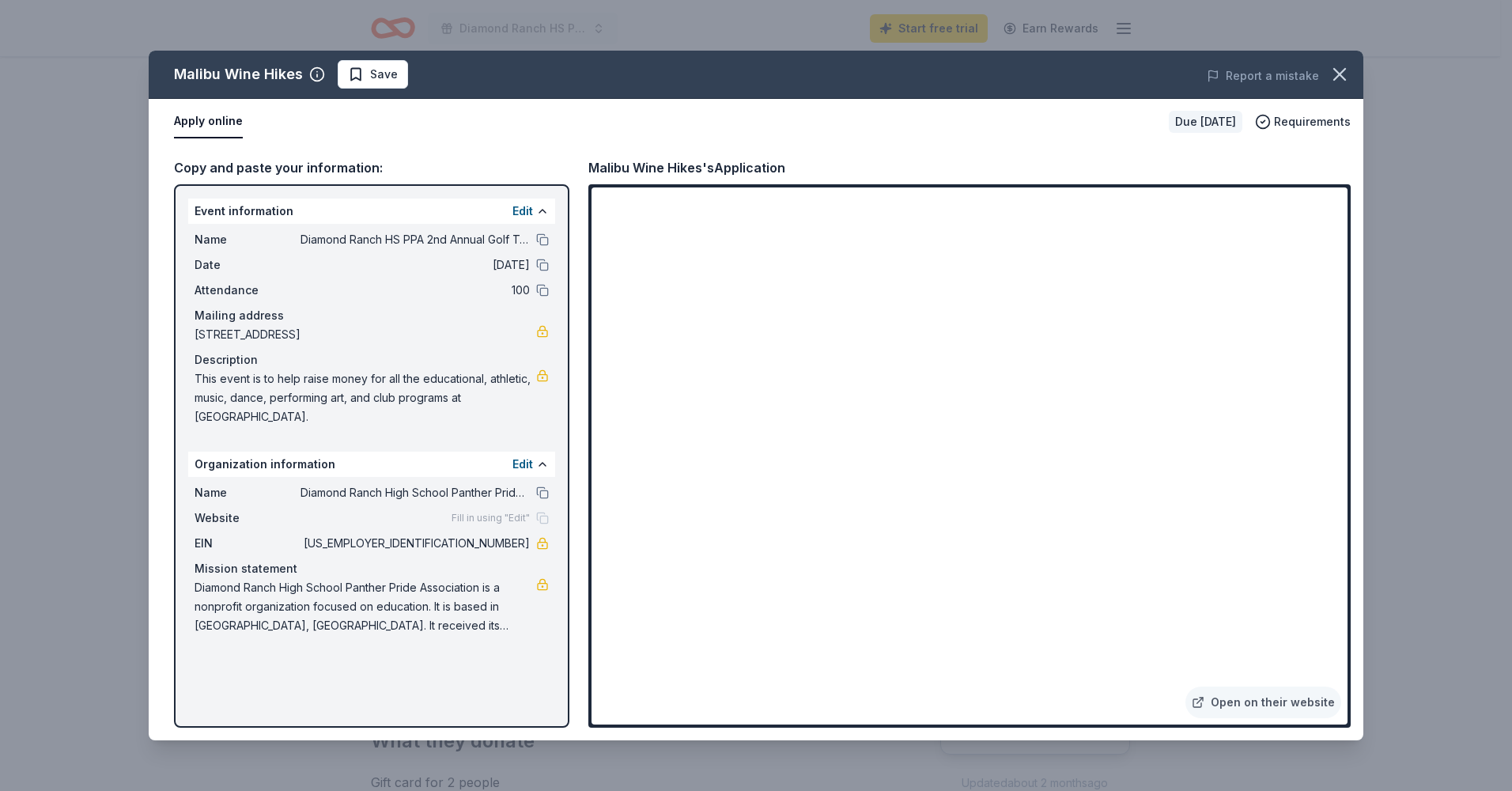
click at [785, 433] on div "Malibu Wine Hikes Save Report a mistake Apply online Due in 29 days Requirement…" at bounding box center [756, 395] width 1215 height 690
click at [358, 76] on span "Save" at bounding box center [372, 74] width 50 height 19
click at [1337, 74] on icon "button" at bounding box center [1339, 74] width 22 height 22
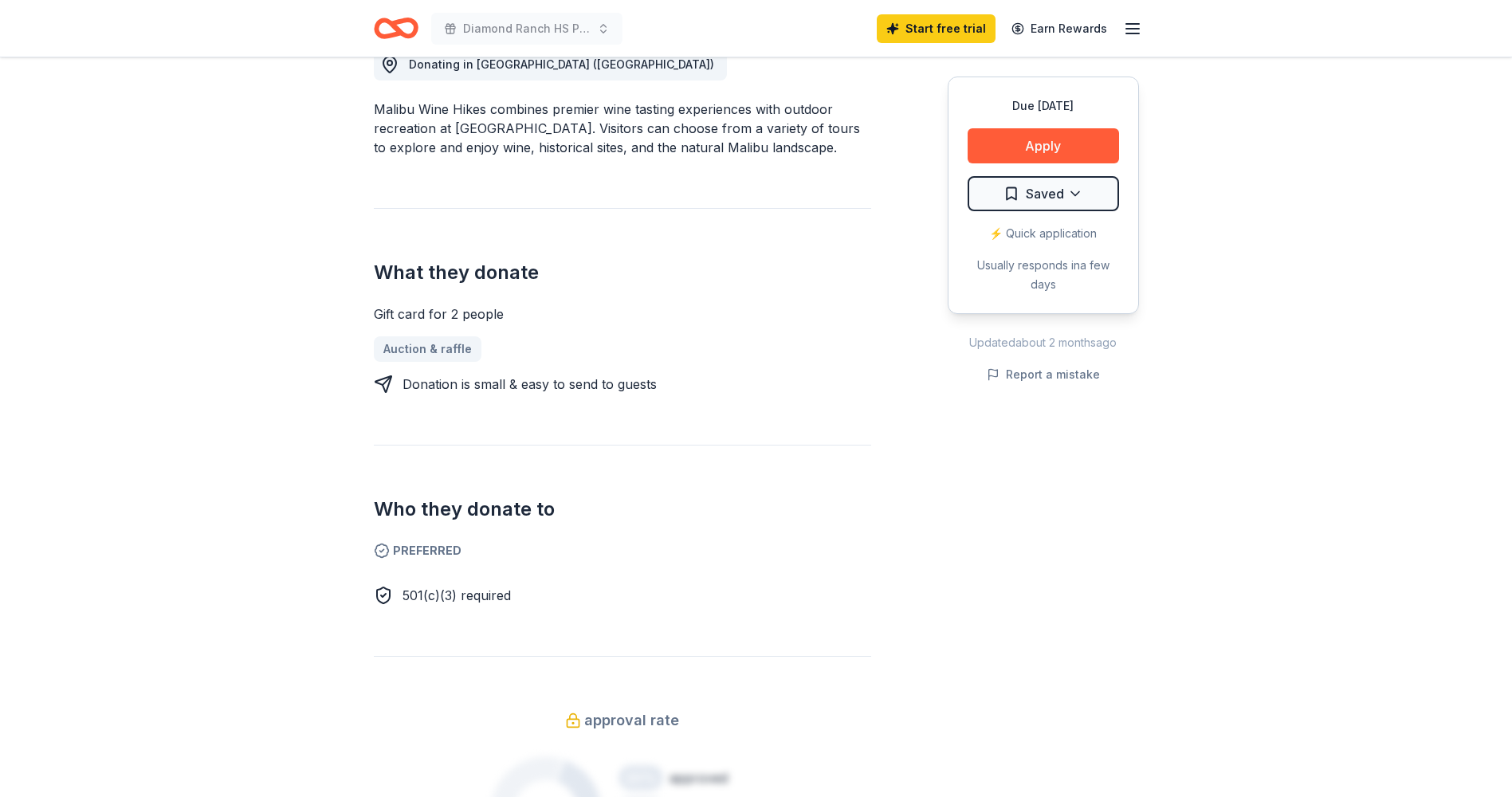
scroll to position [478, 0]
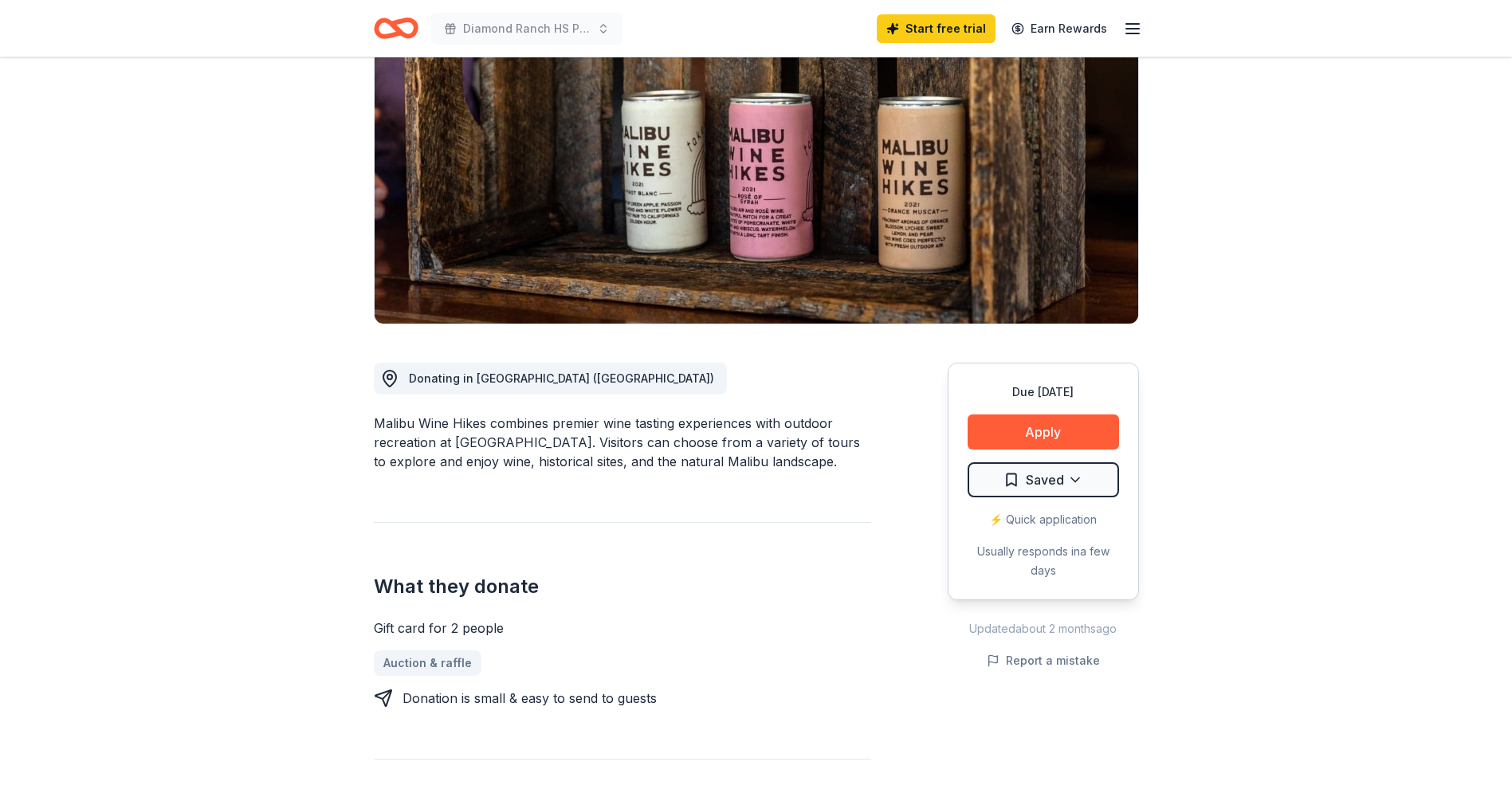
scroll to position [160, 0]
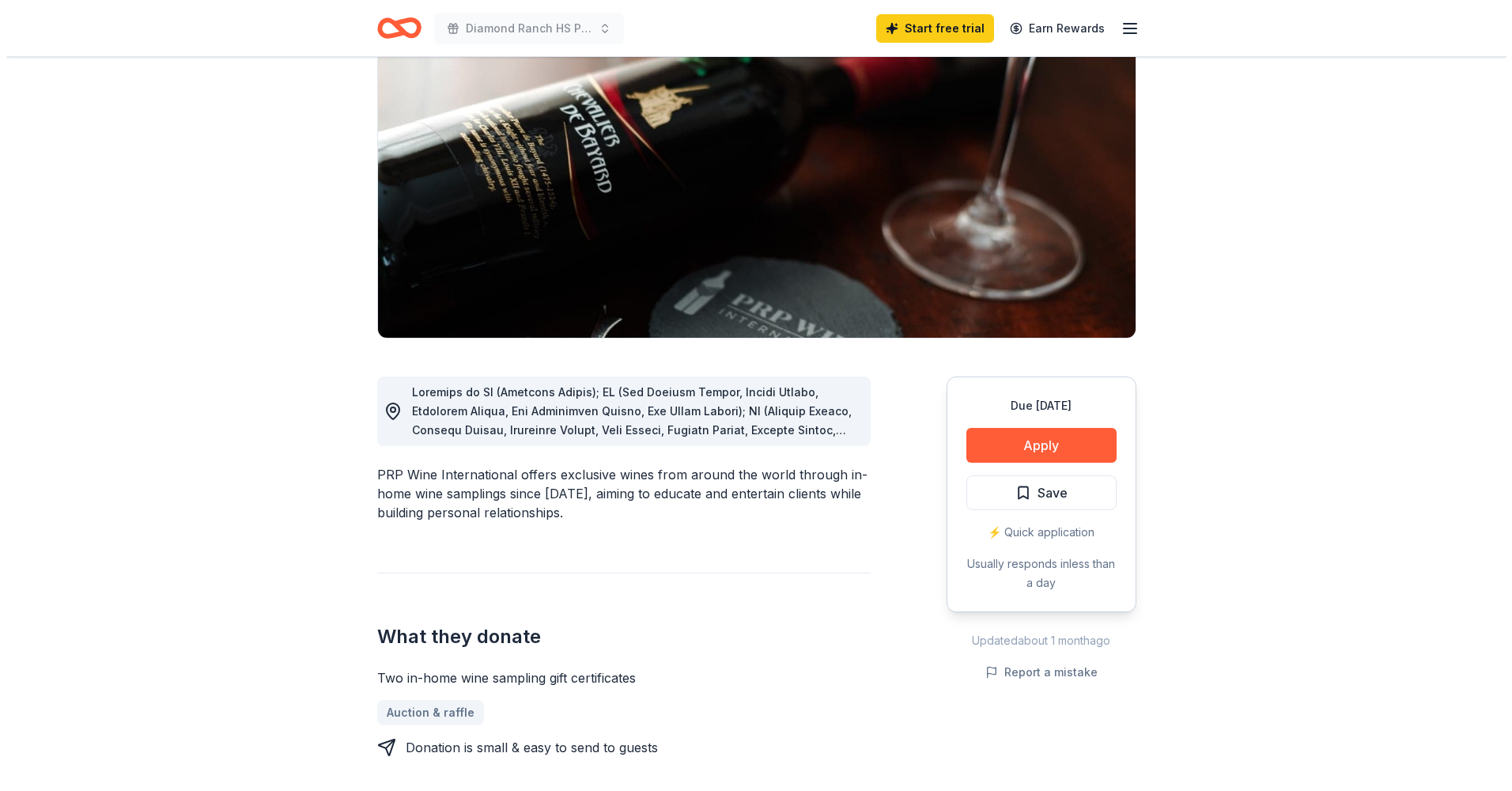
scroll to position [159, 0]
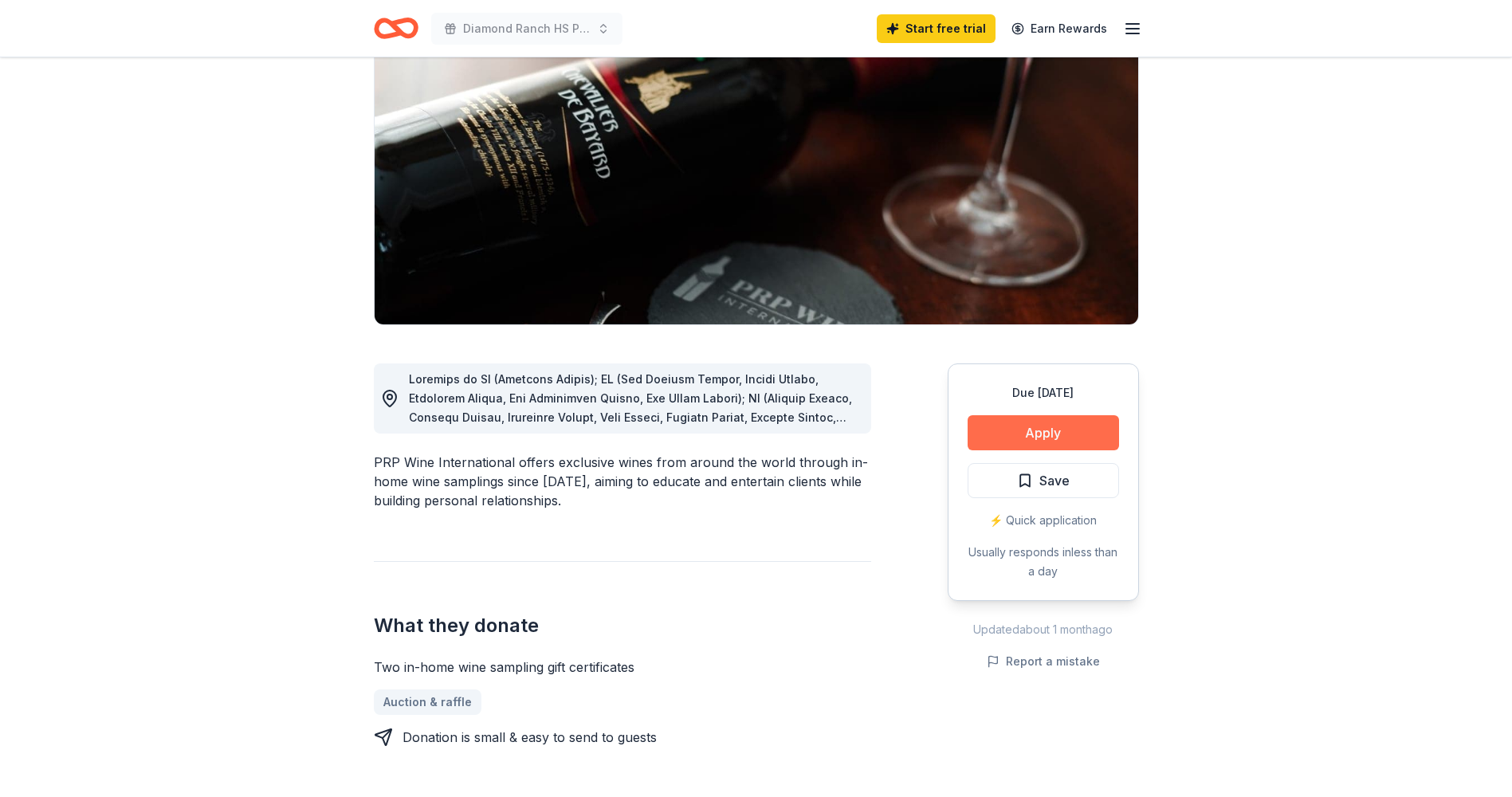
click at [1013, 430] on button "Apply" at bounding box center [1043, 433] width 152 height 35
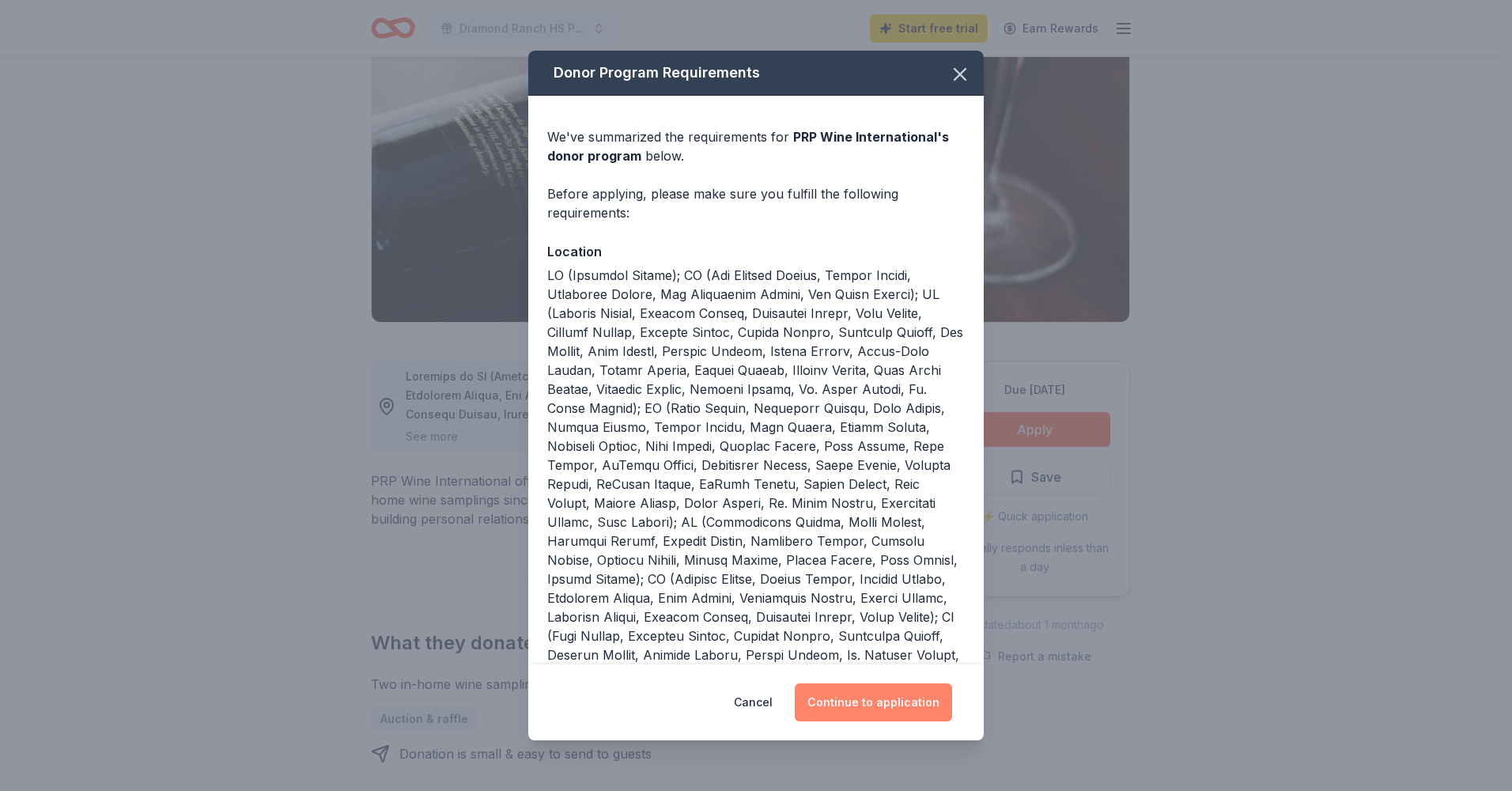
click at [862, 699] on button "Continue to application" at bounding box center [873, 702] width 158 height 38
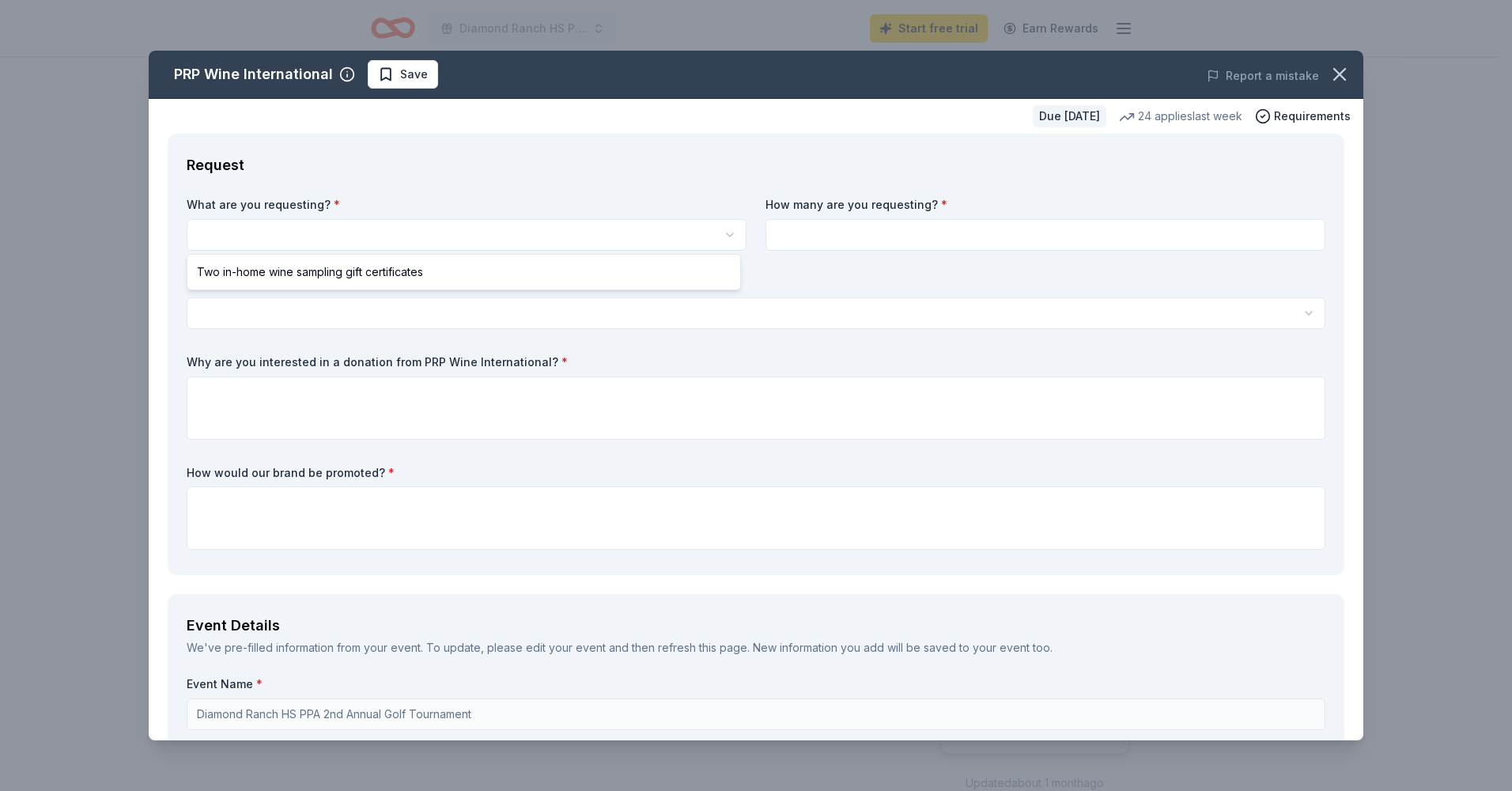
click at [325, 238] on html "Diamond Ranch HS PPA 2nd Annual Golf Tournament Start free trial Earn Rewards D…" at bounding box center [756, 395] width 1512 height 791
select select "Two in-home wine sampling gift certificates"
drag, startPoint x: 313, startPoint y: 275, endPoint x: 390, endPoint y: 275, distance: 77.0
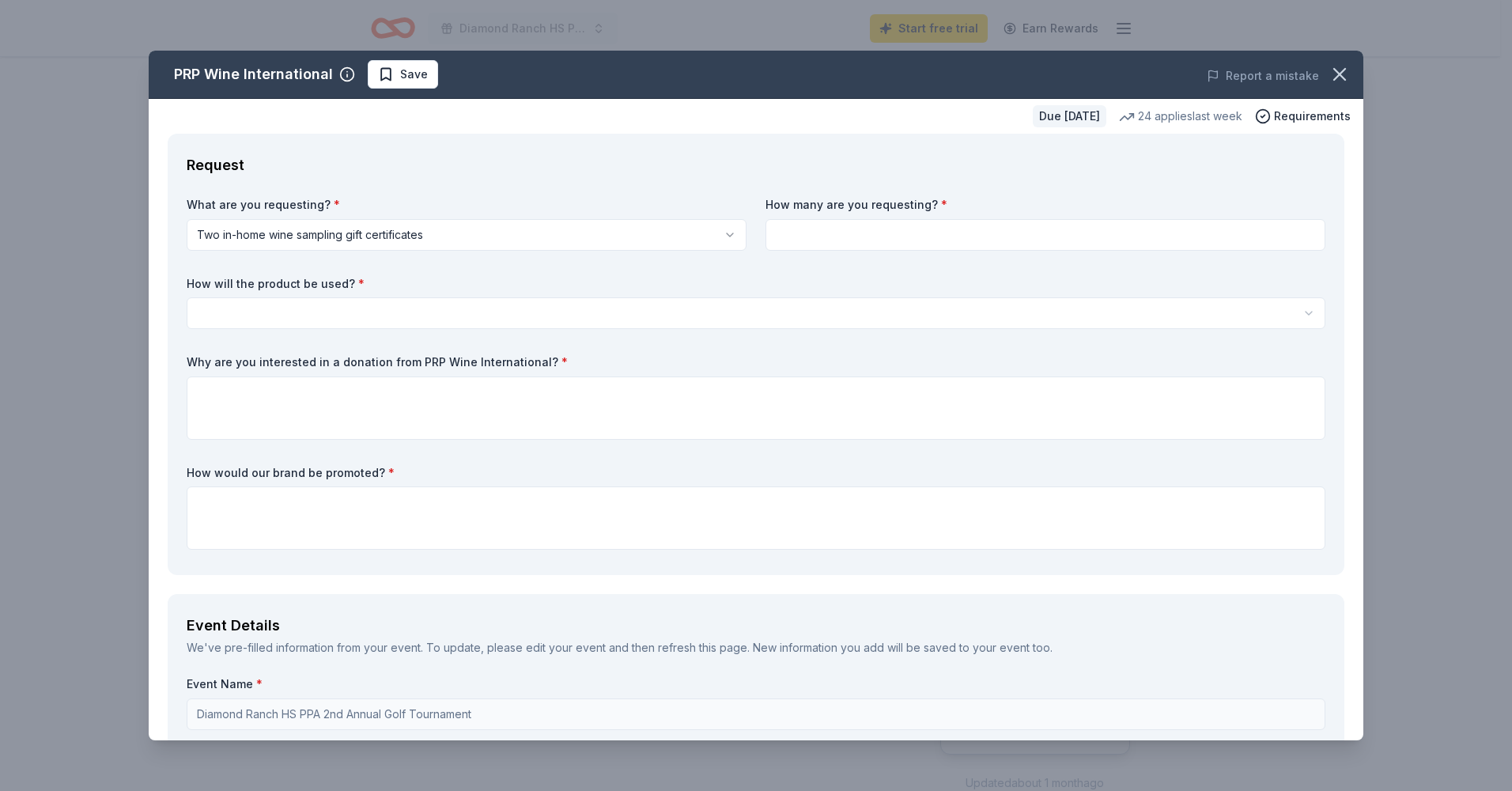
click at [835, 233] on input at bounding box center [1045, 235] width 560 height 32
type input "2"
click at [395, 311] on html "Diamond Ranch HS PPA 2nd Annual Golf Tournament Start free trial Earn Rewards D…" at bounding box center [756, 395] width 1512 height 791
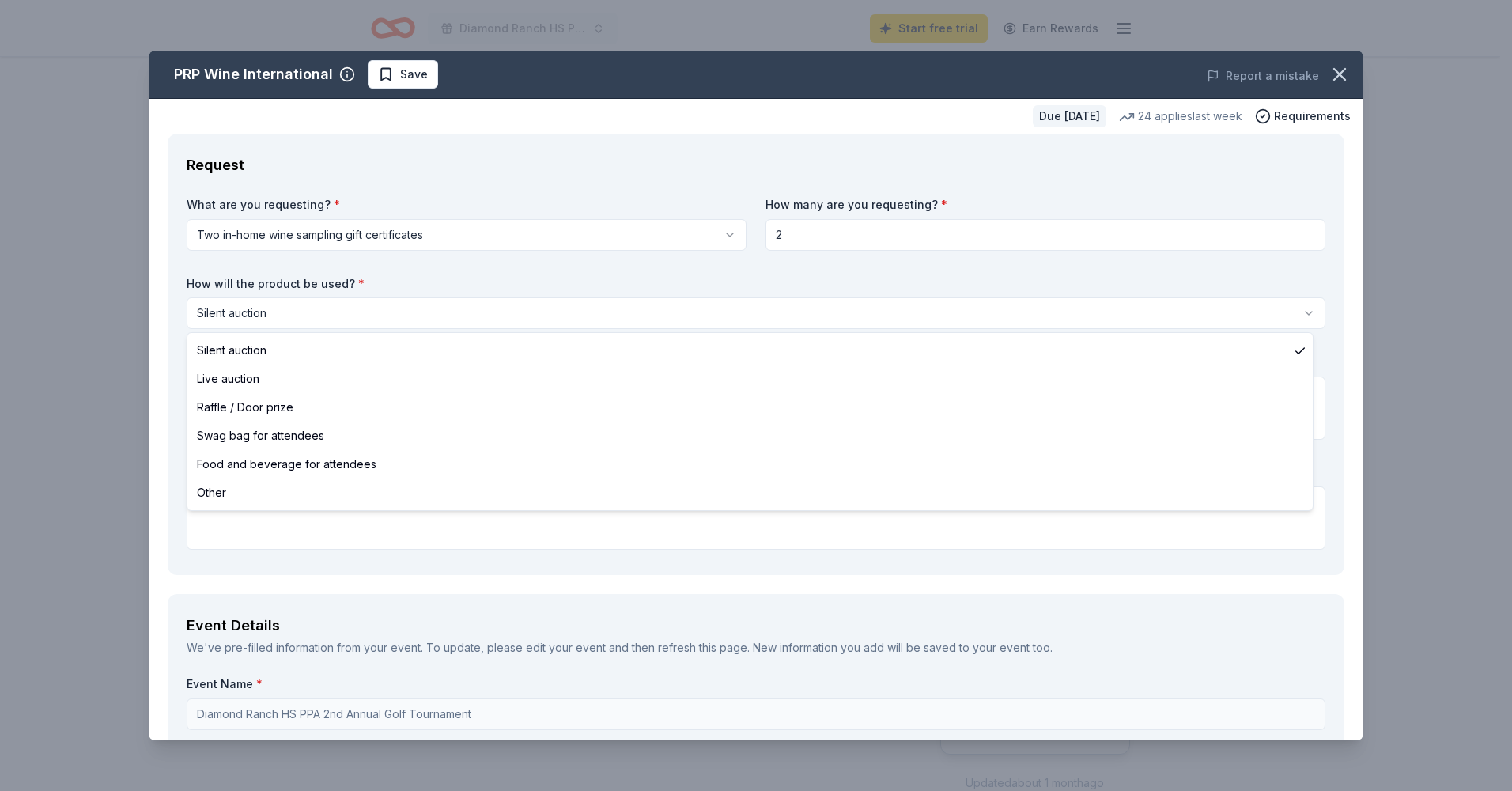
click at [295, 305] on html "Diamond Ranch HS PPA 2nd Annual Golf Tournament Start free trial Earn Rewards D…" at bounding box center [756, 395] width 1512 height 791
select select "raffleDoorPrize"
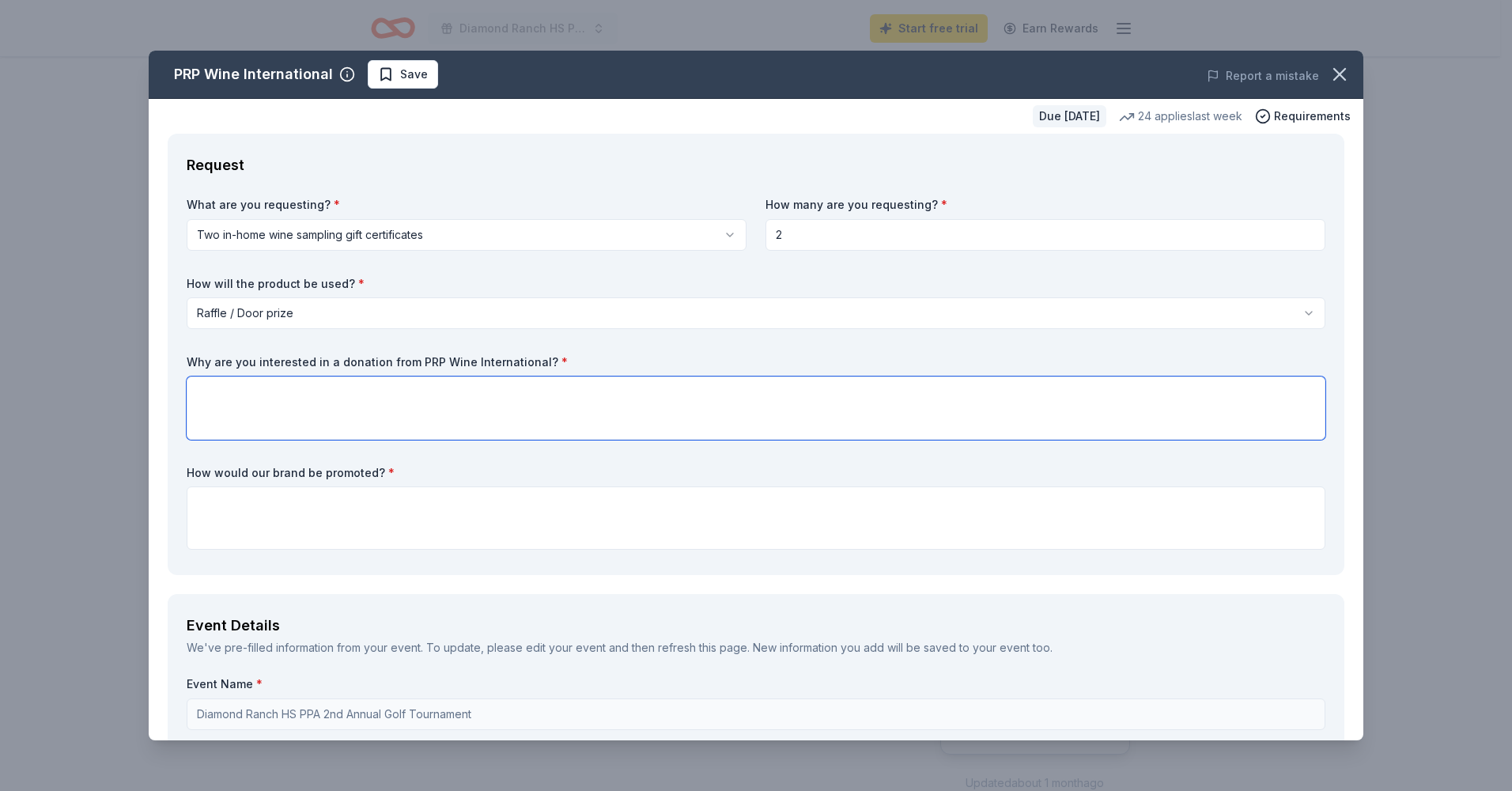
click at [285, 393] on textarea at bounding box center [756, 408] width 1139 height 63
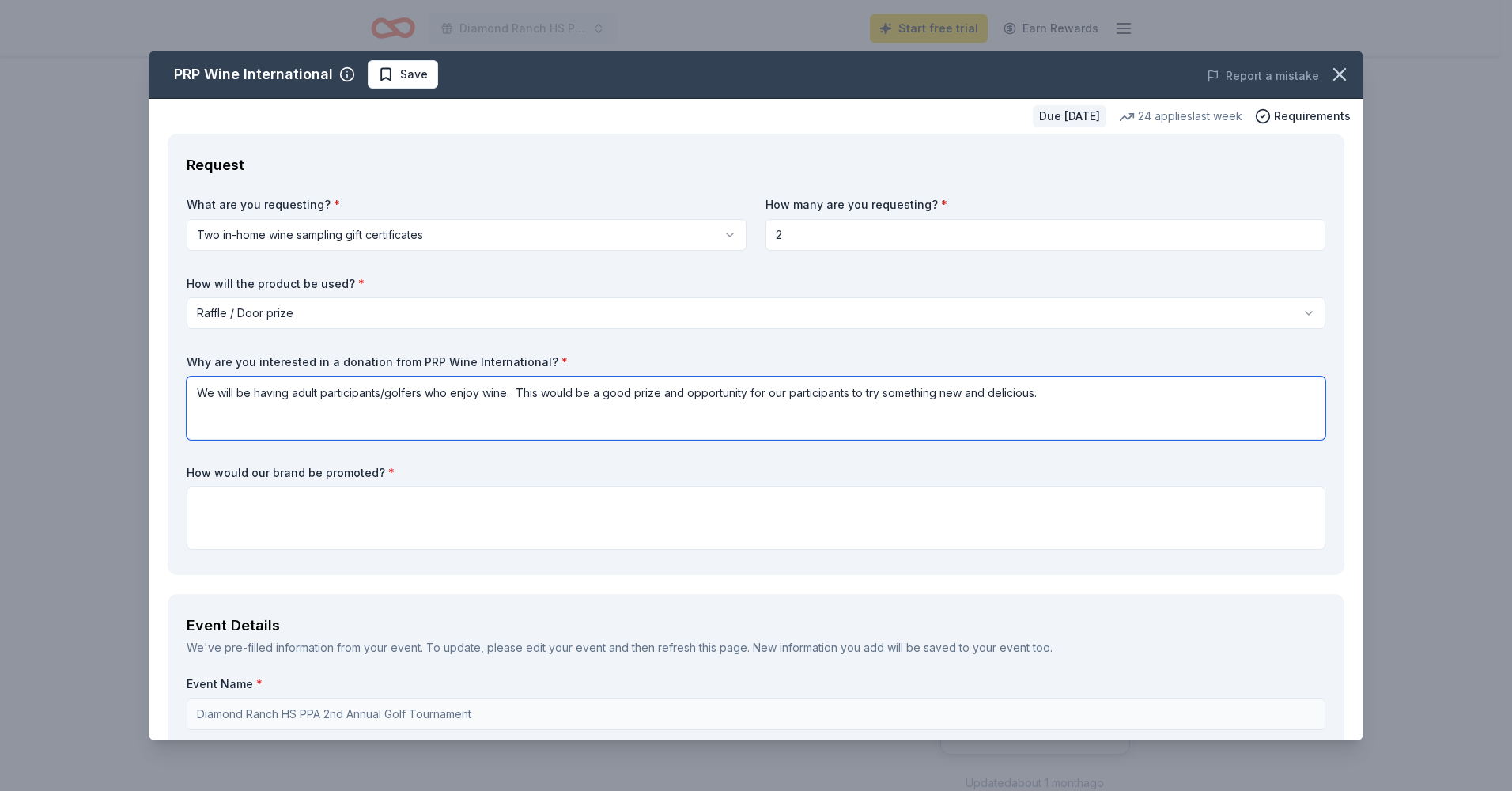
type textarea "We will be having adult participants/golfers who enjoy wine. This would be a go…"
click at [298, 497] on textarea at bounding box center [756, 518] width 1139 height 63
click at [245, 505] on textarea "All prizes are posted on a Board as Golfers sign in and visually presented" at bounding box center [756, 518] width 1139 height 63
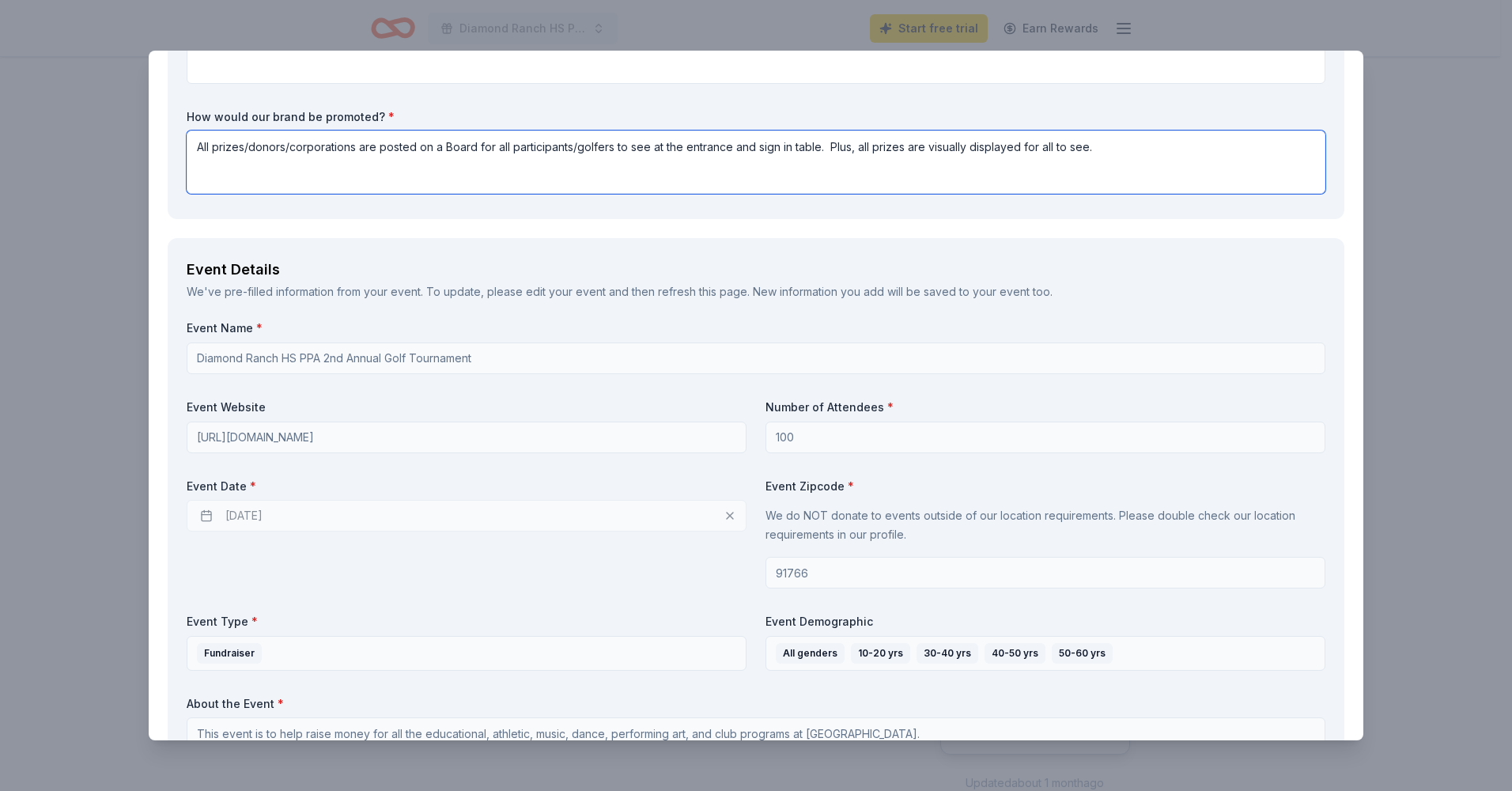
scroll to position [395, 0]
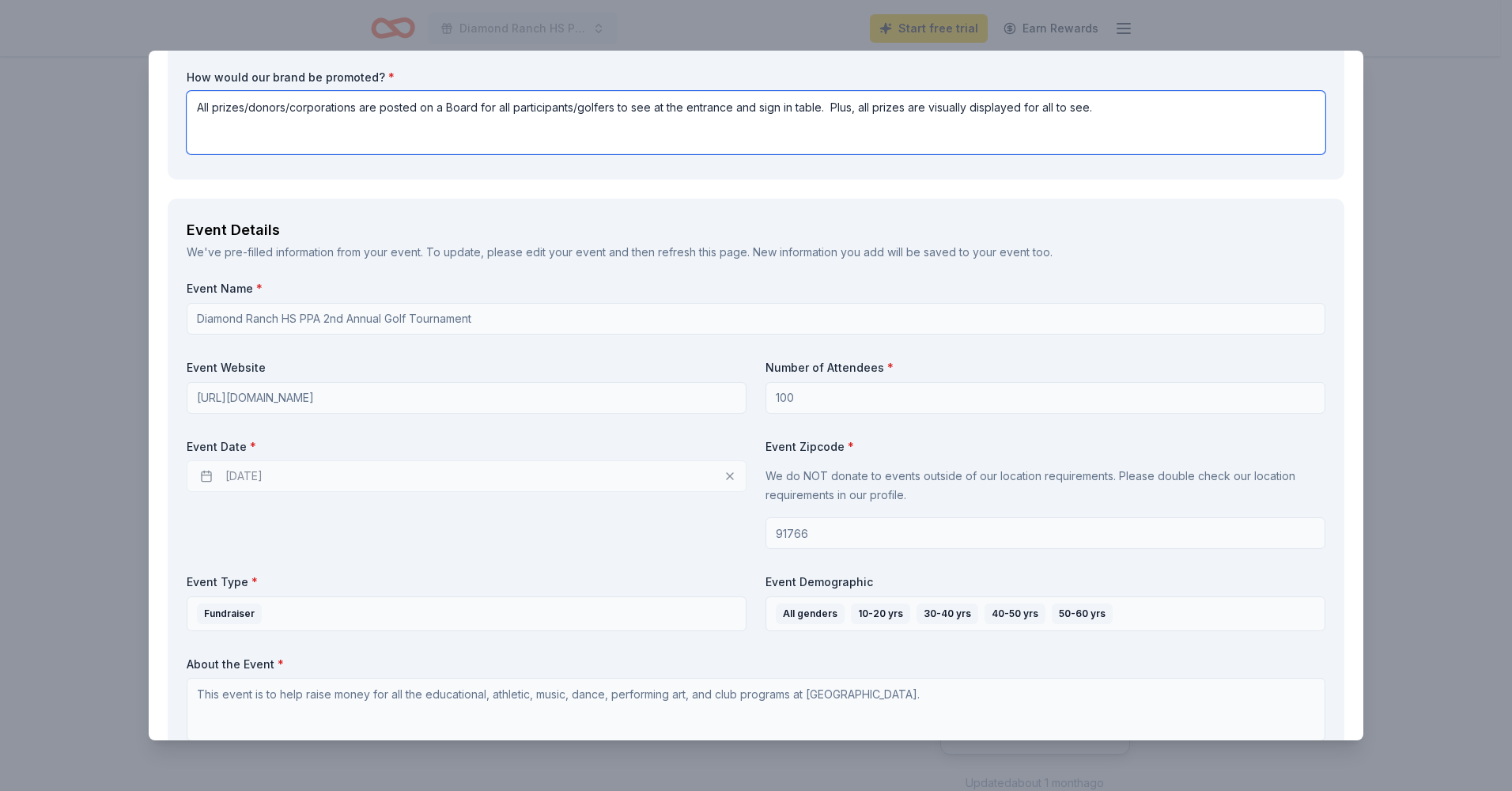
type textarea "All prizes/donors/corporations are posted on a Board for all participants/golfe…"
click at [258, 471] on div "10/07/2025" at bounding box center [467, 476] width 560 height 32
click at [250, 471] on div "10/07/2025" at bounding box center [467, 476] width 560 height 32
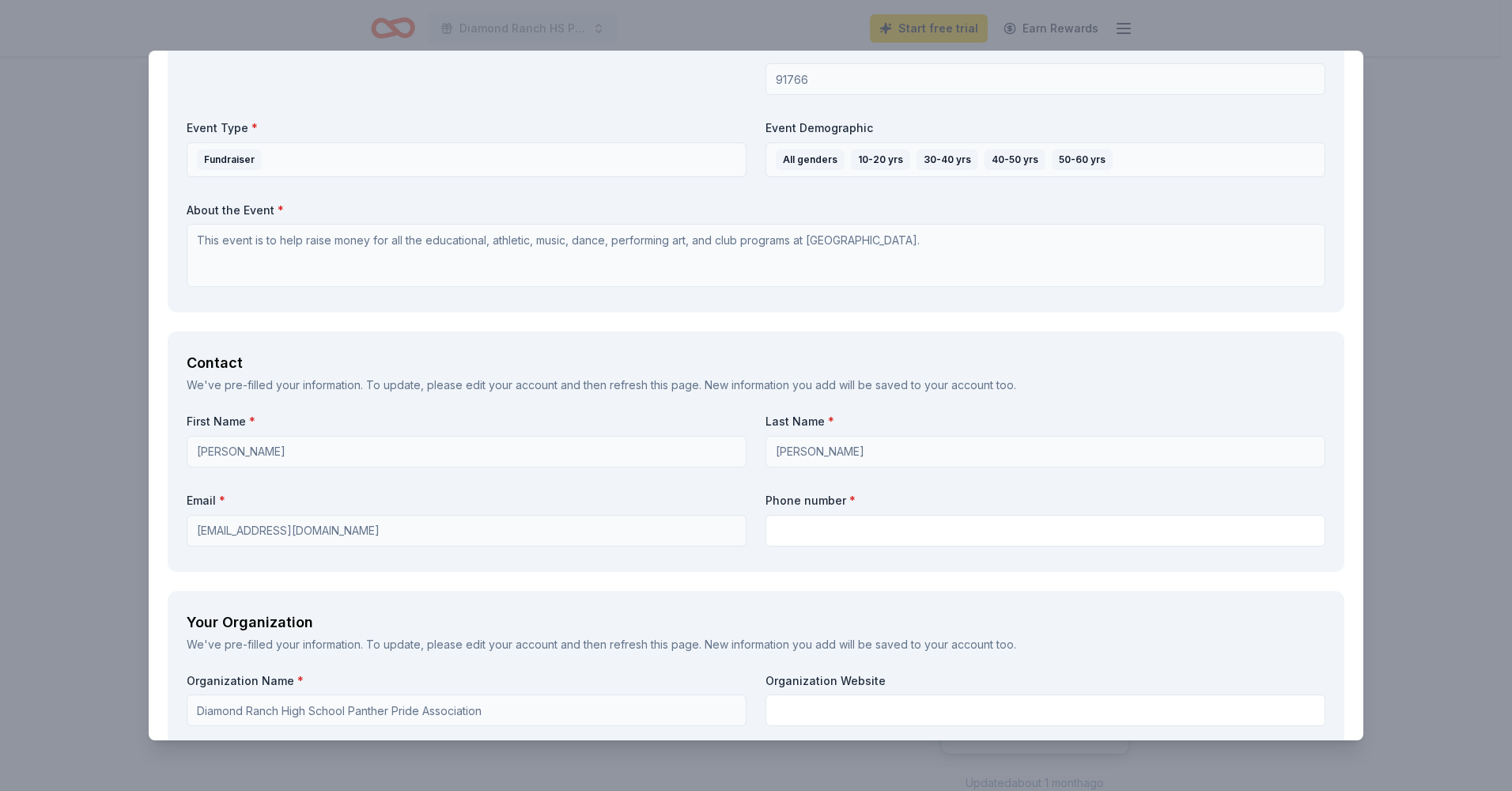
scroll to position [949, 0]
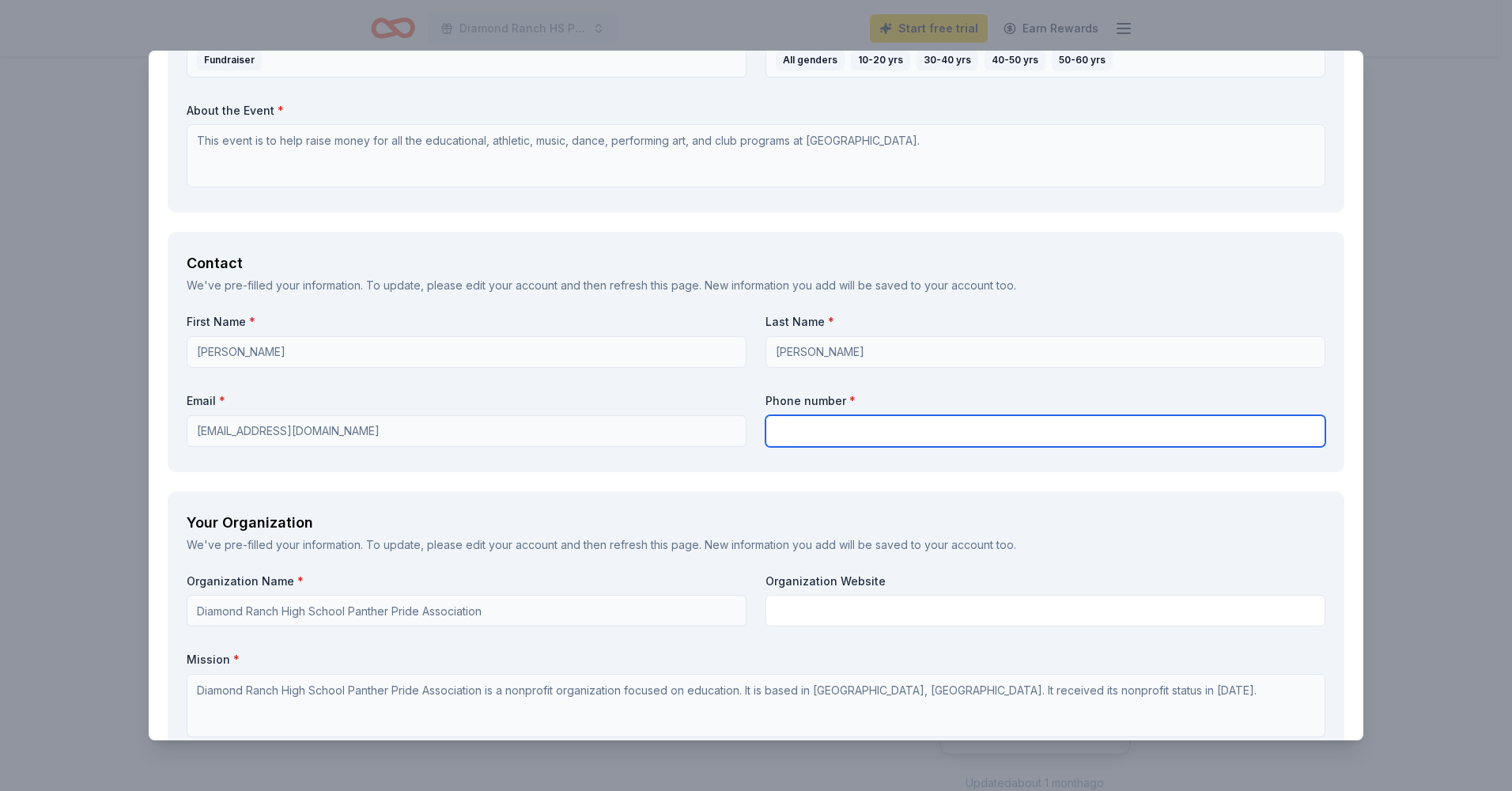
click at [787, 439] on input "text" at bounding box center [1045, 430] width 560 height 32
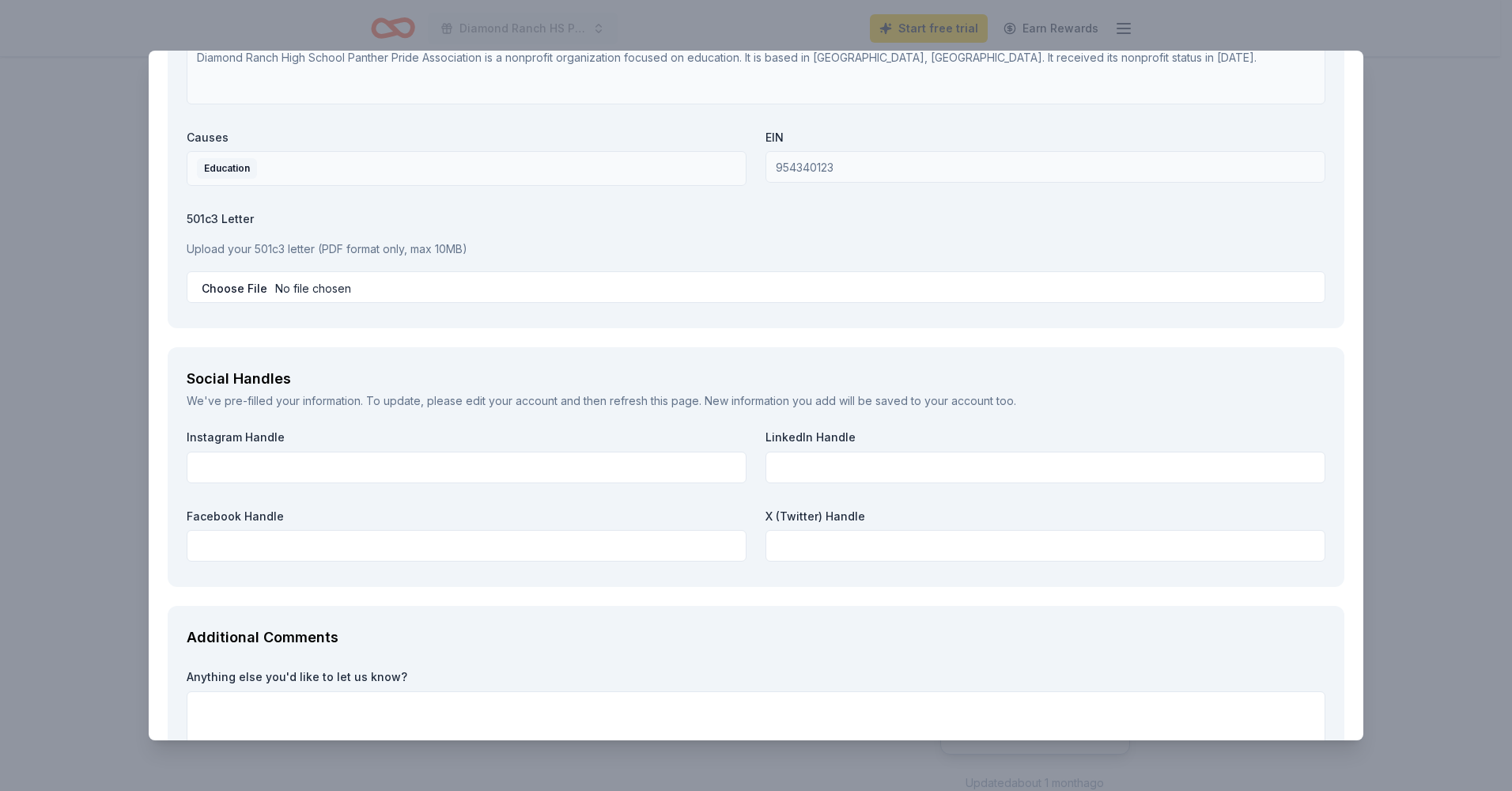
scroll to position [1661, 0]
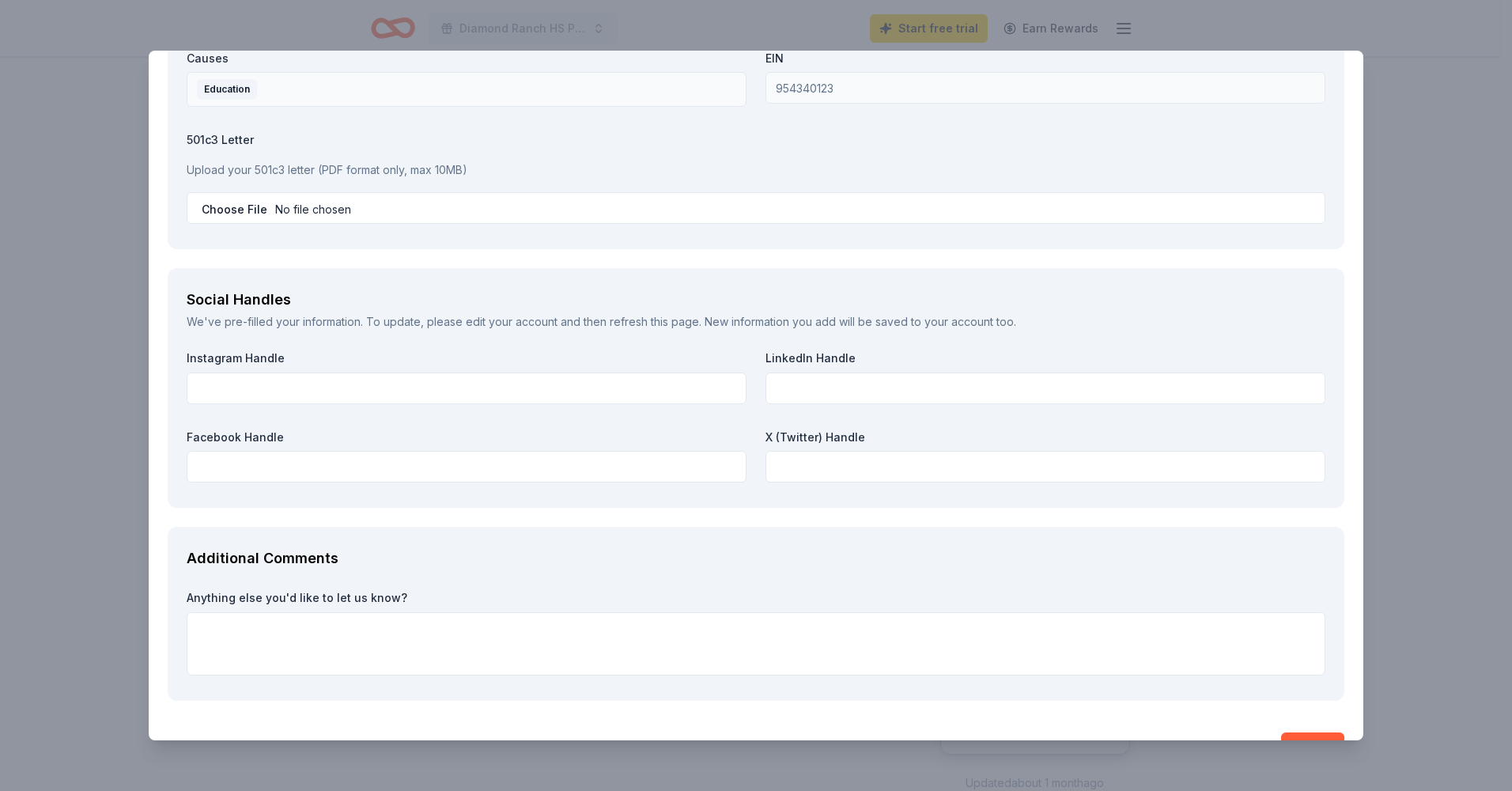
type input "909-967-4078"
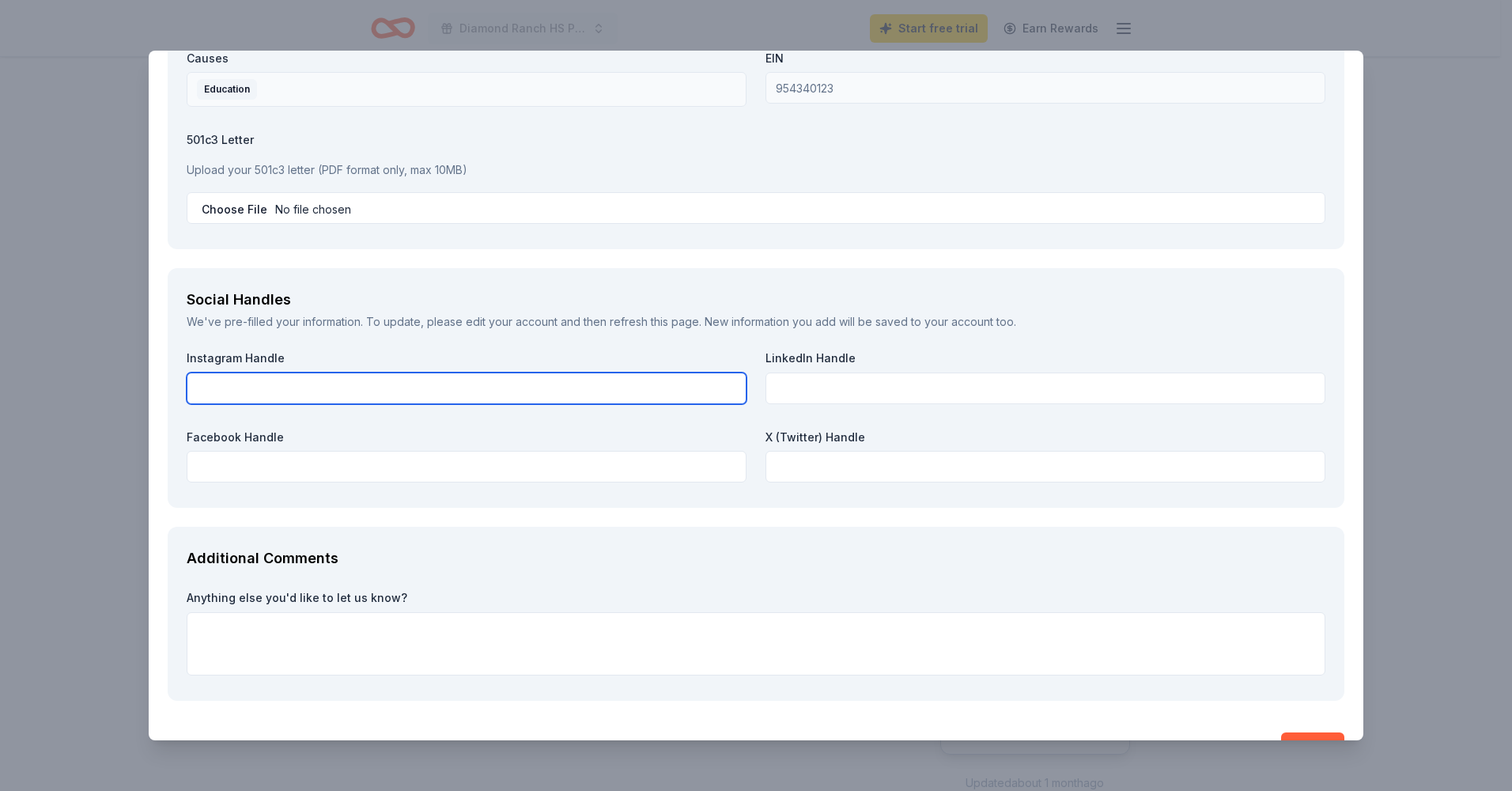
click at [442, 387] on input "text" at bounding box center [467, 388] width 560 height 32
type input "DiamondRanchPPA"
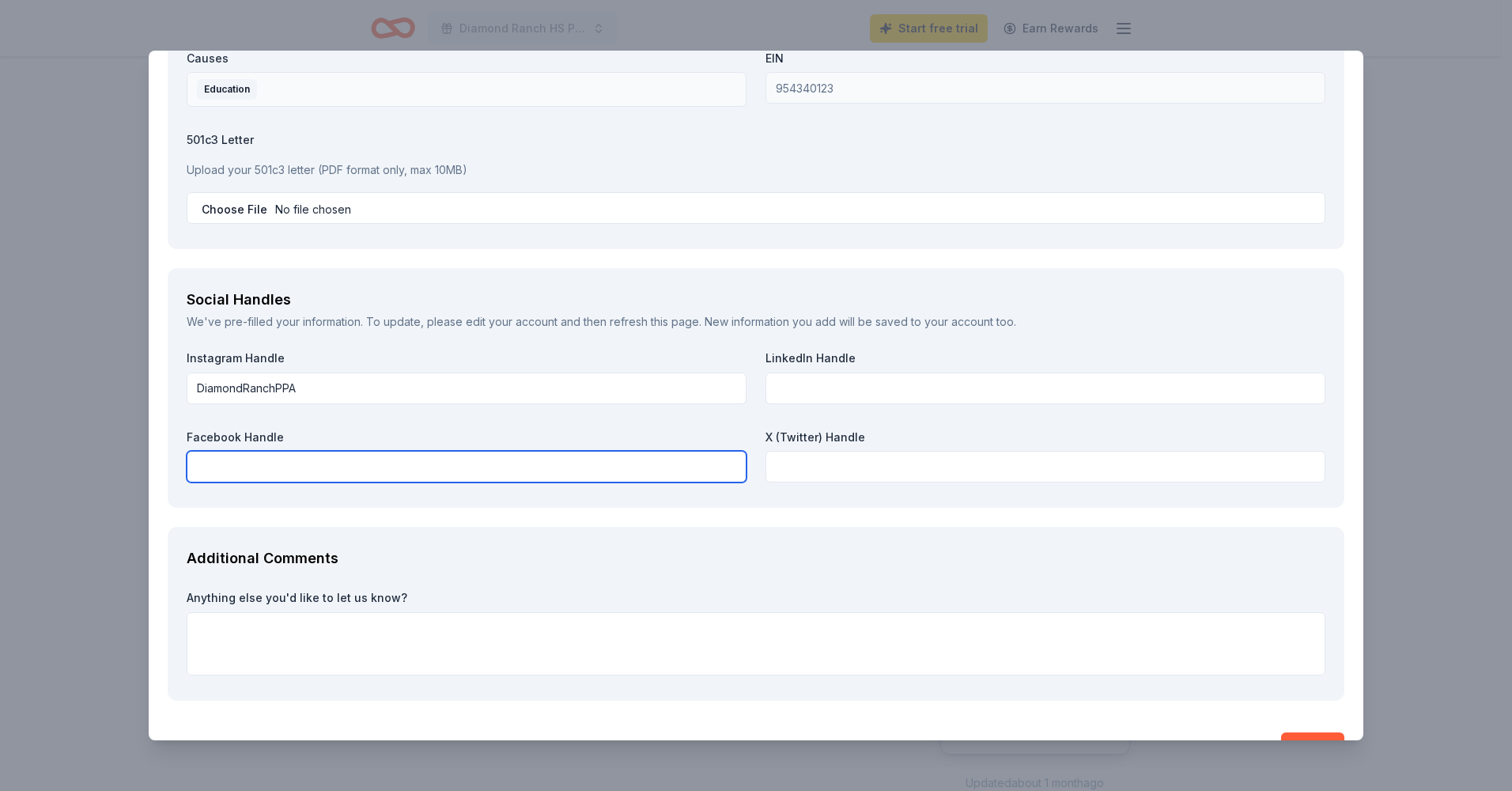
click at [448, 470] on input "text" at bounding box center [467, 466] width 560 height 32
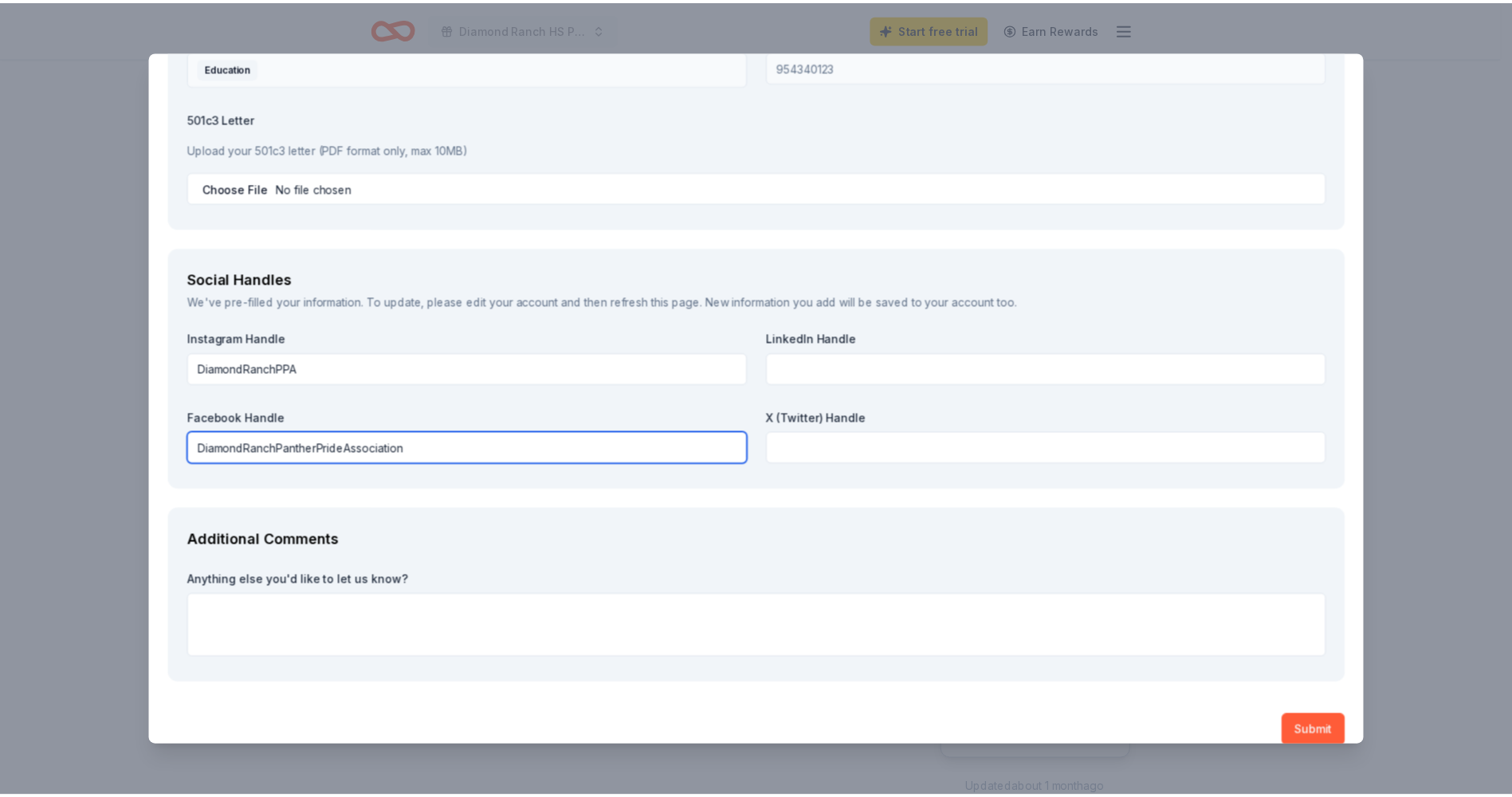
scroll to position [1716, 0]
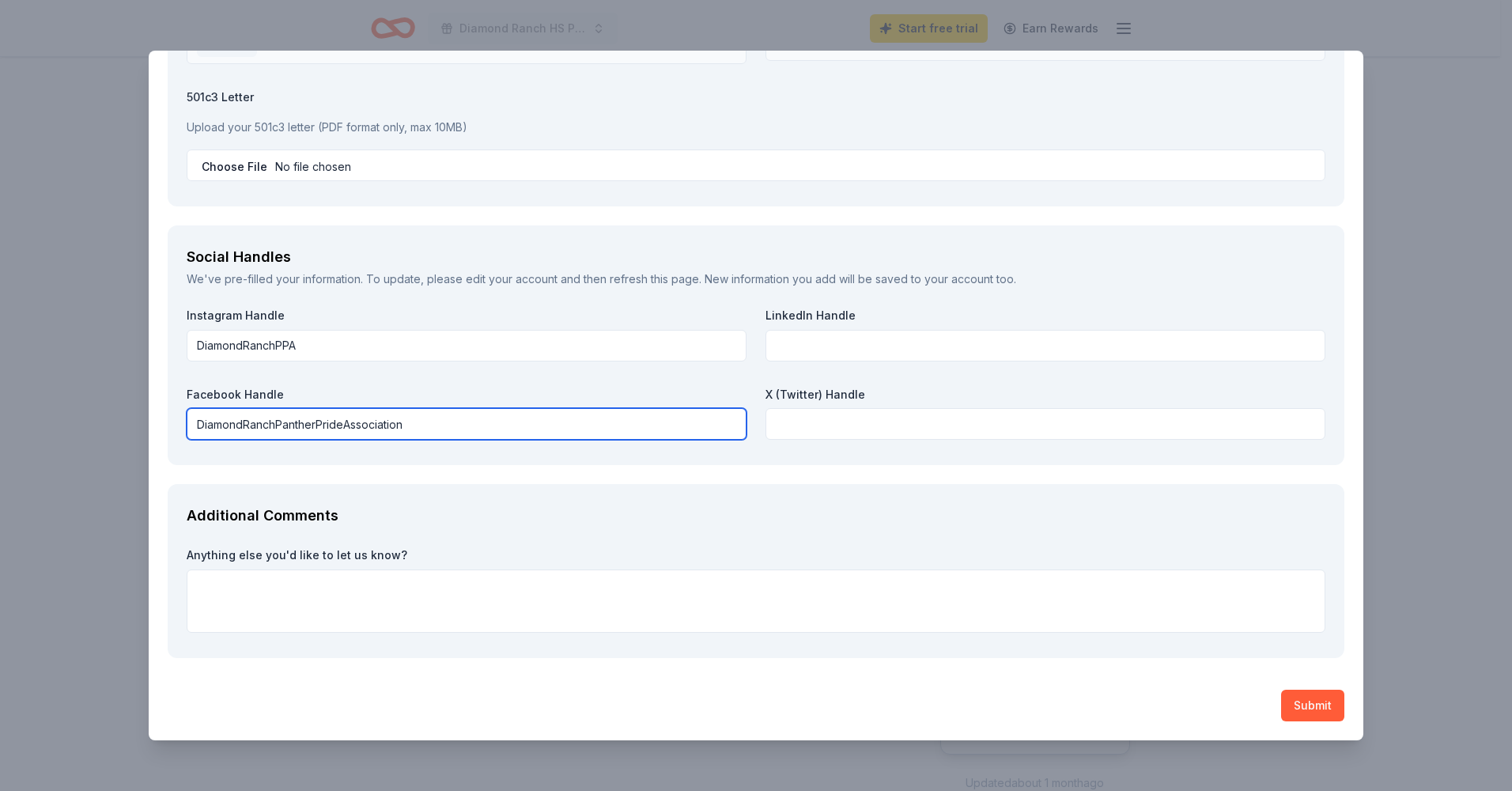
type input "DiamondRanchPantherPrideAssociation"
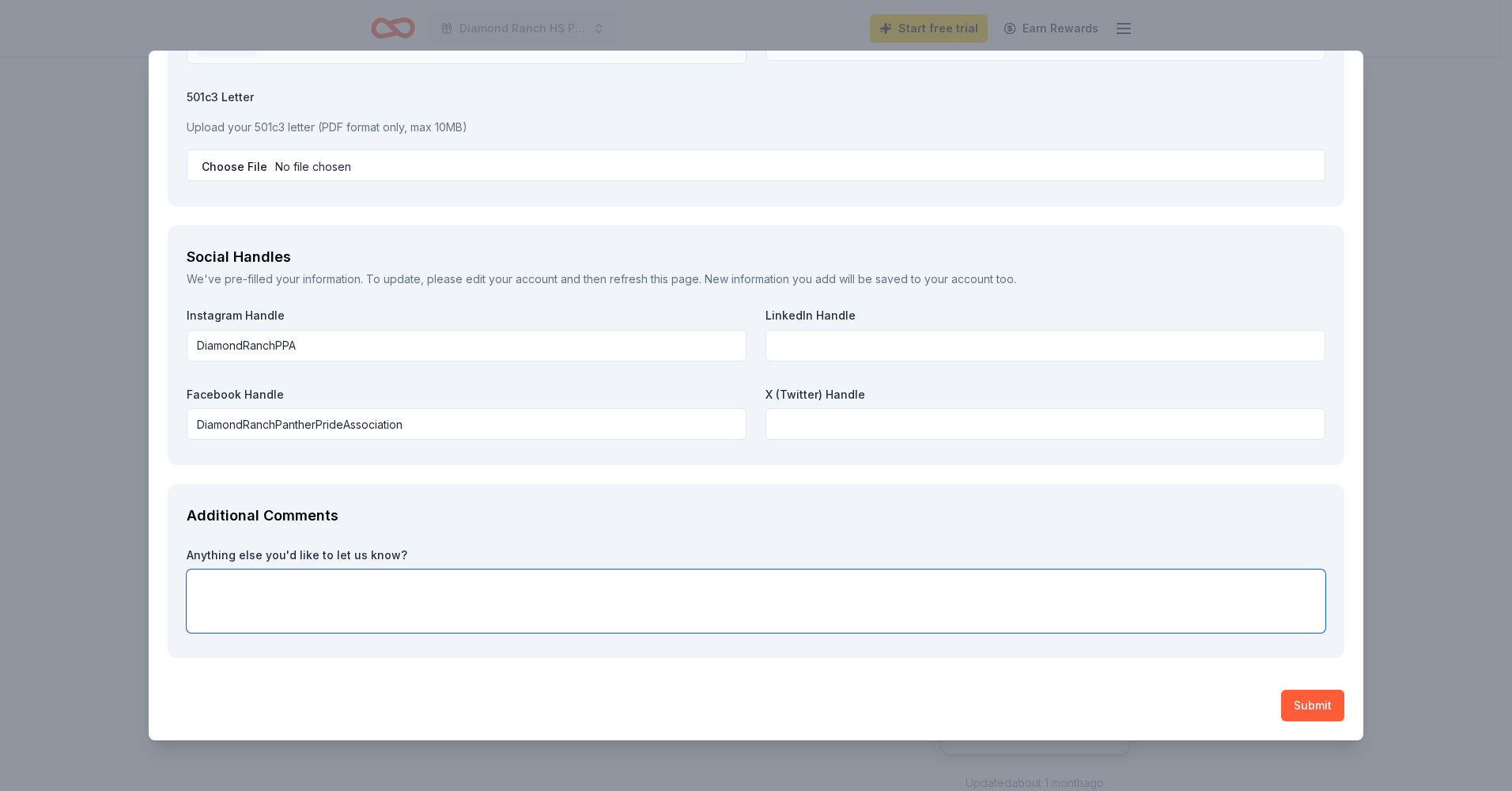
click at [487, 589] on textarea at bounding box center [756, 601] width 1139 height 63
type textarea "We appreciate your consideration. Thank you"
click at [1287, 715] on button "Submit" at bounding box center [1313, 705] width 63 height 32
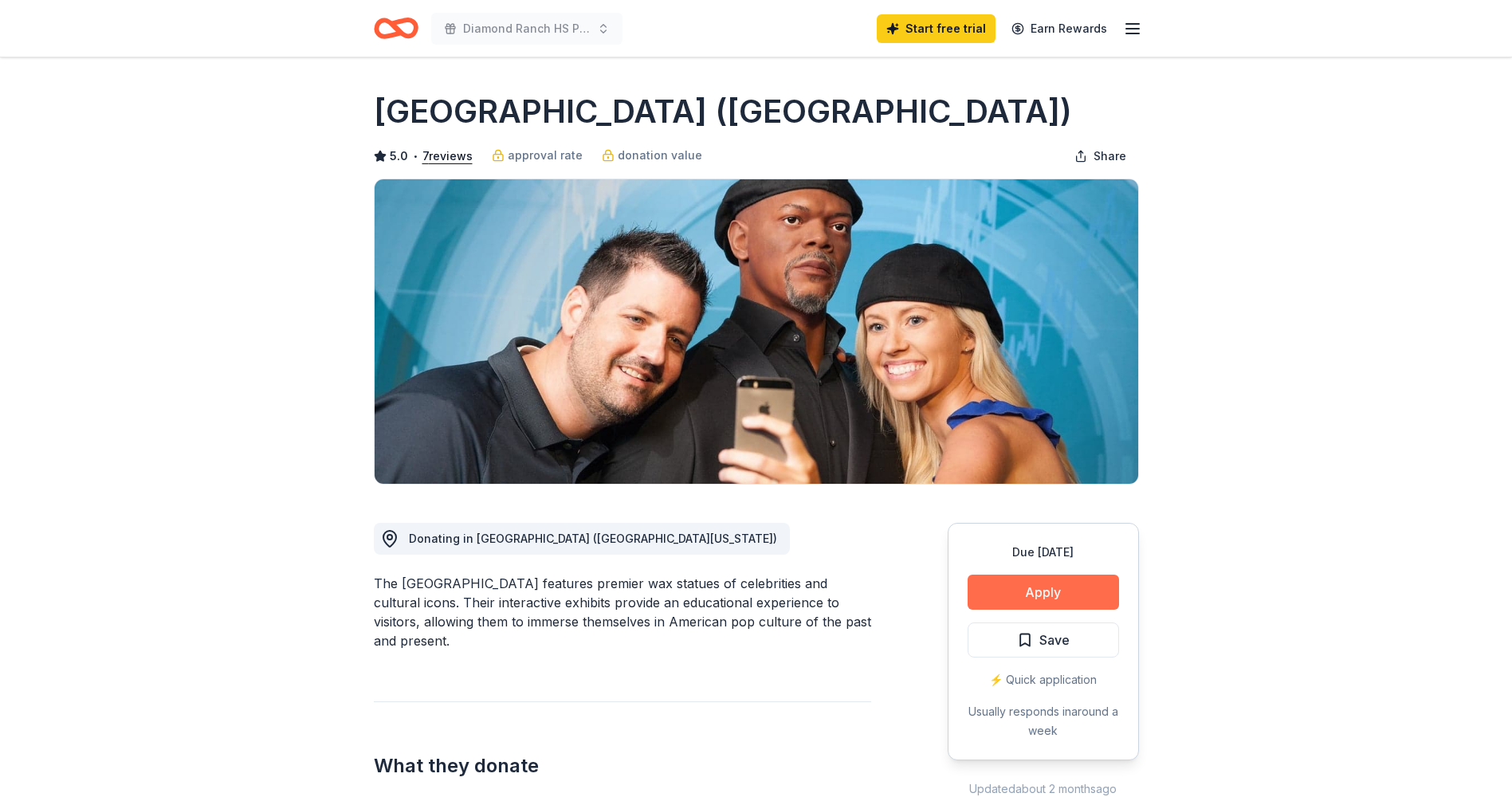
click at [1017, 588] on button "Apply" at bounding box center [1043, 592] width 152 height 35
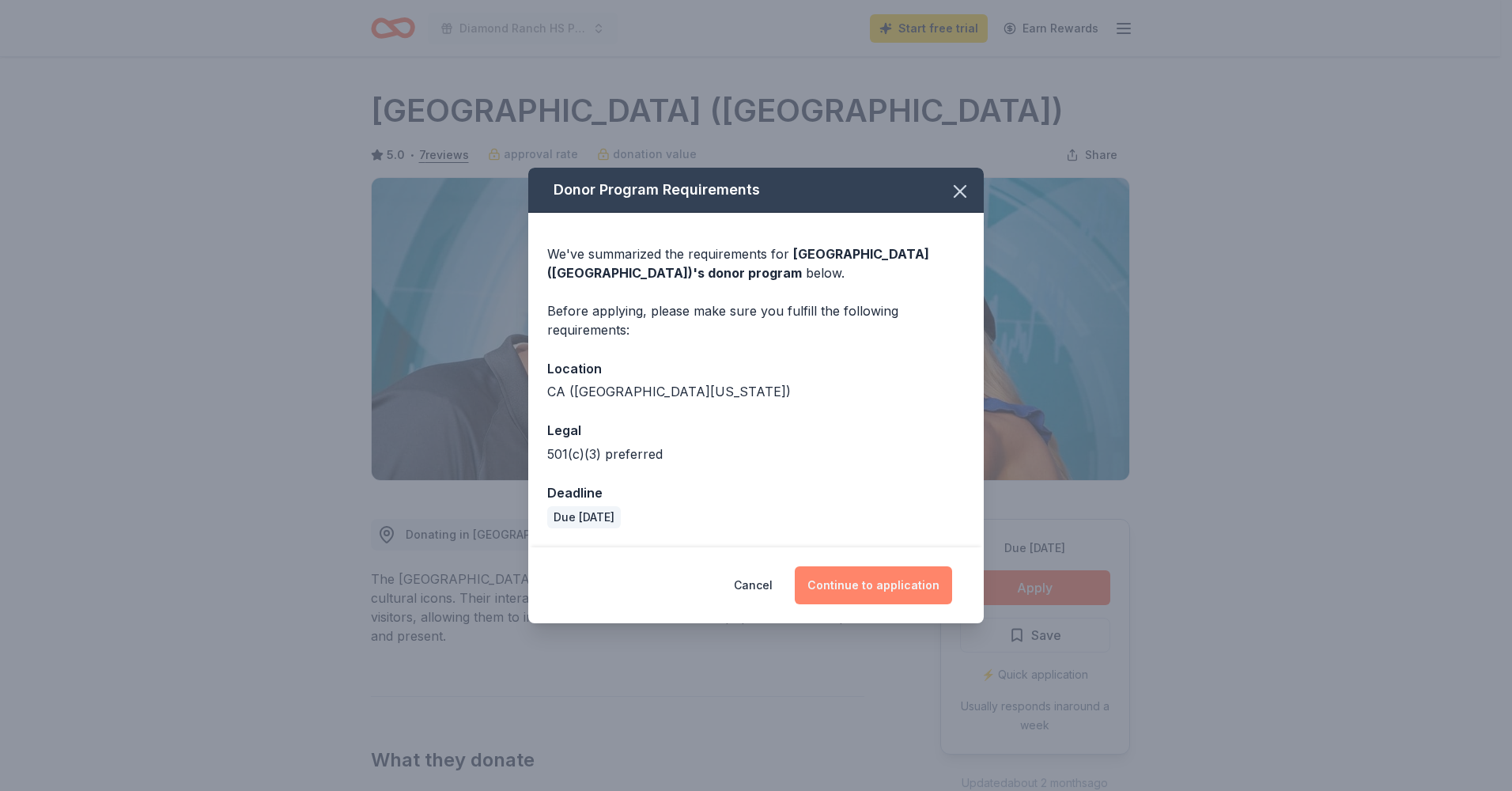
click at [867, 587] on button "Continue to application" at bounding box center [873, 585] width 158 height 38
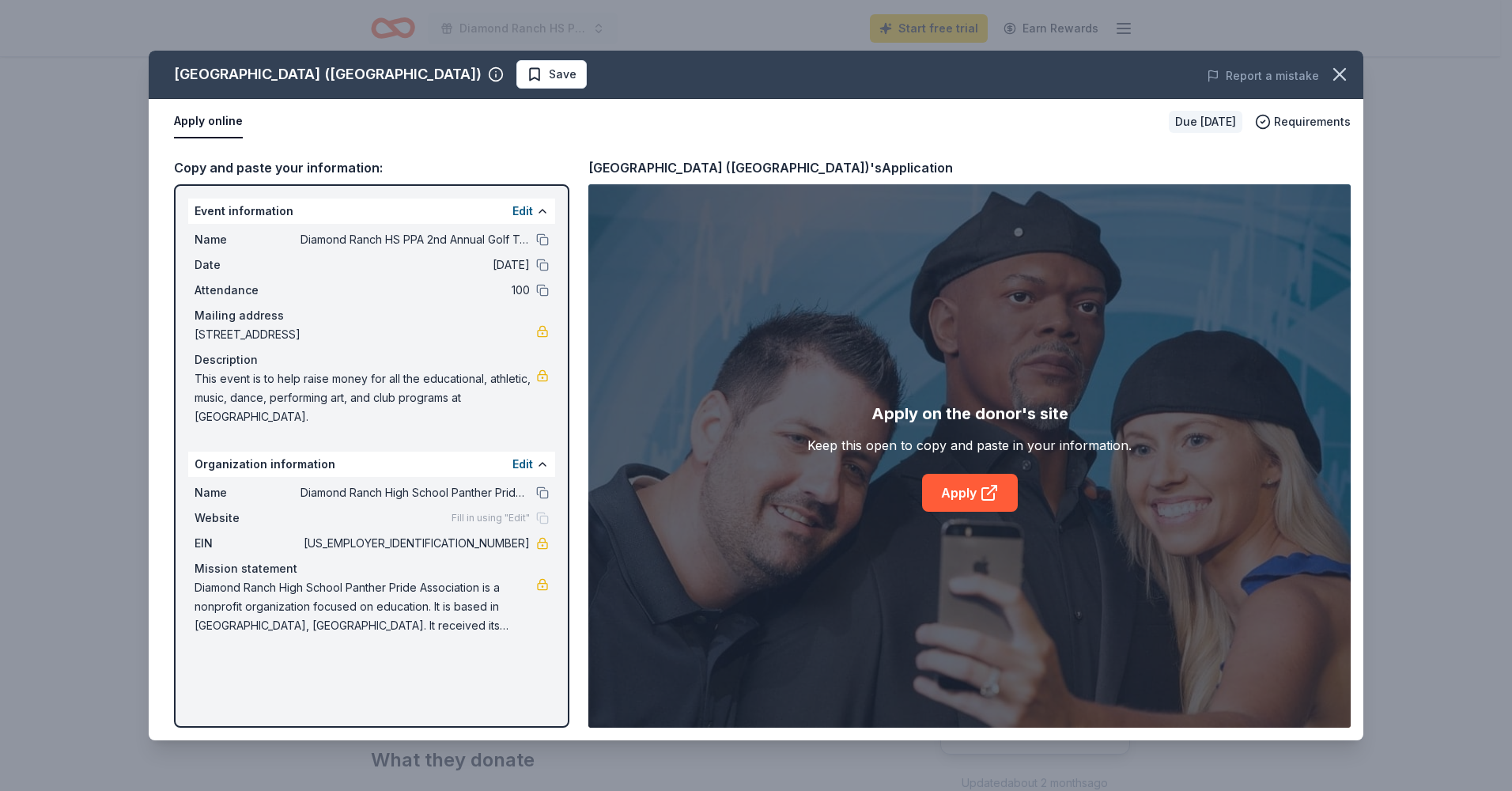
click at [525, 516] on span "Fill in using "Edit"" at bounding box center [490, 518] width 78 height 13
click at [515, 207] on button "Edit" at bounding box center [523, 211] width 21 height 19
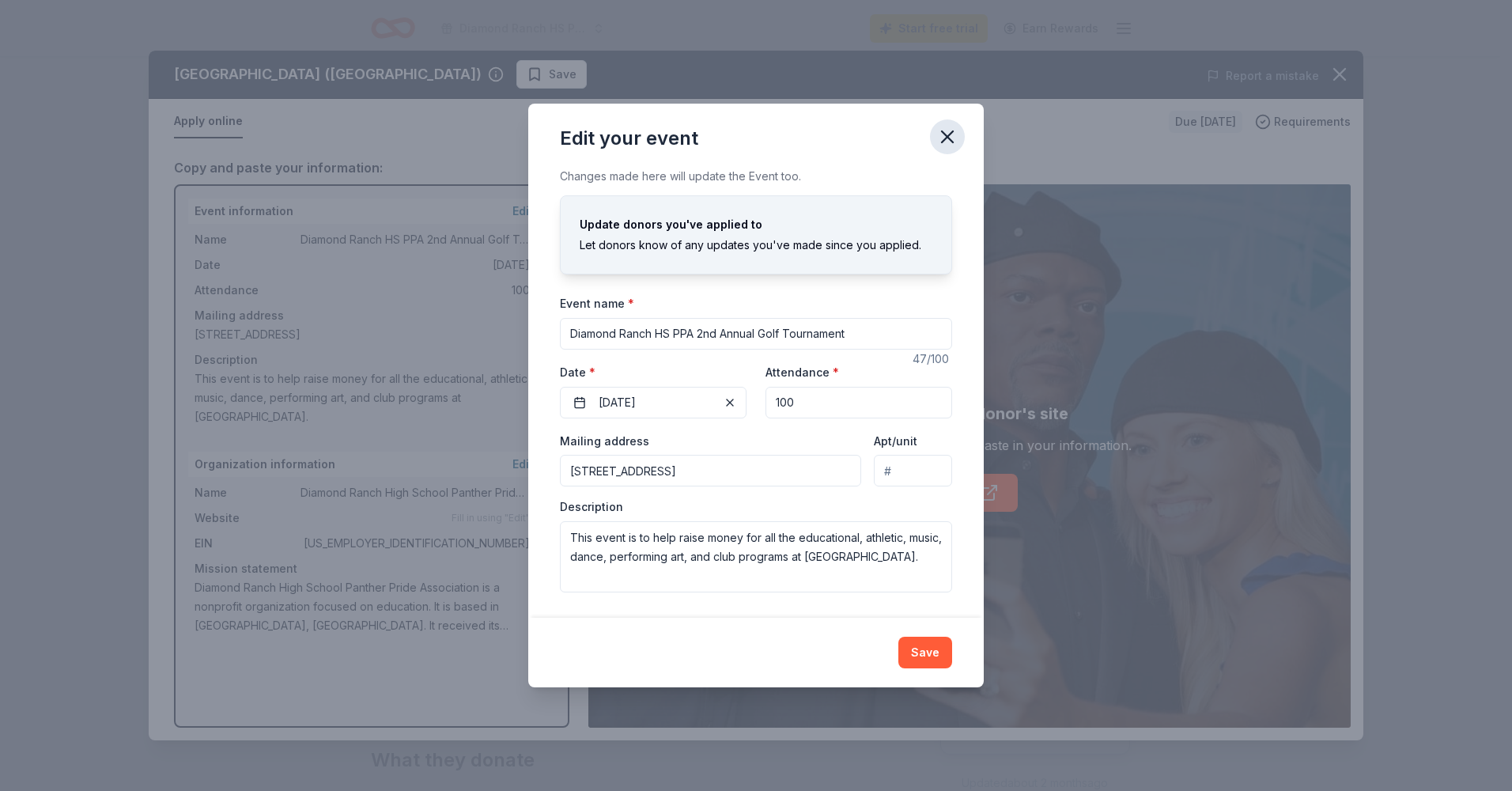
click at [954, 130] on icon "button" at bounding box center [947, 137] width 22 height 22
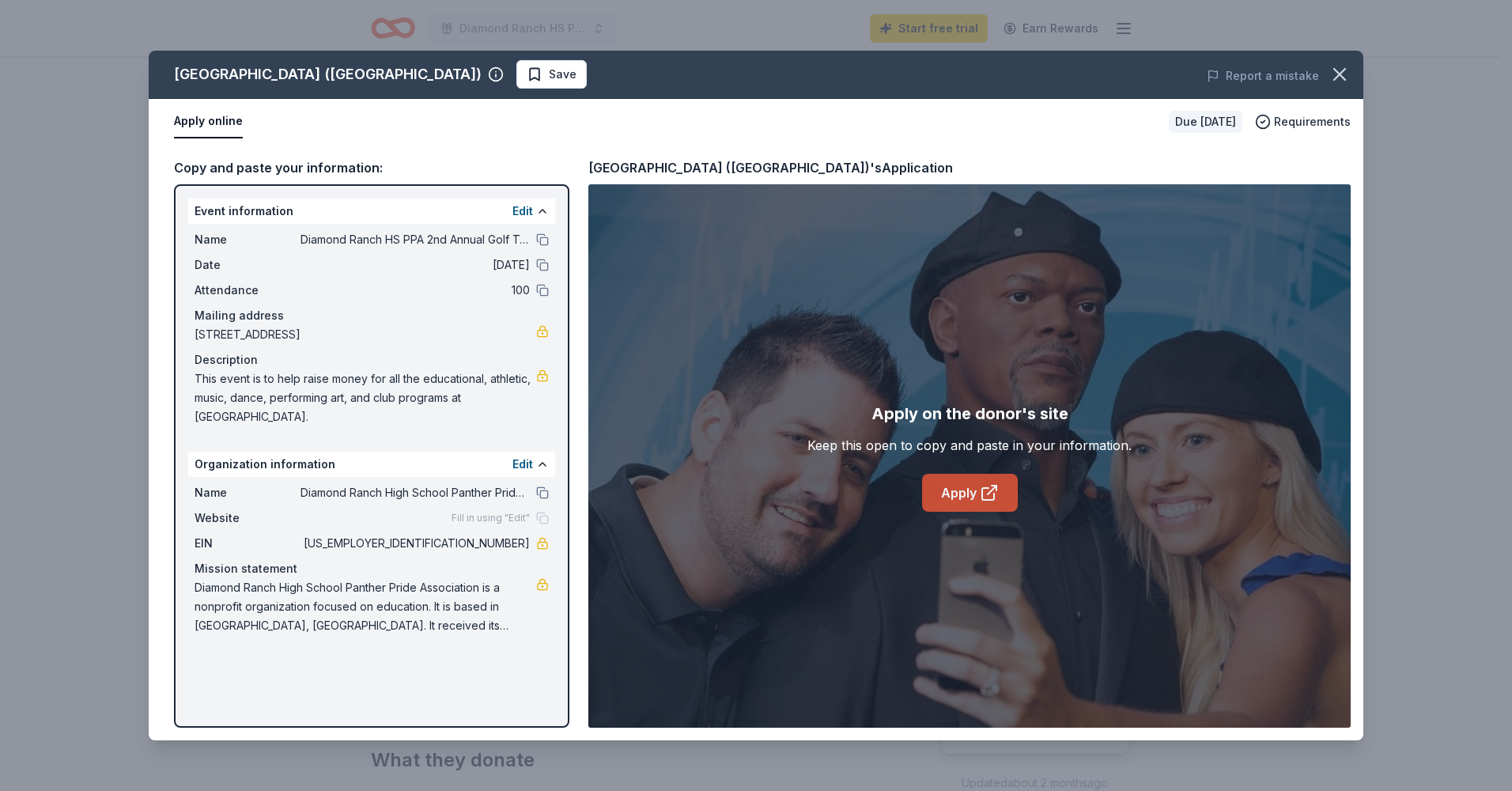
click at [957, 496] on link "Apply" at bounding box center [970, 493] width 96 height 38
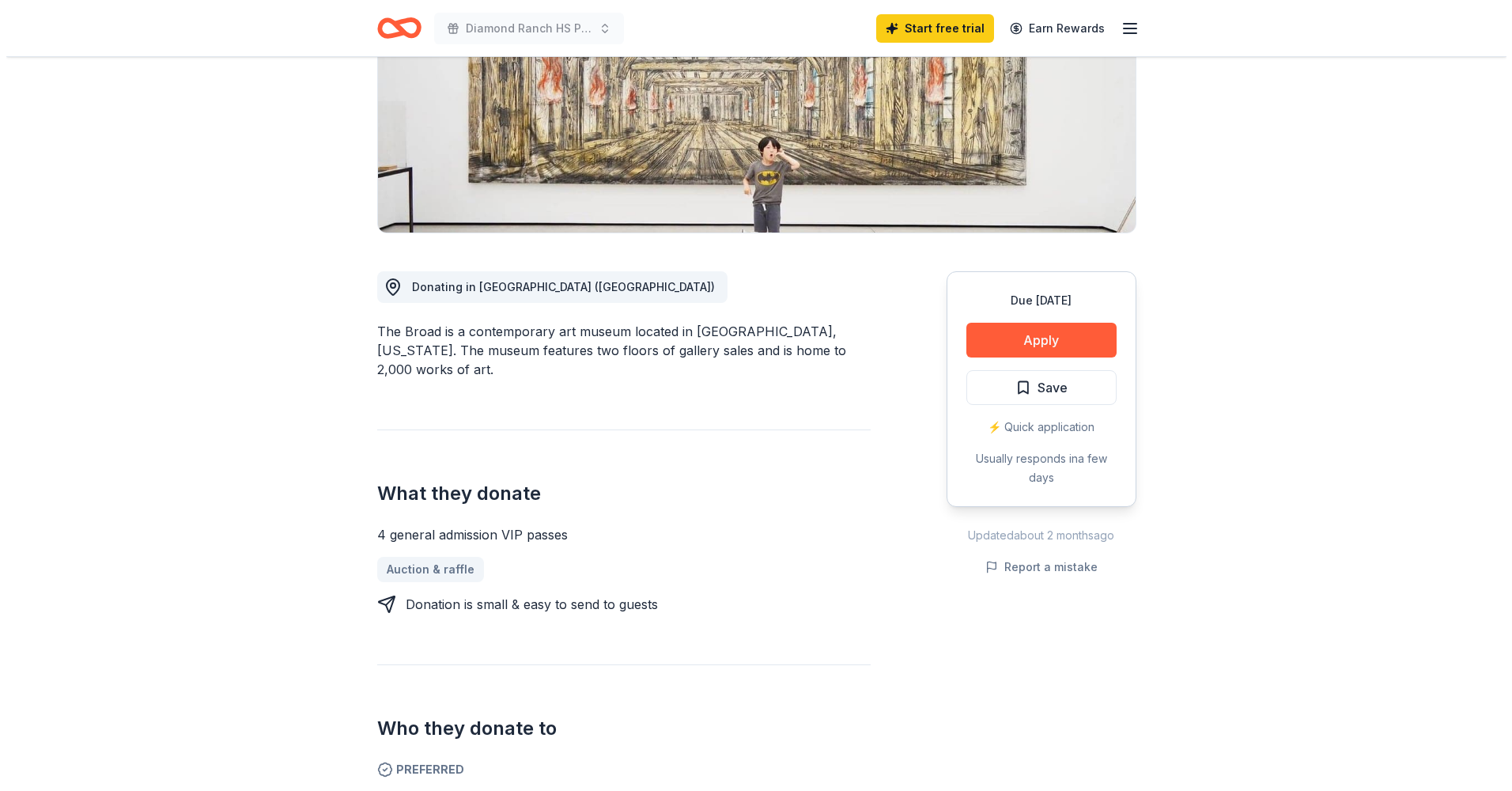
scroll to position [237, 0]
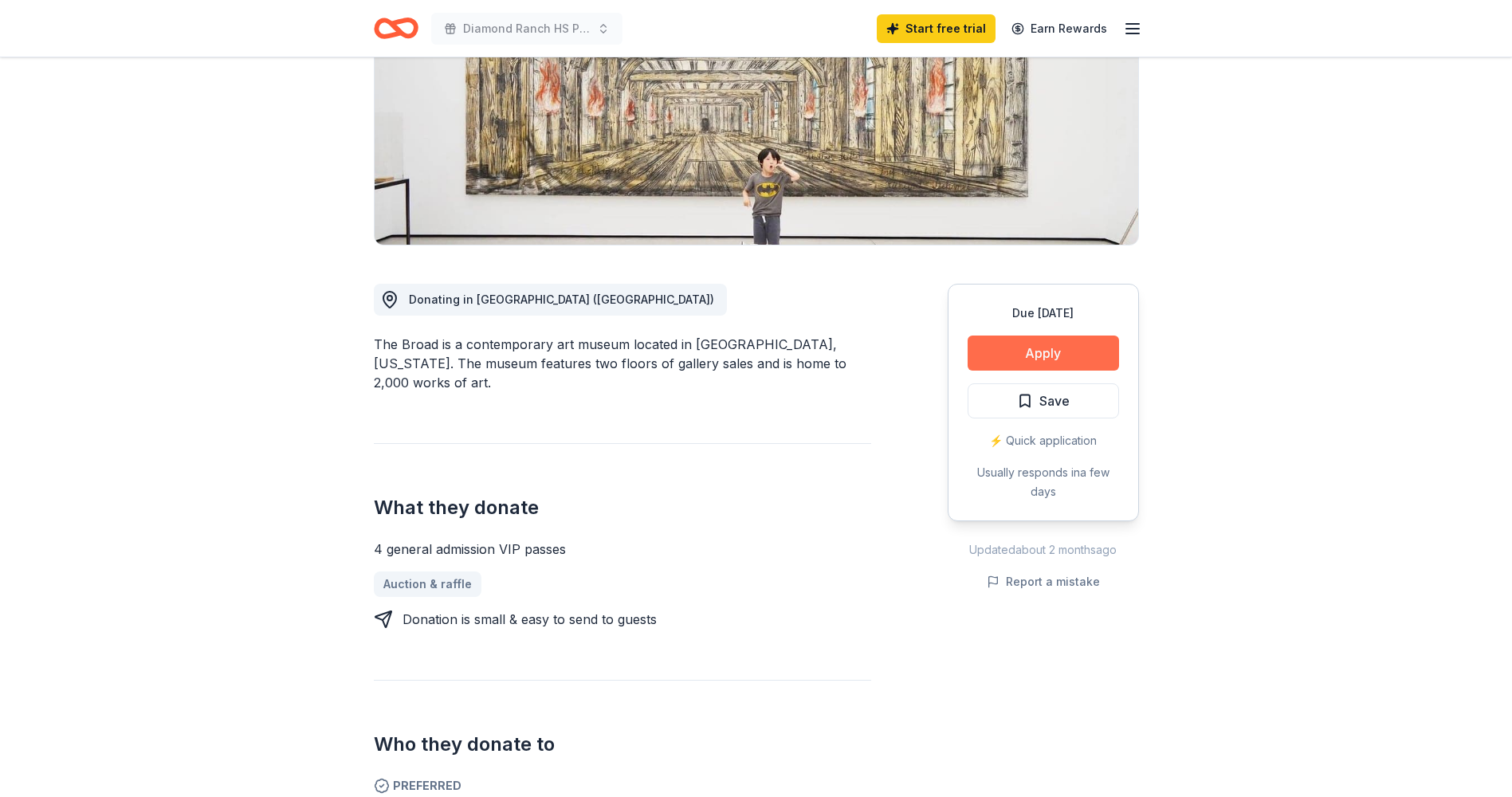
click at [1045, 348] on button "Apply" at bounding box center [1043, 352] width 152 height 35
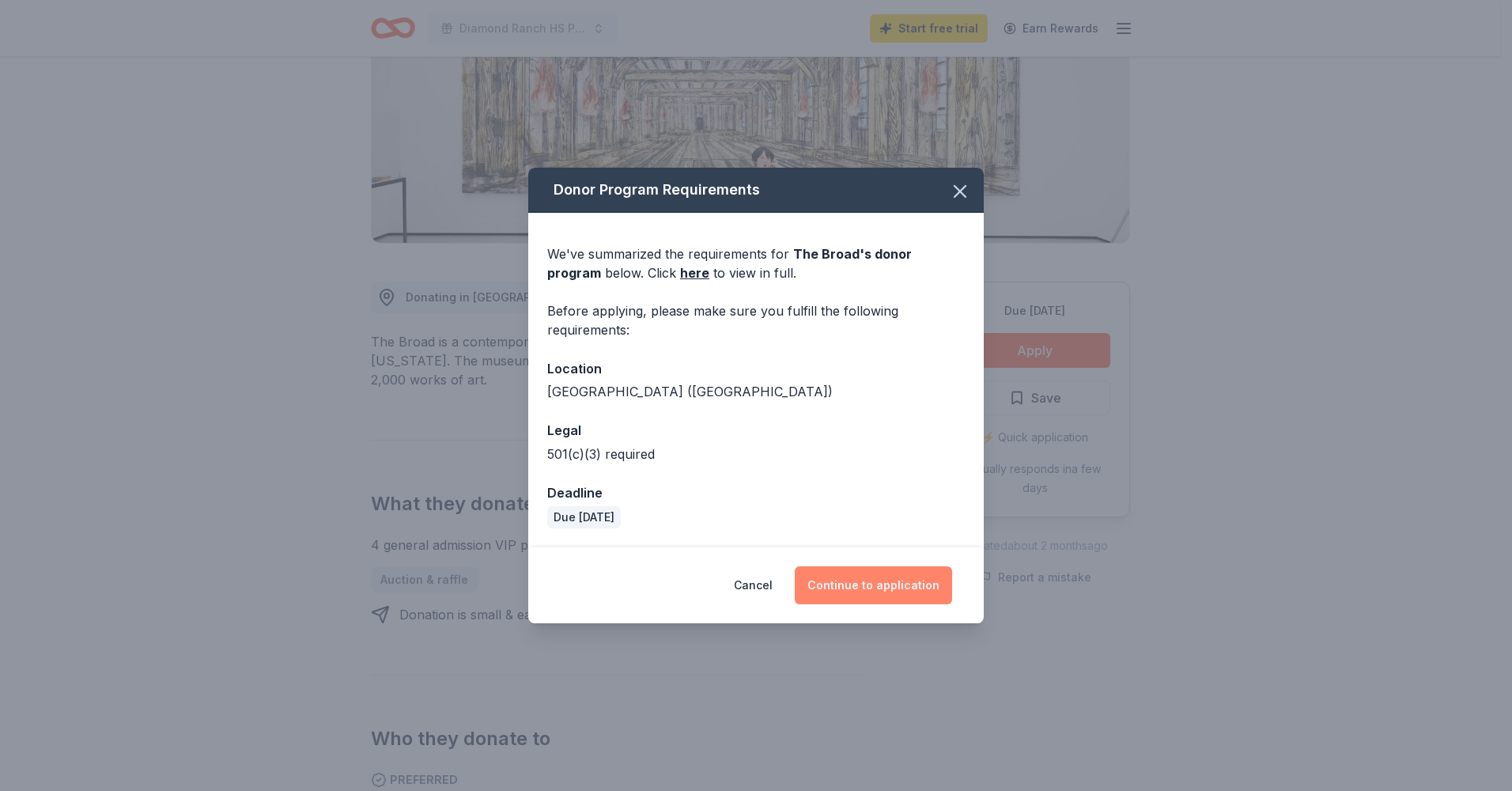
click at [863, 574] on button "Continue to application" at bounding box center [873, 585] width 158 height 38
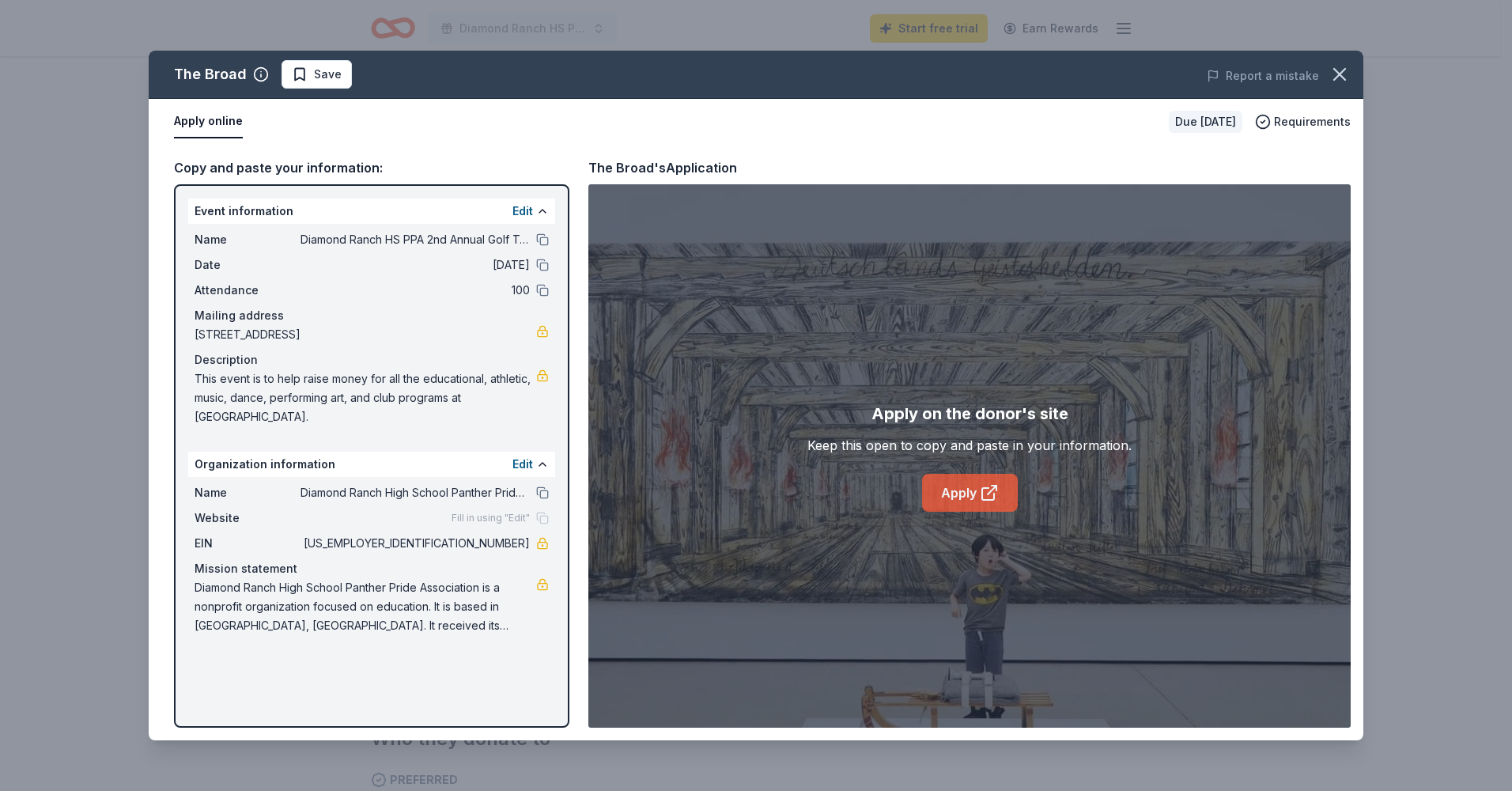
click at [960, 497] on link "Apply" at bounding box center [970, 493] width 96 height 38
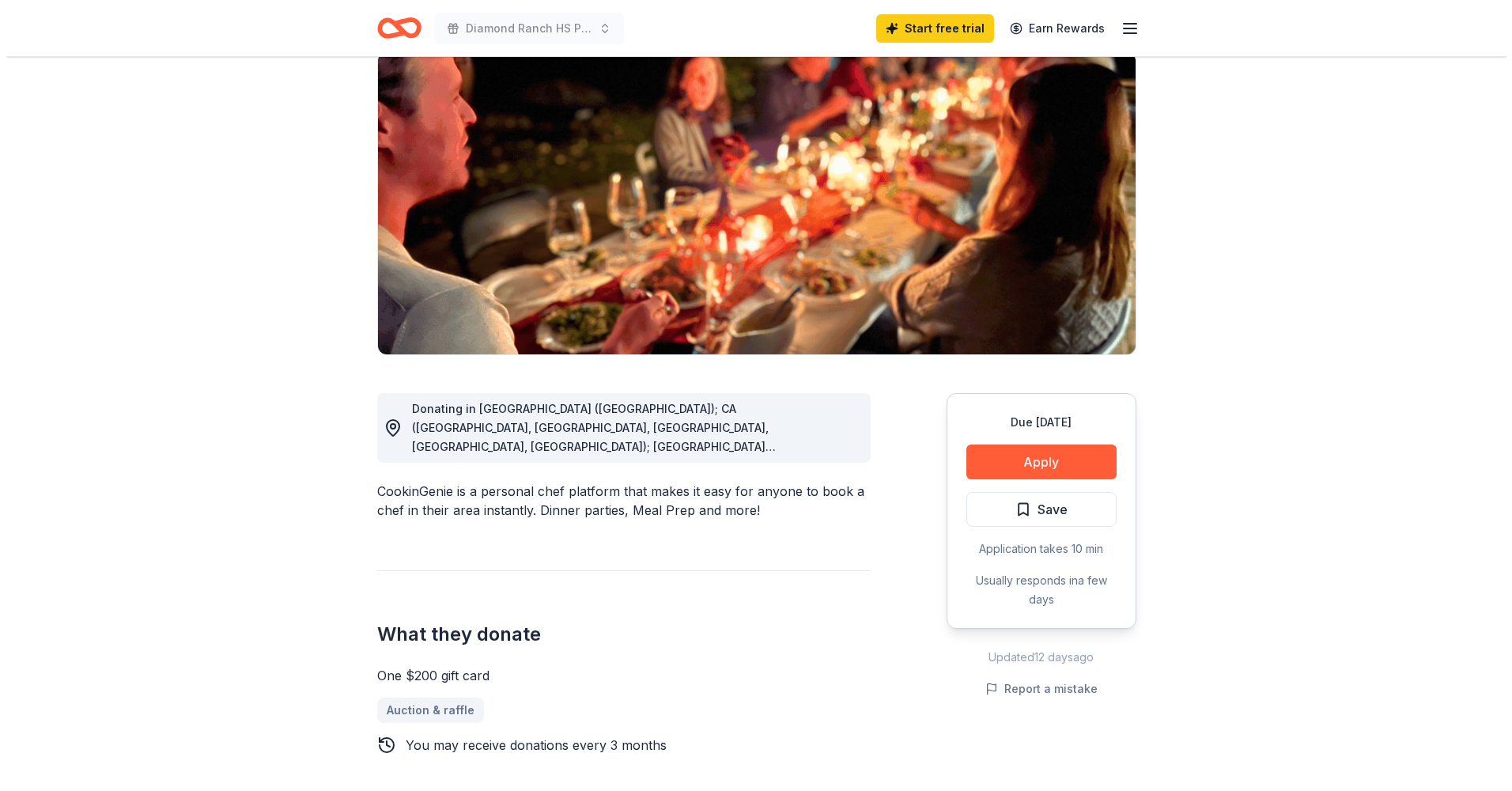
scroll to position [79, 0]
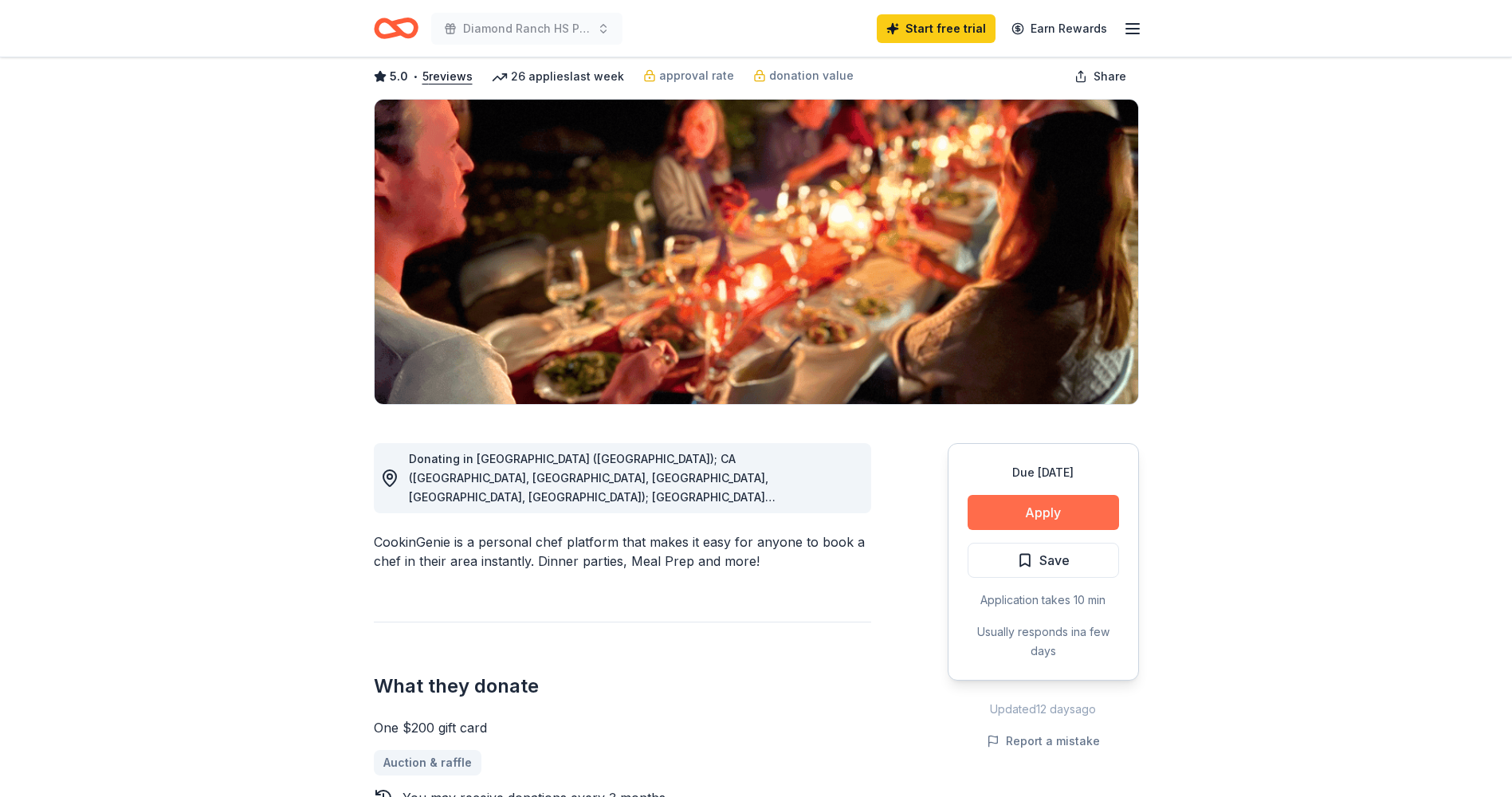
click at [1017, 505] on button "Apply" at bounding box center [1043, 512] width 152 height 35
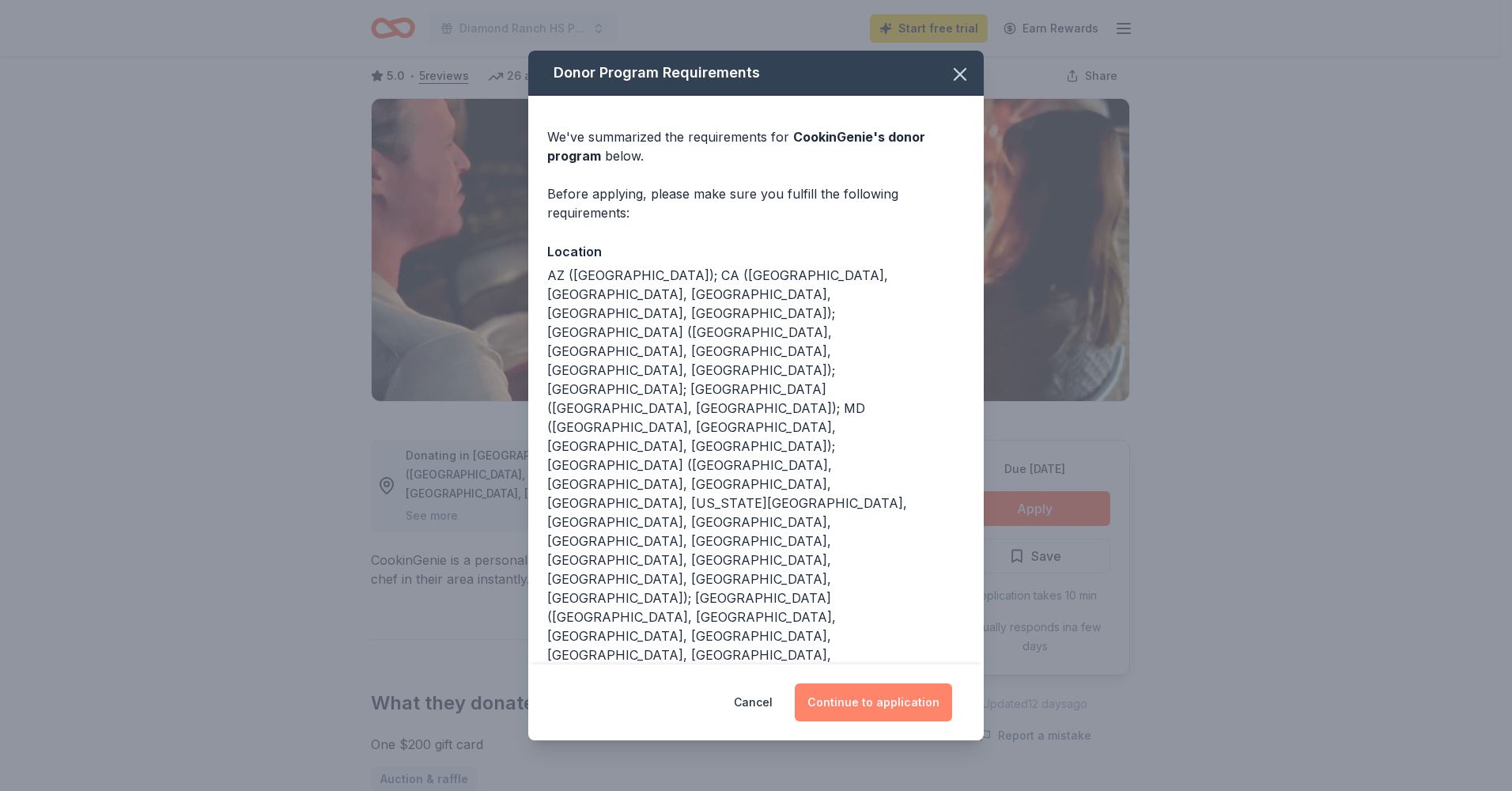
click at [880, 690] on button "Continue to application" at bounding box center [873, 702] width 158 height 38
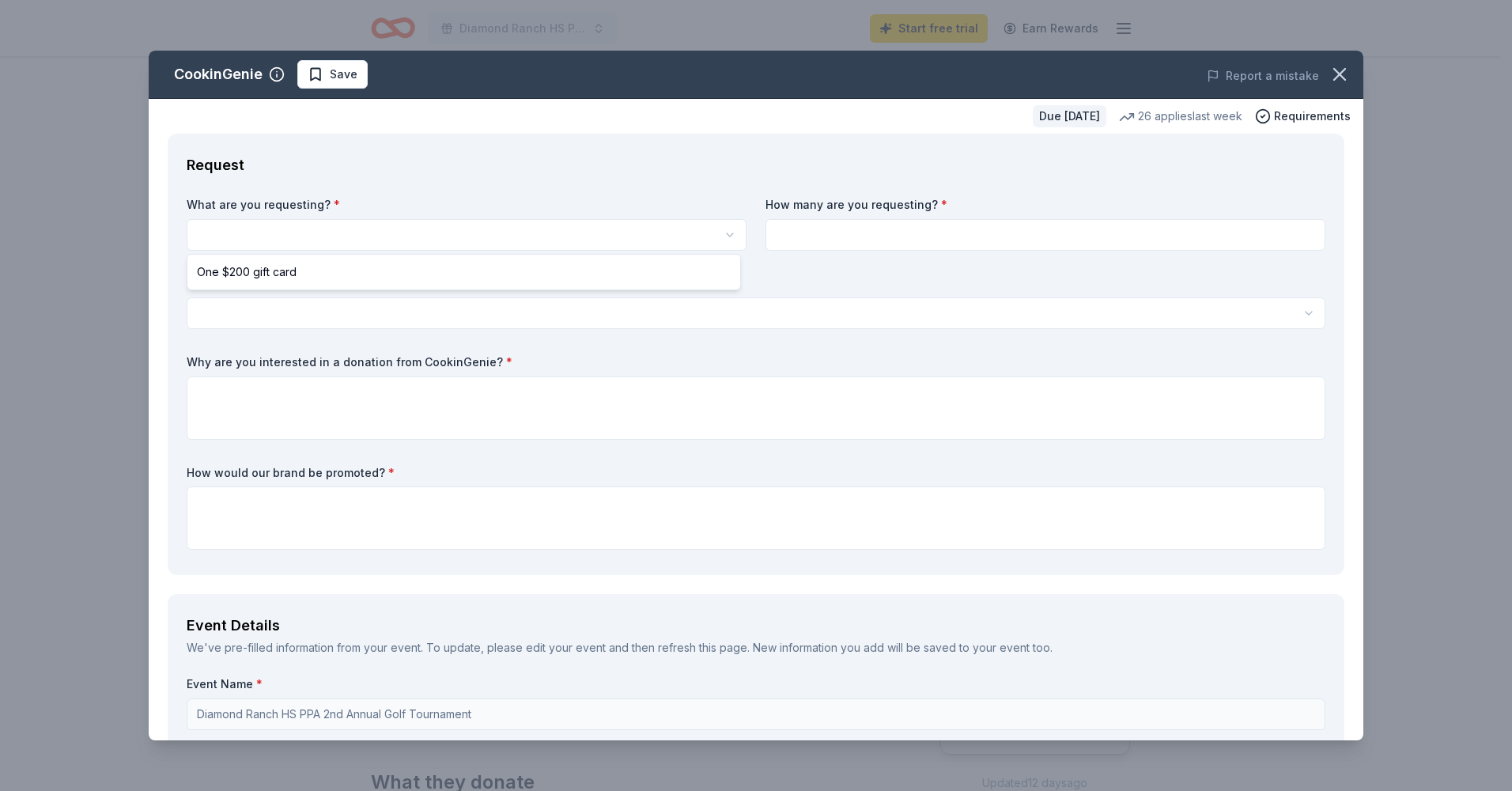
click at [549, 239] on html "Diamond Ranch HS PPA 2nd Annual Golf Tournament Start free trial Earn Rewards D…" at bounding box center [756, 395] width 1512 height 791
select select "One $200 gift card"
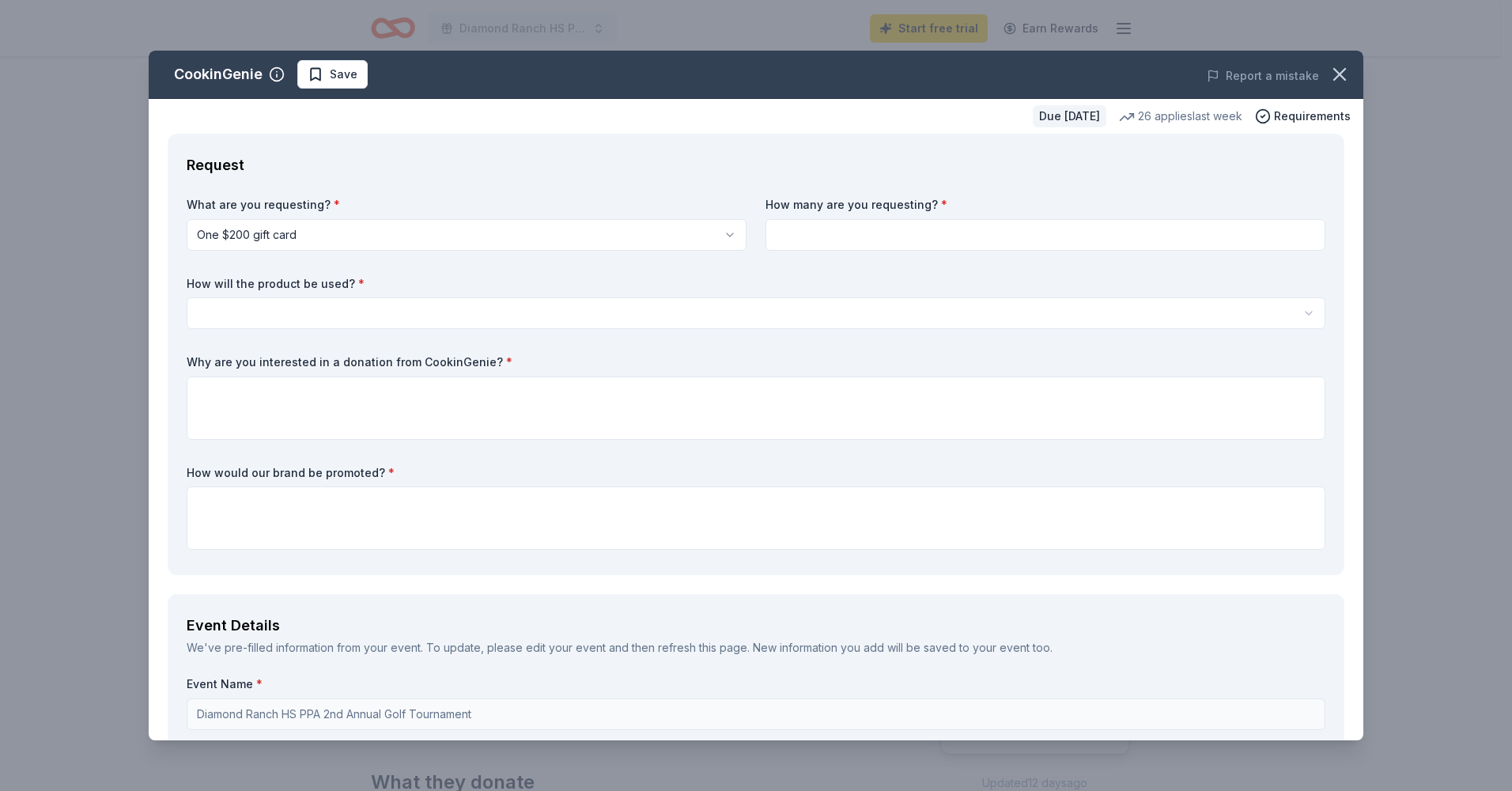
click at [837, 243] on input at bounding box center [1045, 235] width 560 height 32
type input "1"
click at [476, 314] on html "Diamond Ranch HS PPA 2nd Annual Golf Tournament Start free trial Earn Rewards D…" at bounding box center [756, 395] width 1512 height 791
click at [329, 310] on html "Diamond Ranch HS PPA 2nd Annual Golf Tournament Start free trial Earn Rewards D…" at bounding box center [756, 395] width 1512 height 791
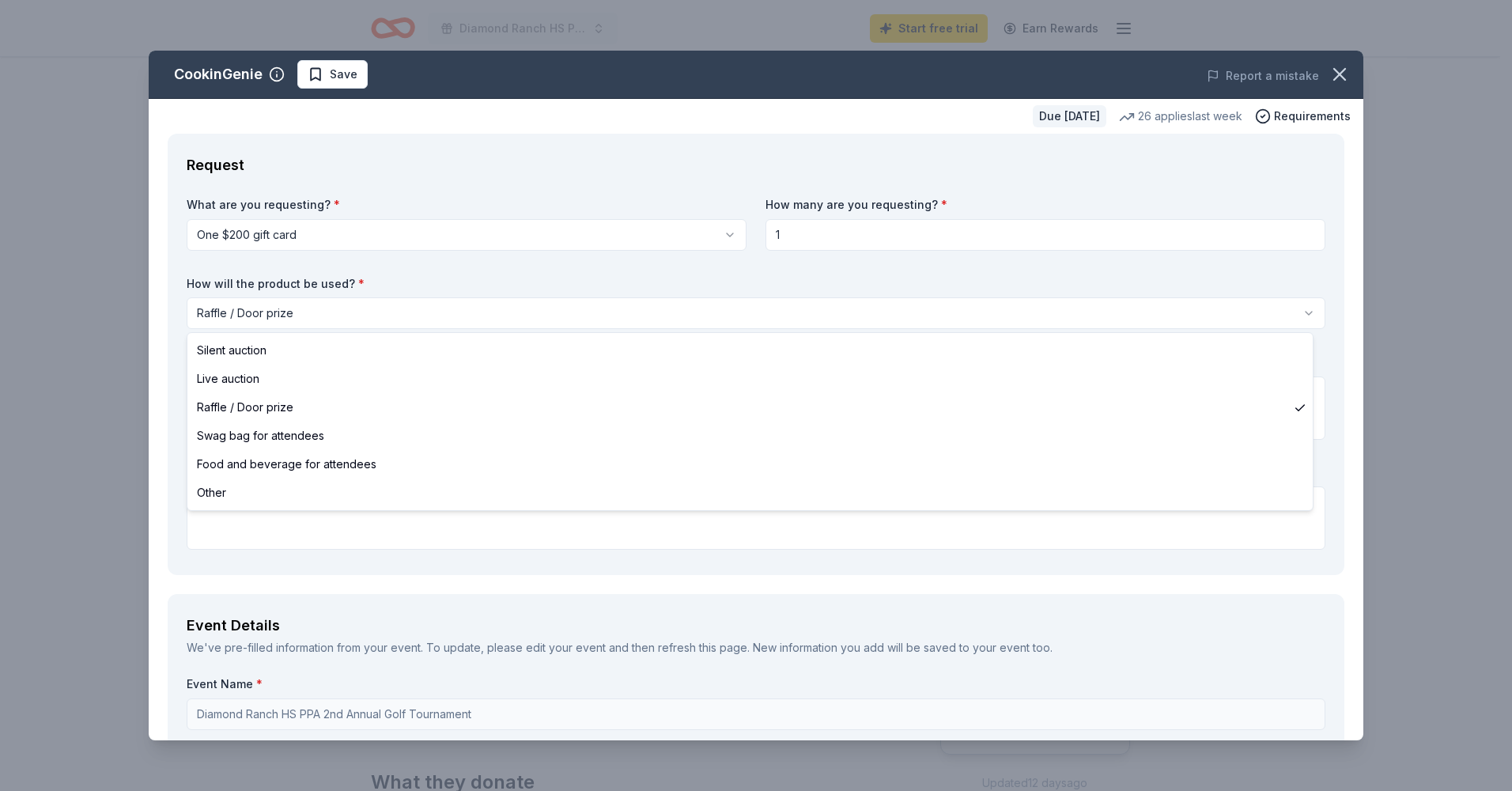
click at [297, 313] on html "Diamond Ranch HS PPA 2nd Annual Golf Tournament Start free trial Earn Rewards D…" at bounding box center [756, 395] width 1512 height 791
select select "silentAuction"
drag, startPoint x: 264, startPoint y: 357, endPoint x: 263, endPoint y: 366, distance: 9.1
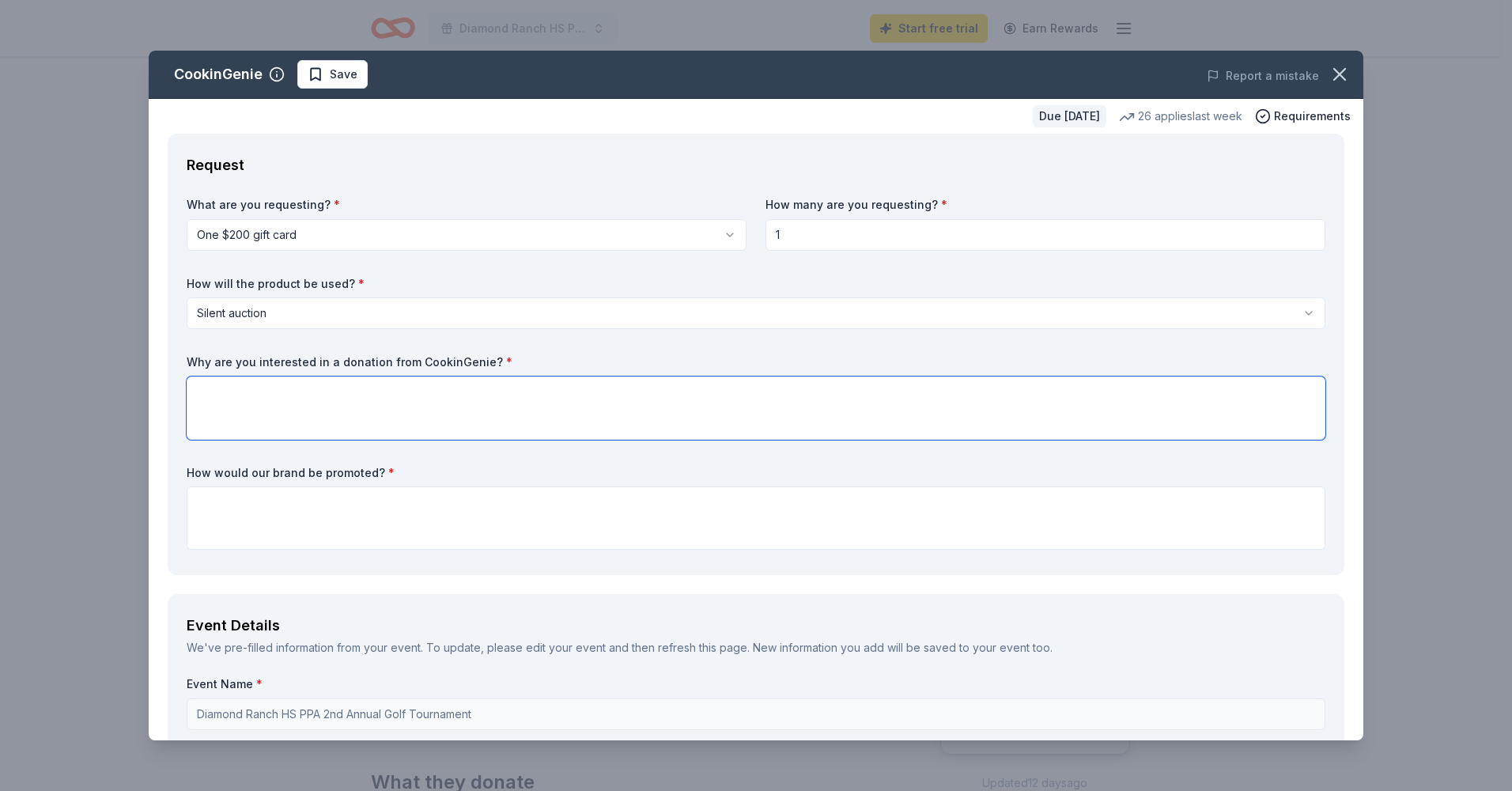
click at [338, 393] on textarea at bounding box center [756, 408] width 1139 height 63
type textarea "What a wonderful silent auction to have a professional chef cook in your home."
click at [469, 504] on textarea at bounding box center [756, 518] width 1139 height 63
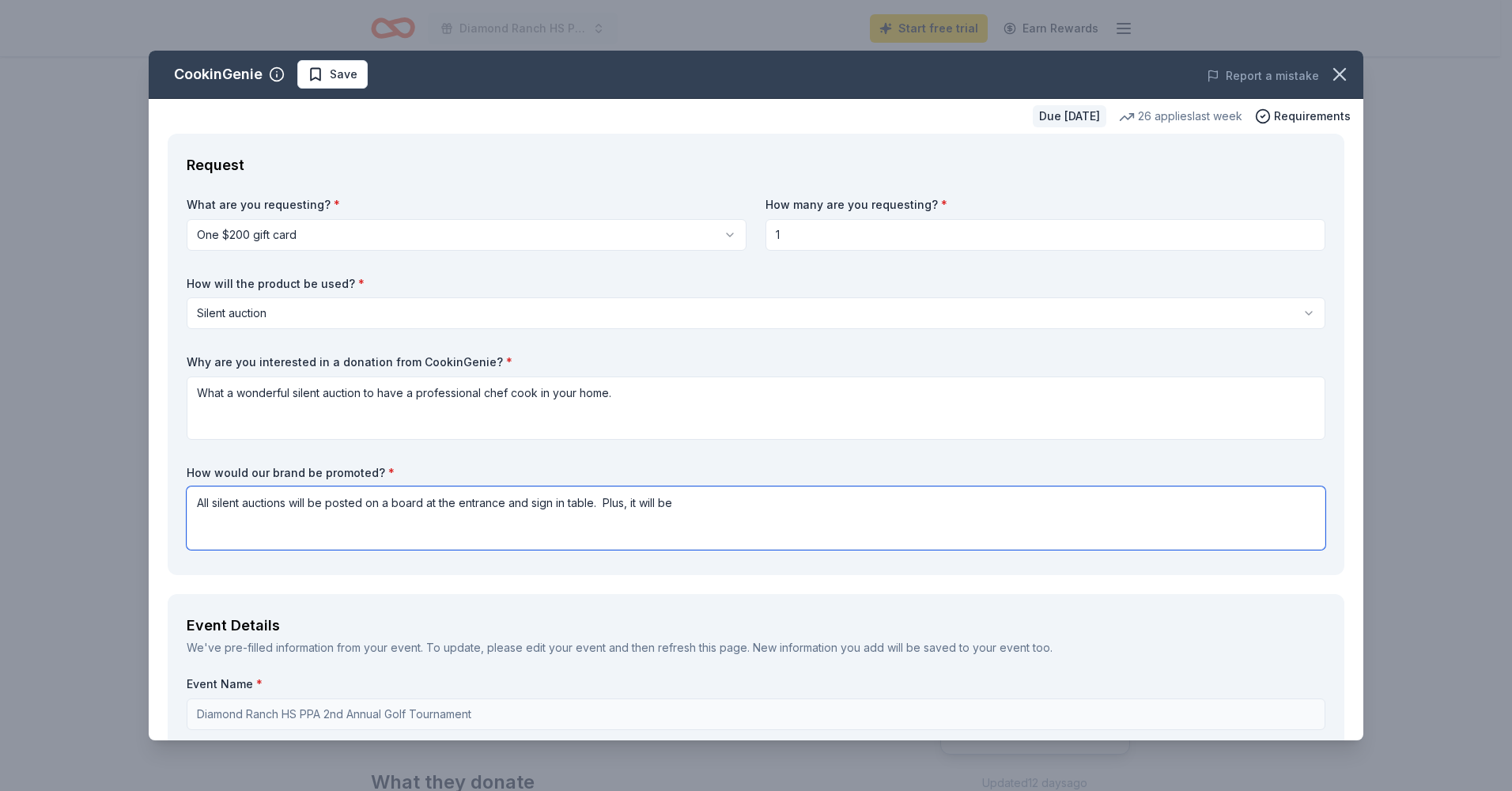
click at [687, 509] on textarea "All silent auctions will be posted on a board at the entrance and sign in table…" at bounding box center [756, 518] width 1139 height 63
click at [799, 504] on textarea "All silent auctions will be posted on a board at the entrance and sign in table…" at bounding box center [756, 518] width 1139 height 63
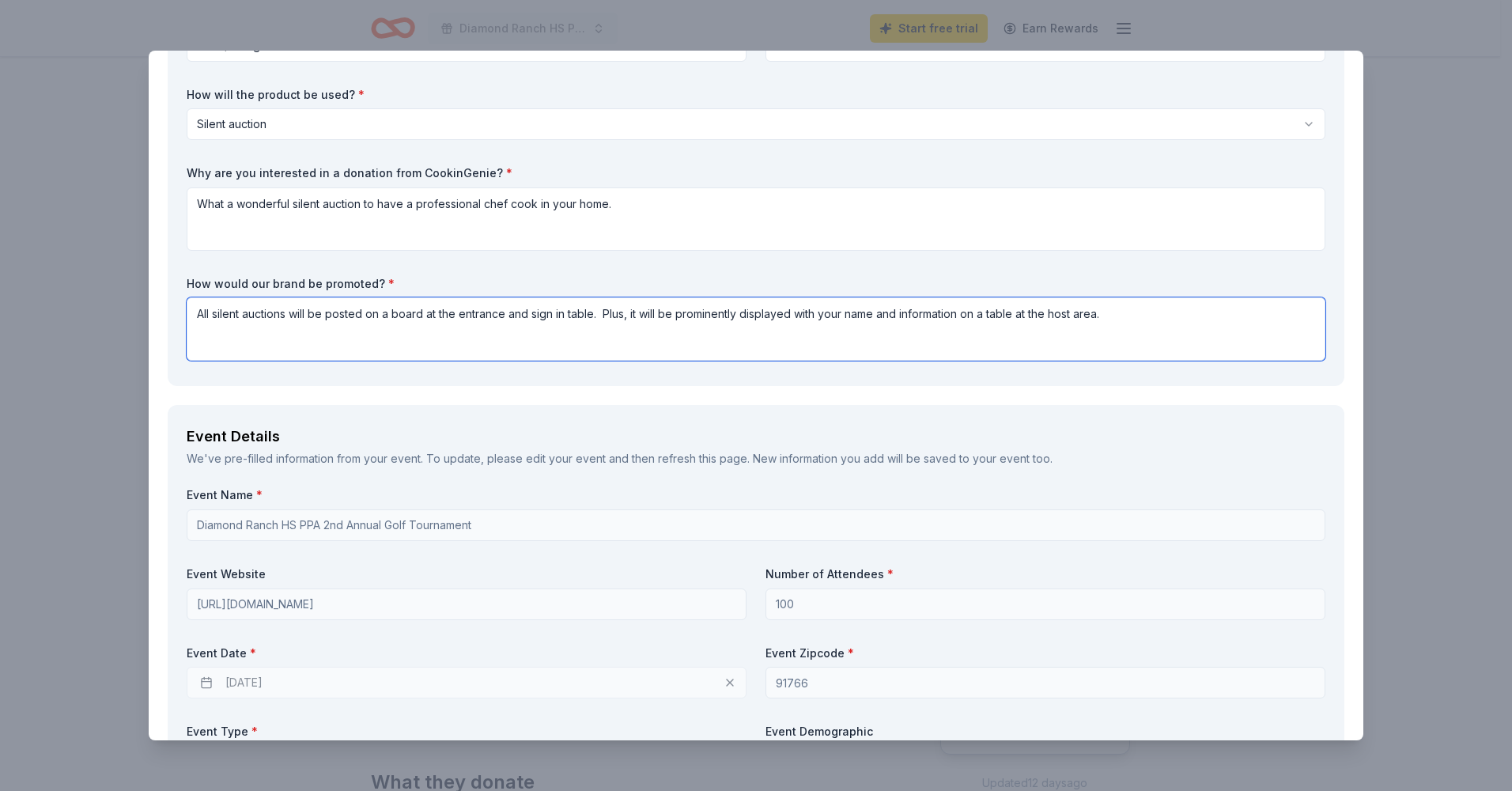
scroll to position [159, 0]
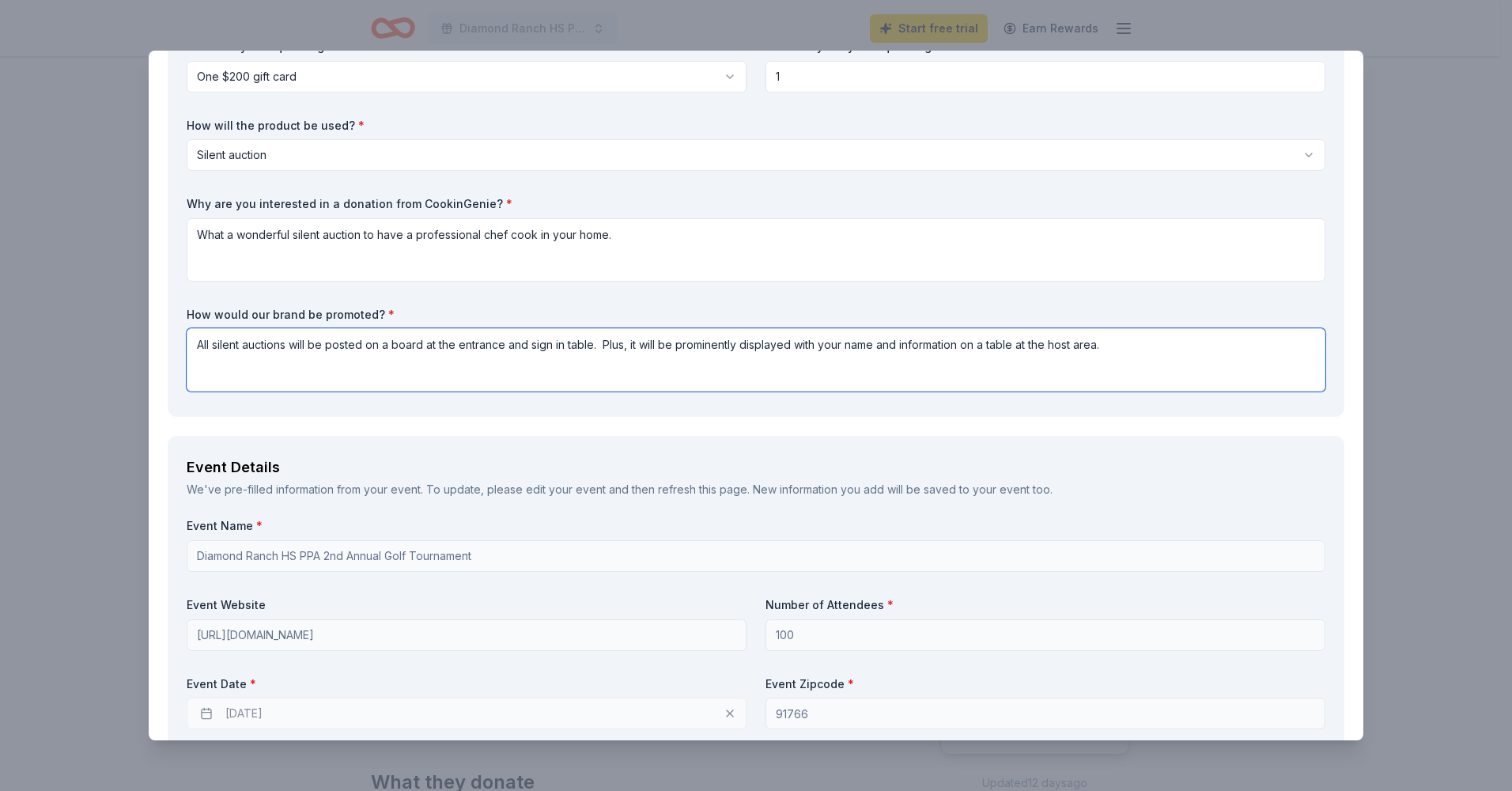
drag, startPoint x: 194, startPoint y: 340, endPoint x: 1122, endPoint y: 398, distance: 929.8
click at [1122, 398] on div "What are you requesting? * One $200 gift card One $200 gift card How many are y…" at bounding box center [756, 218] width 1139 height 359
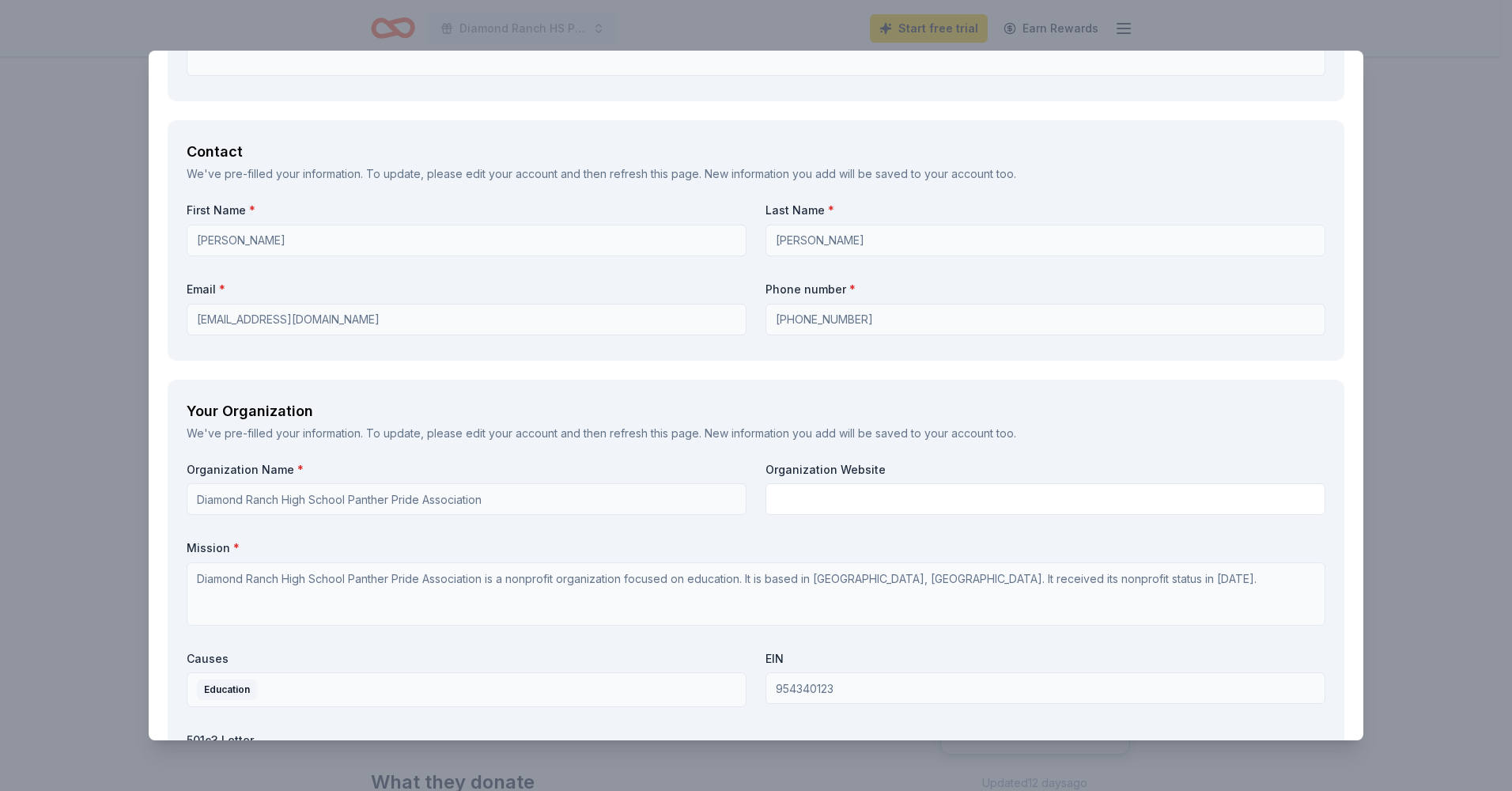
scroll to position [1265, 0]
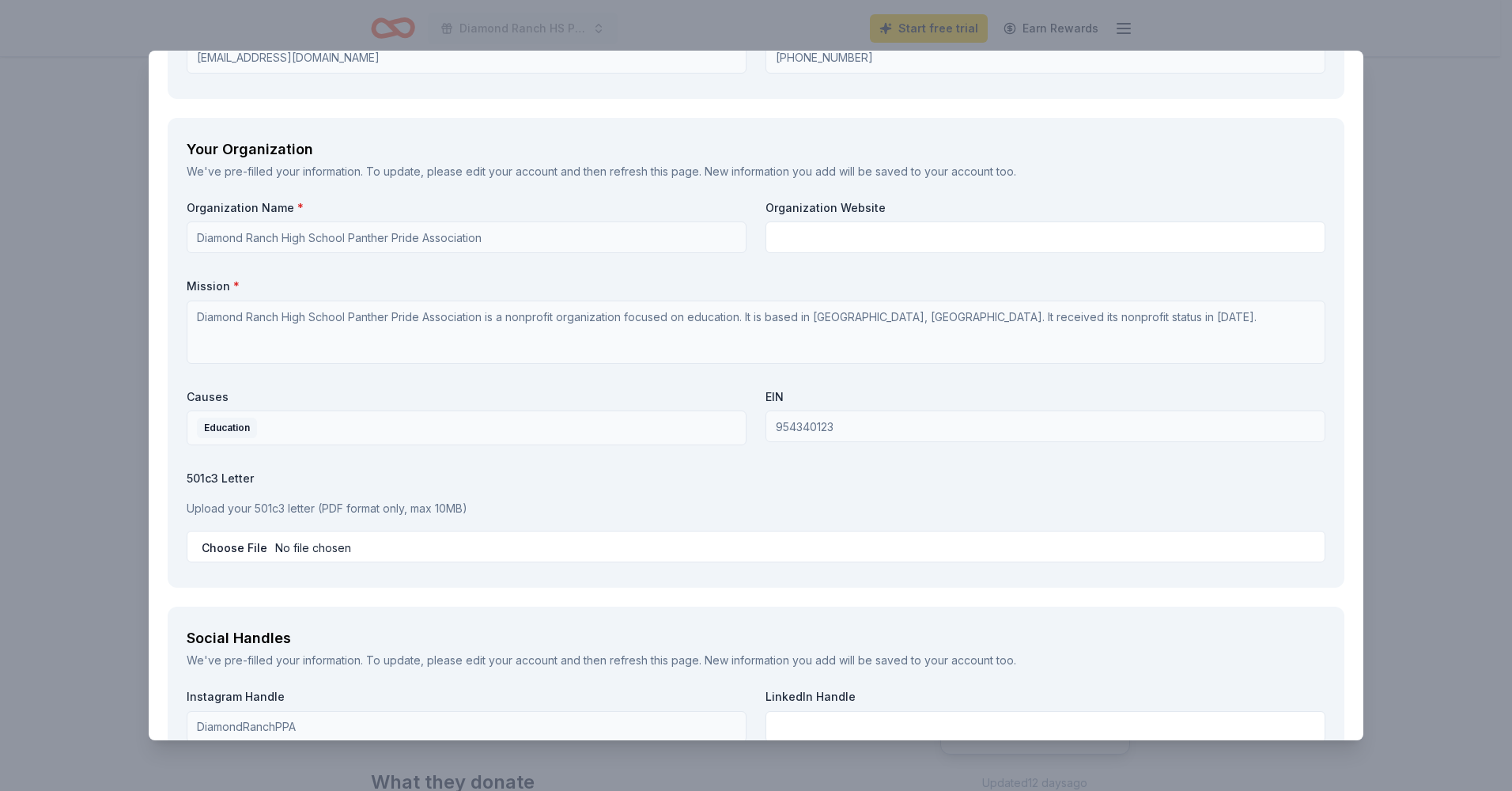
type textarea "All silent auctions will be posted on a board at the entrance and sign in table…"
click at [256, 510] on p "Upload your 501c3 letter (PDF format only, max 10MB)" at bounding box center [756, 508] width 1139 height 19
click at [212, 475] on label "501c3 Letter" at bounding box center [756, 477] width 1139 height 15
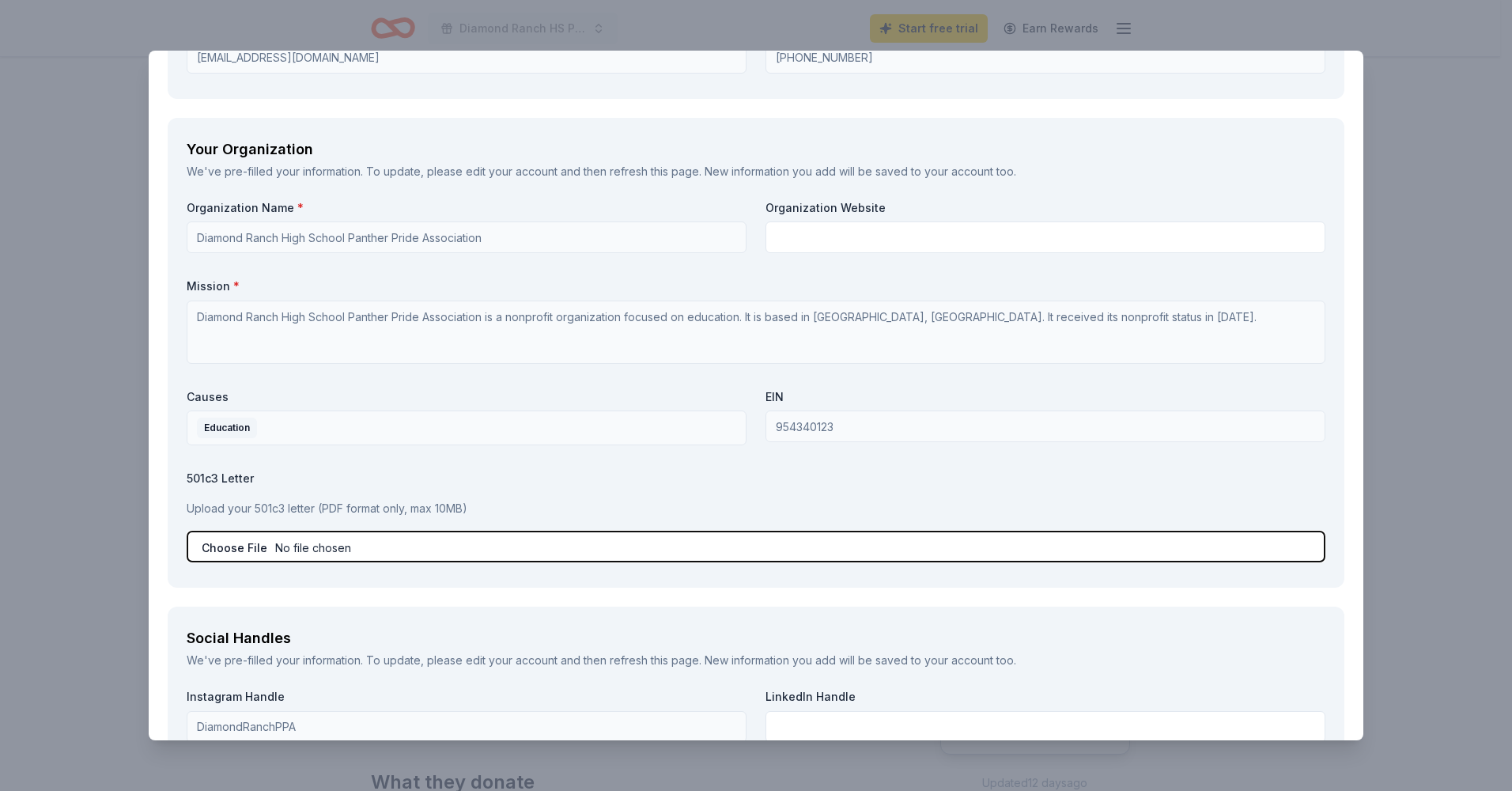
click at [234, 547] on input "file" at bounding box center [756, 546] width 1139 height 32
type input "C:\fakepath\DRHS PPA Golf Tournament Donation Letter (1).docx - Google Docs.pdf"
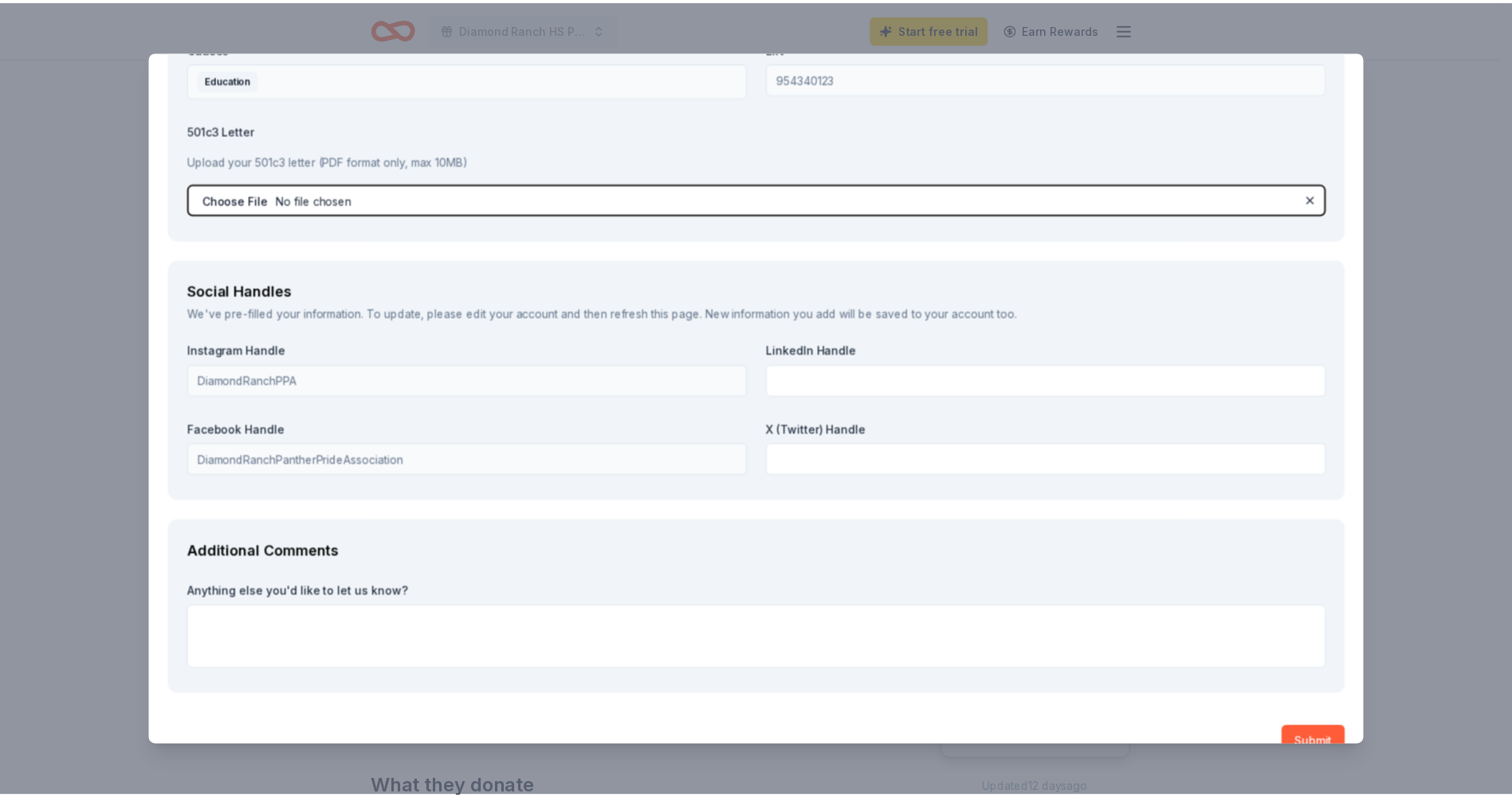
scroll to position [1659, 0]
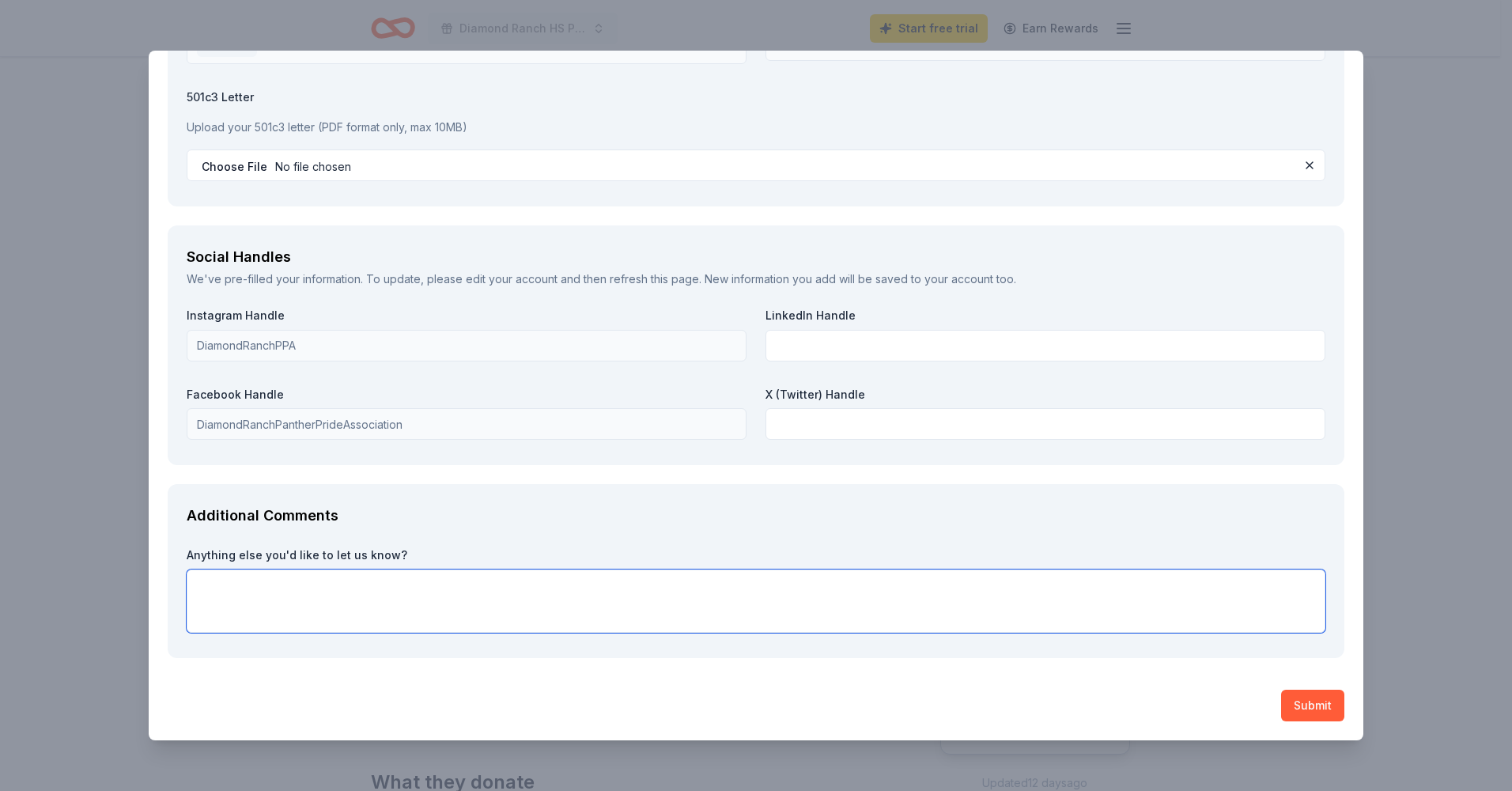
click at [635, 593] on textarea at bounding box center [756, 601] width 1139 height 63
type textarea "Thank you for your consideration"
click at [1291, 701] on button "Submit" at bounding box center [1313, 705] width 63 height 32
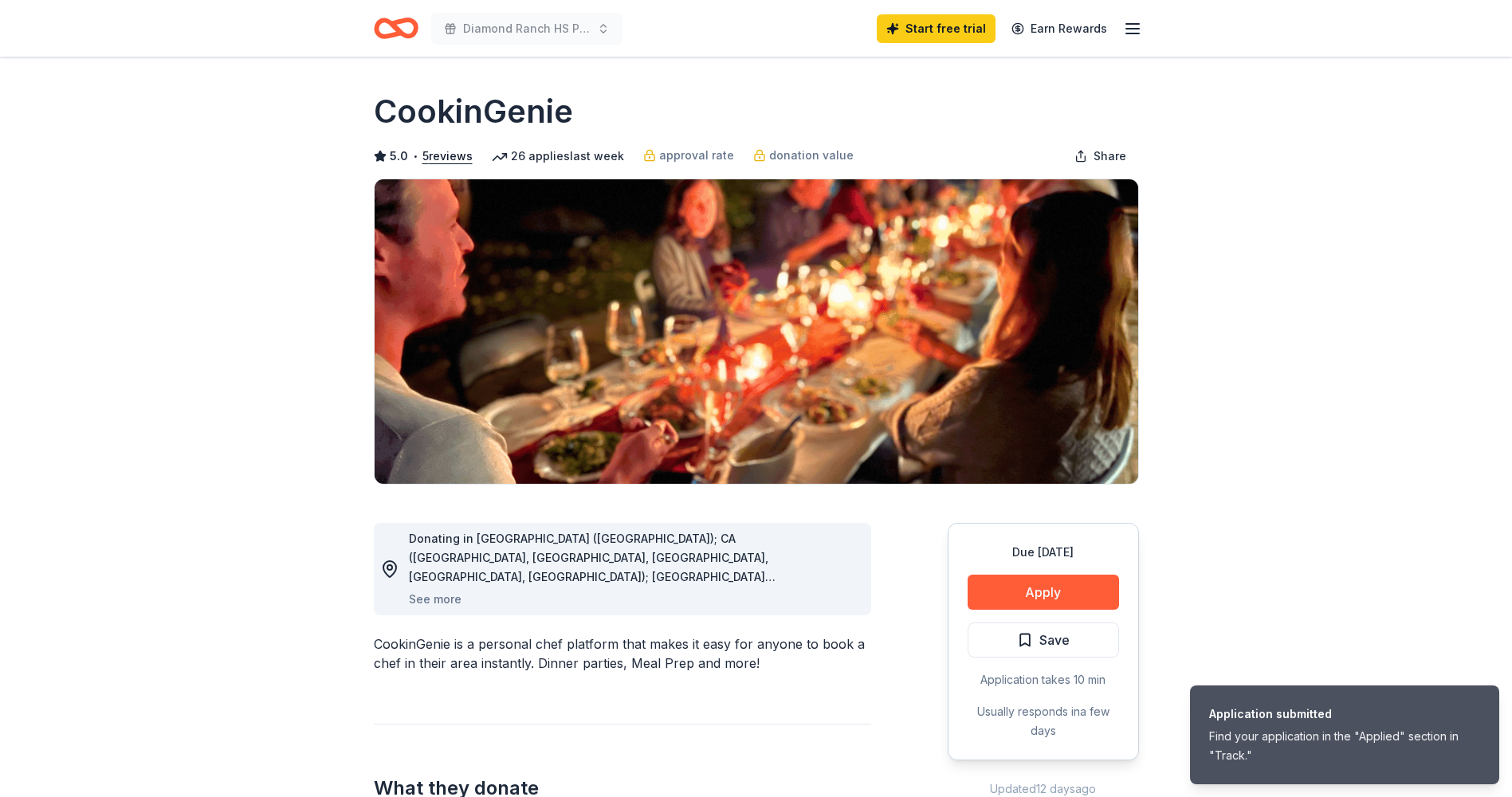
scroll to position [0, 0]
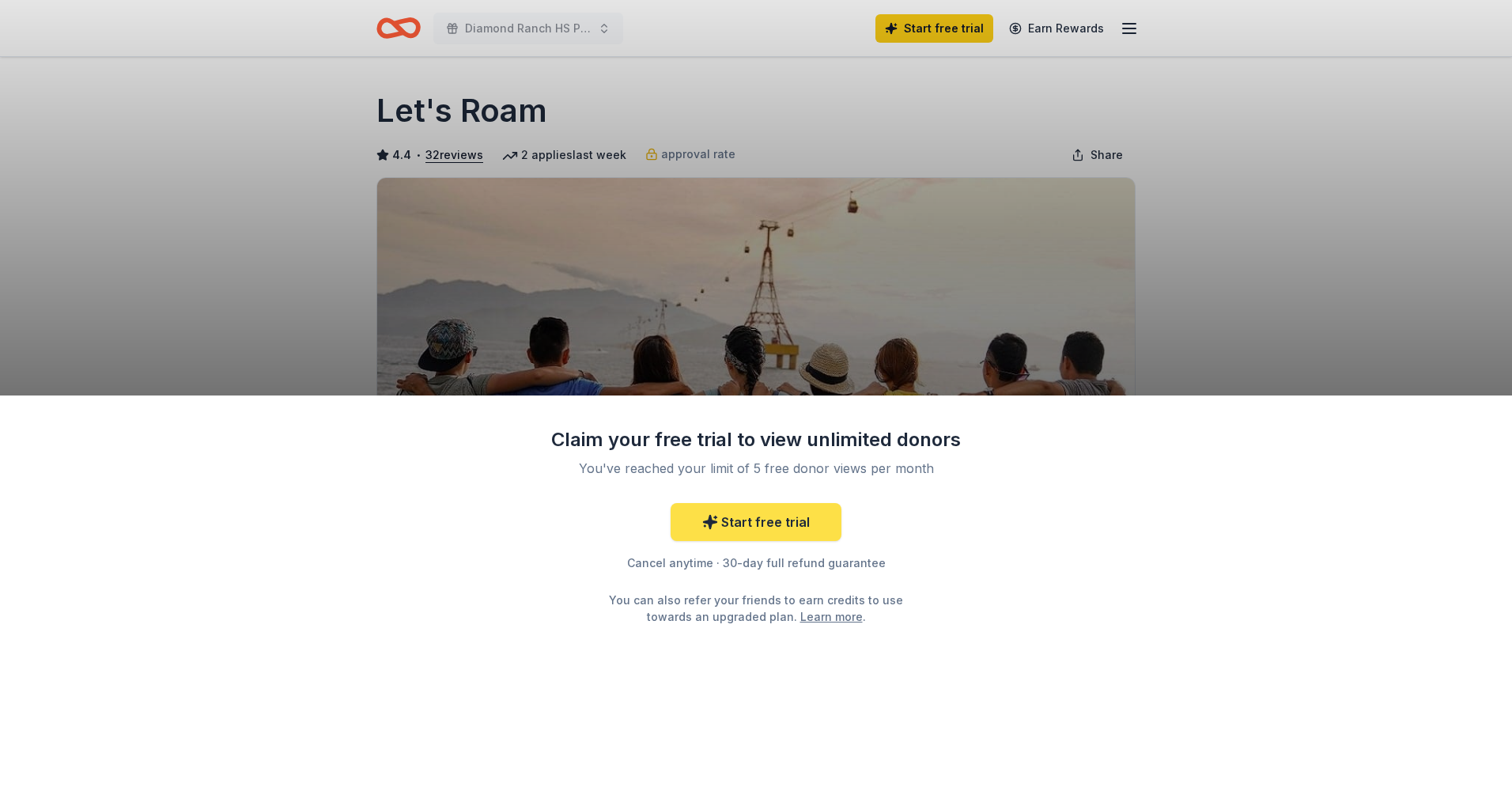
click at [762, 512] on link "Start free trial" at bounding box center [756, 522] width 171 height 38
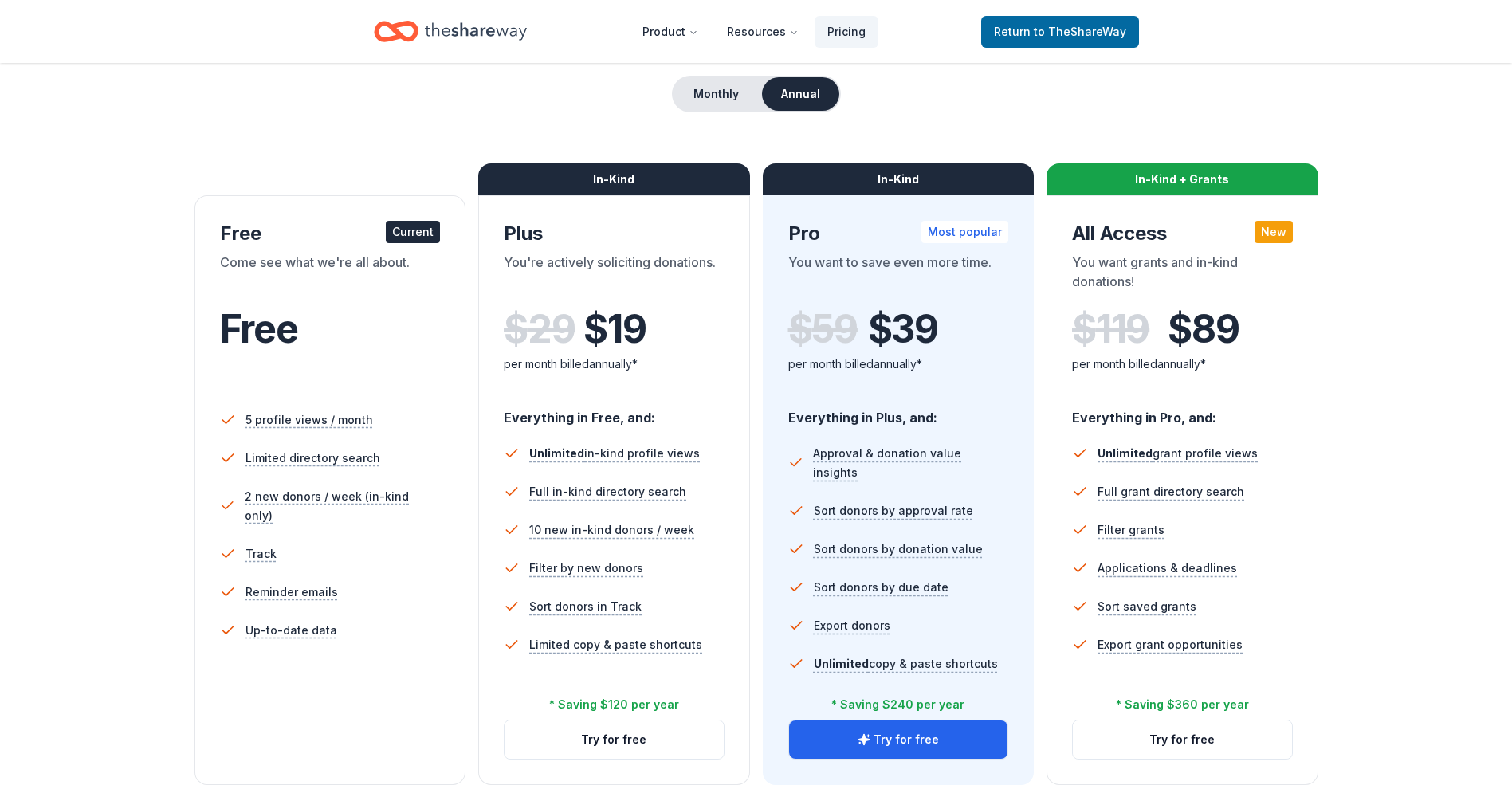
scroll to position [160, 0]
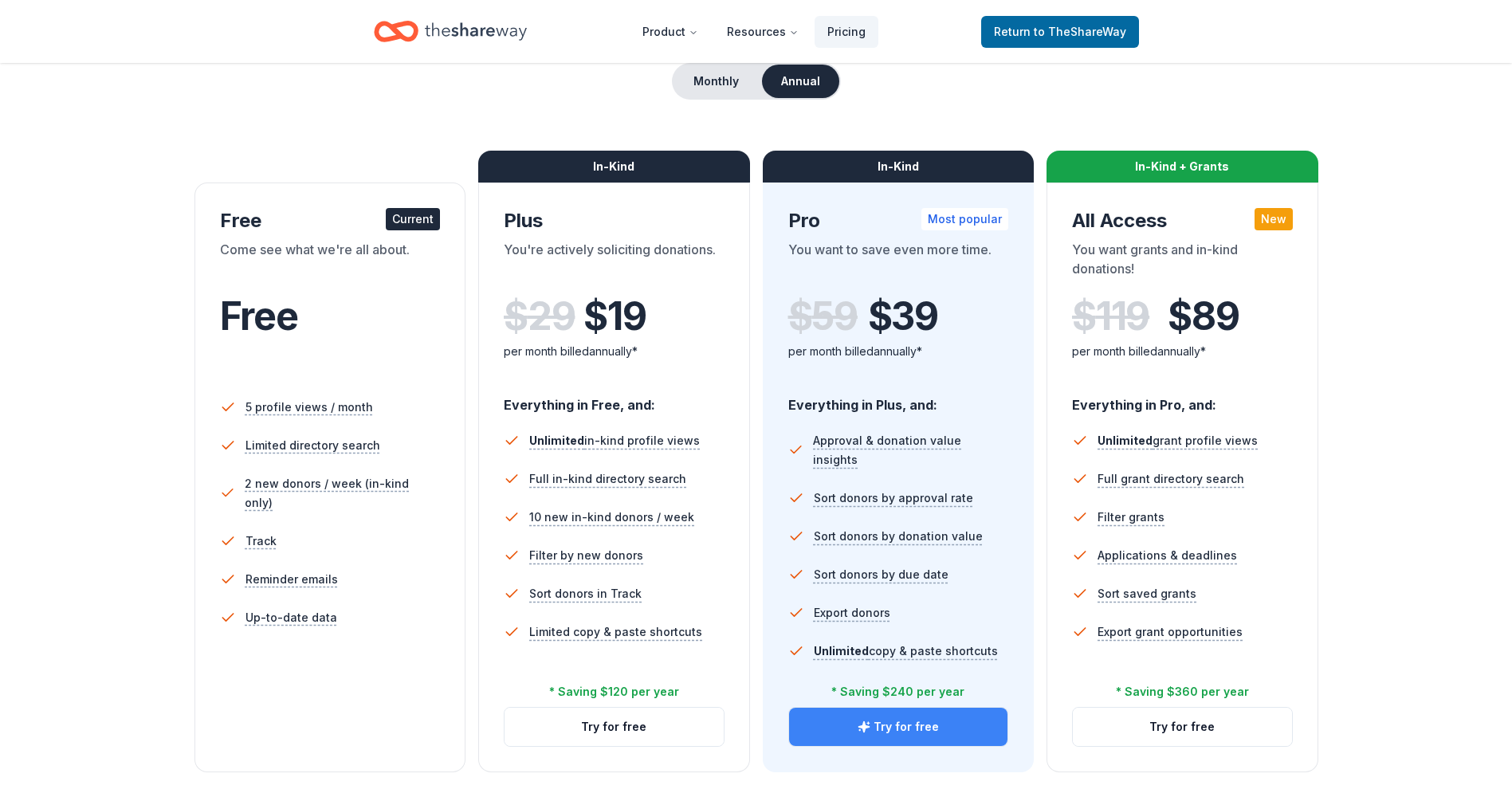
click at [888, 723] on button "Try for free" at bounding box center [898, 727] width 219 height 38
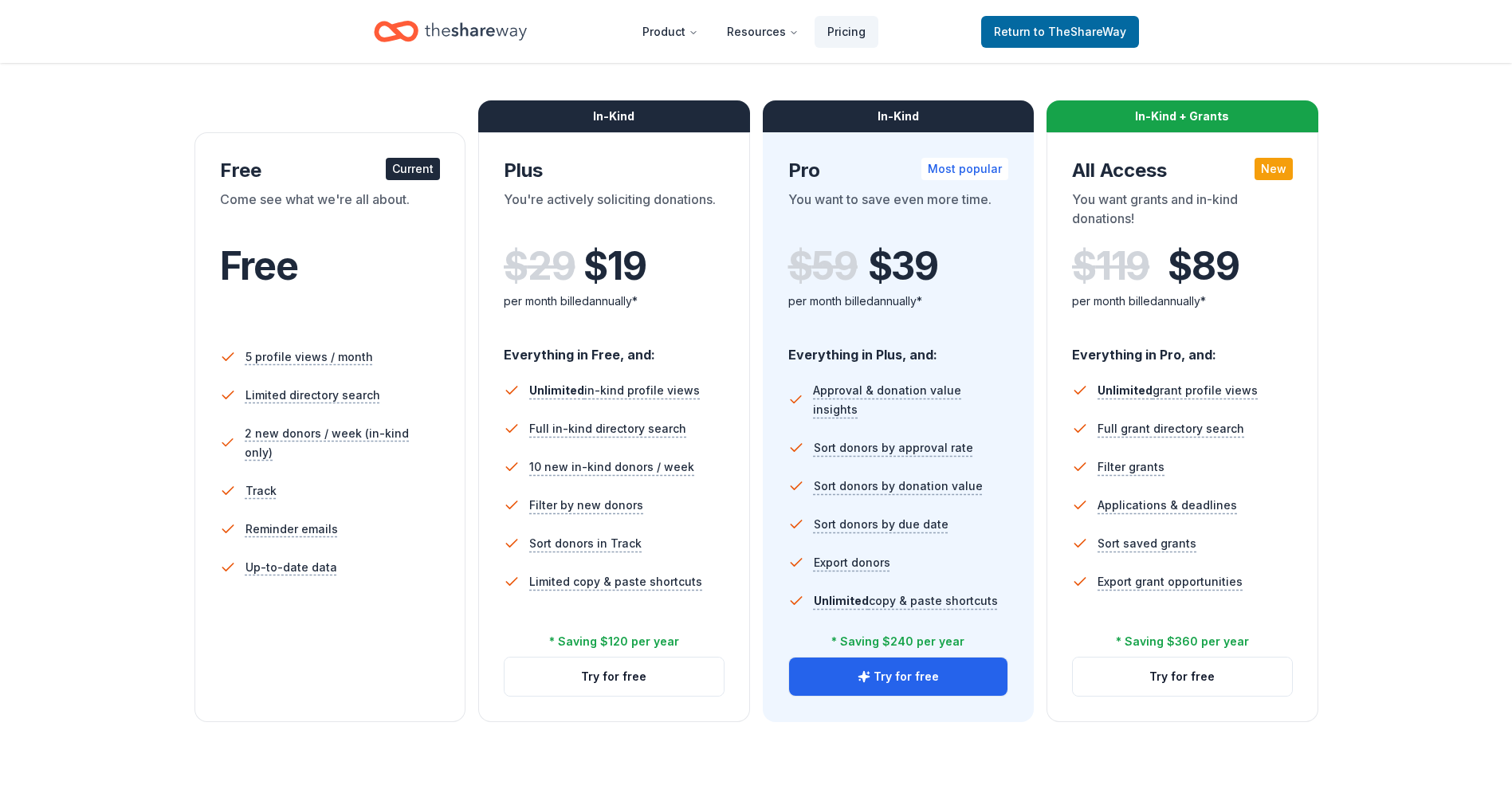
scroll to position [236, 0]
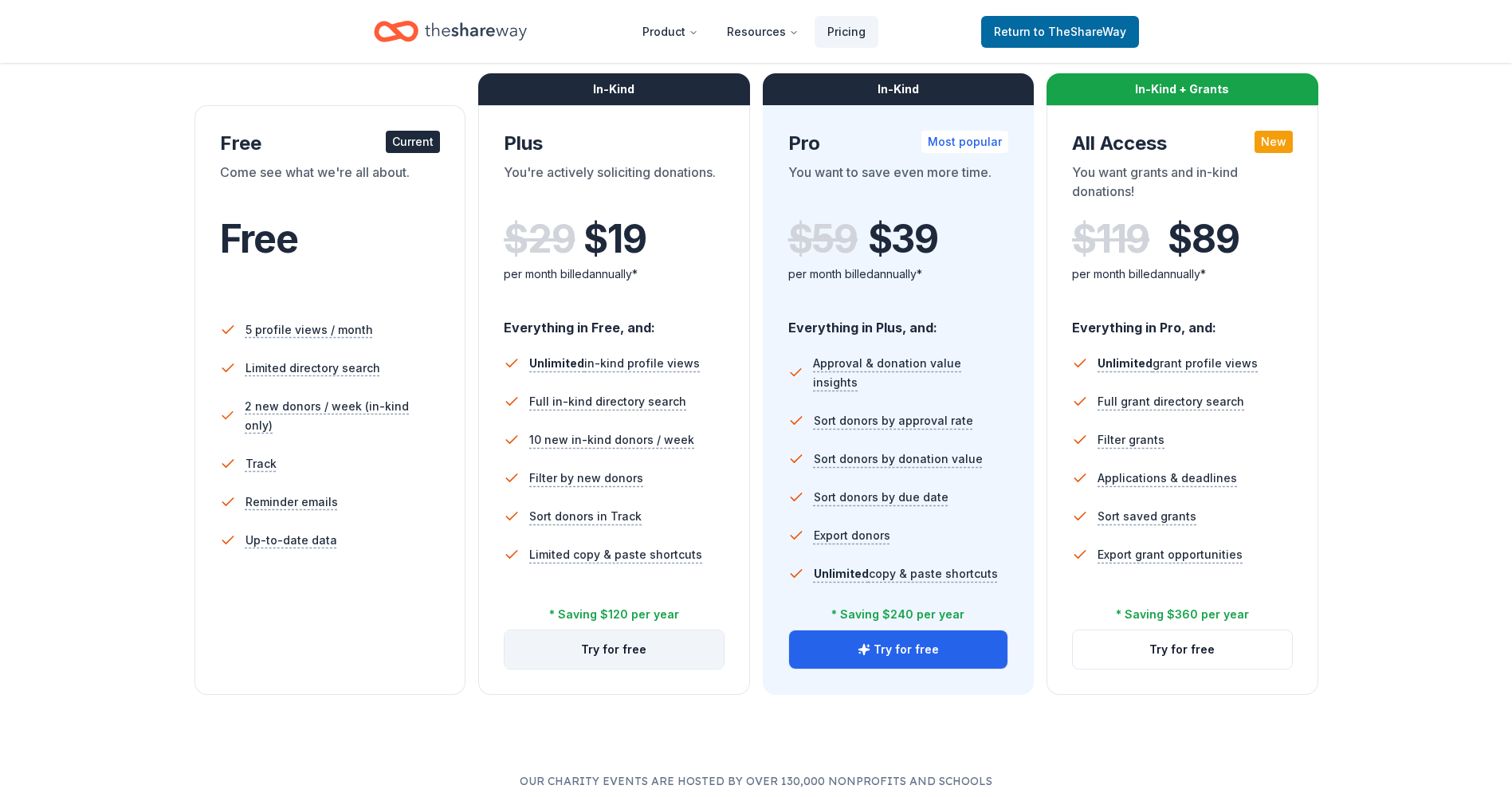
click at [616, 658] on button "Try for free" at bounding box center [614, 649] width 219 height 38
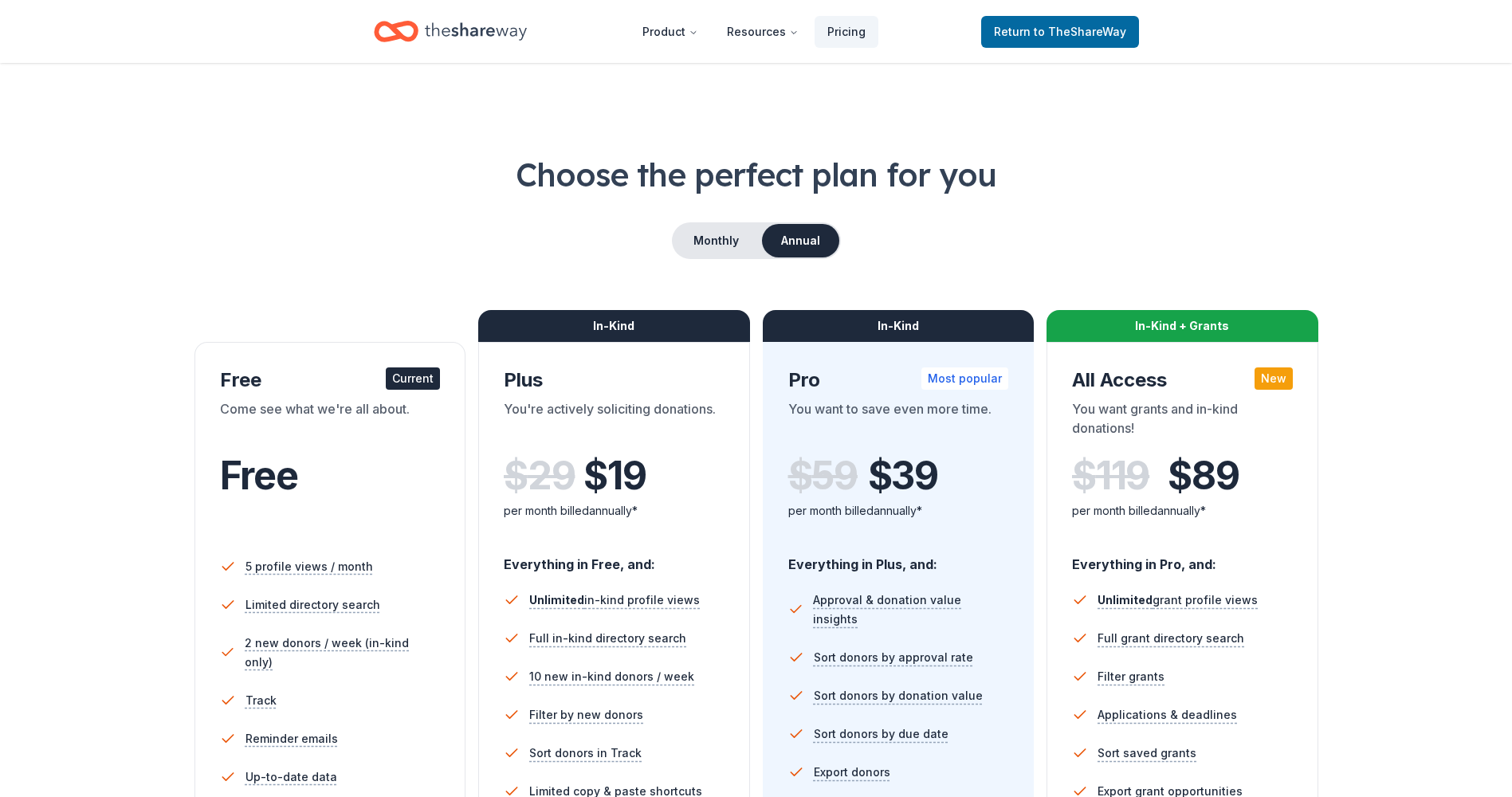
scroll to position [227, 0]
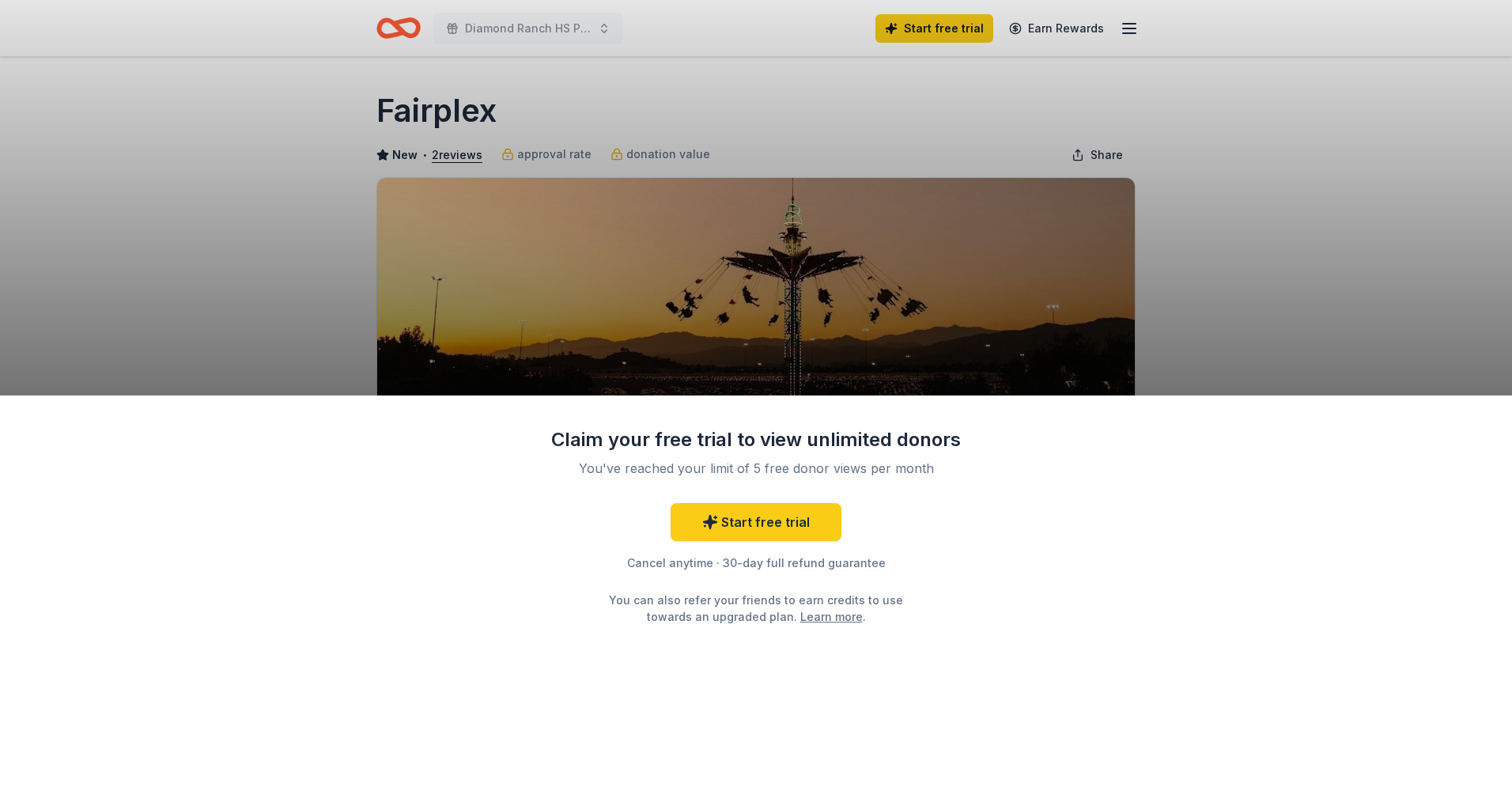
click at [829, 361] on div "Claim your free trial to view unlimited donors You've reached your limit of 5 f…" at bounding box center [756, 395] width 1512 height 791
